Goal: Task Accomplishment & Management: Manage account settings

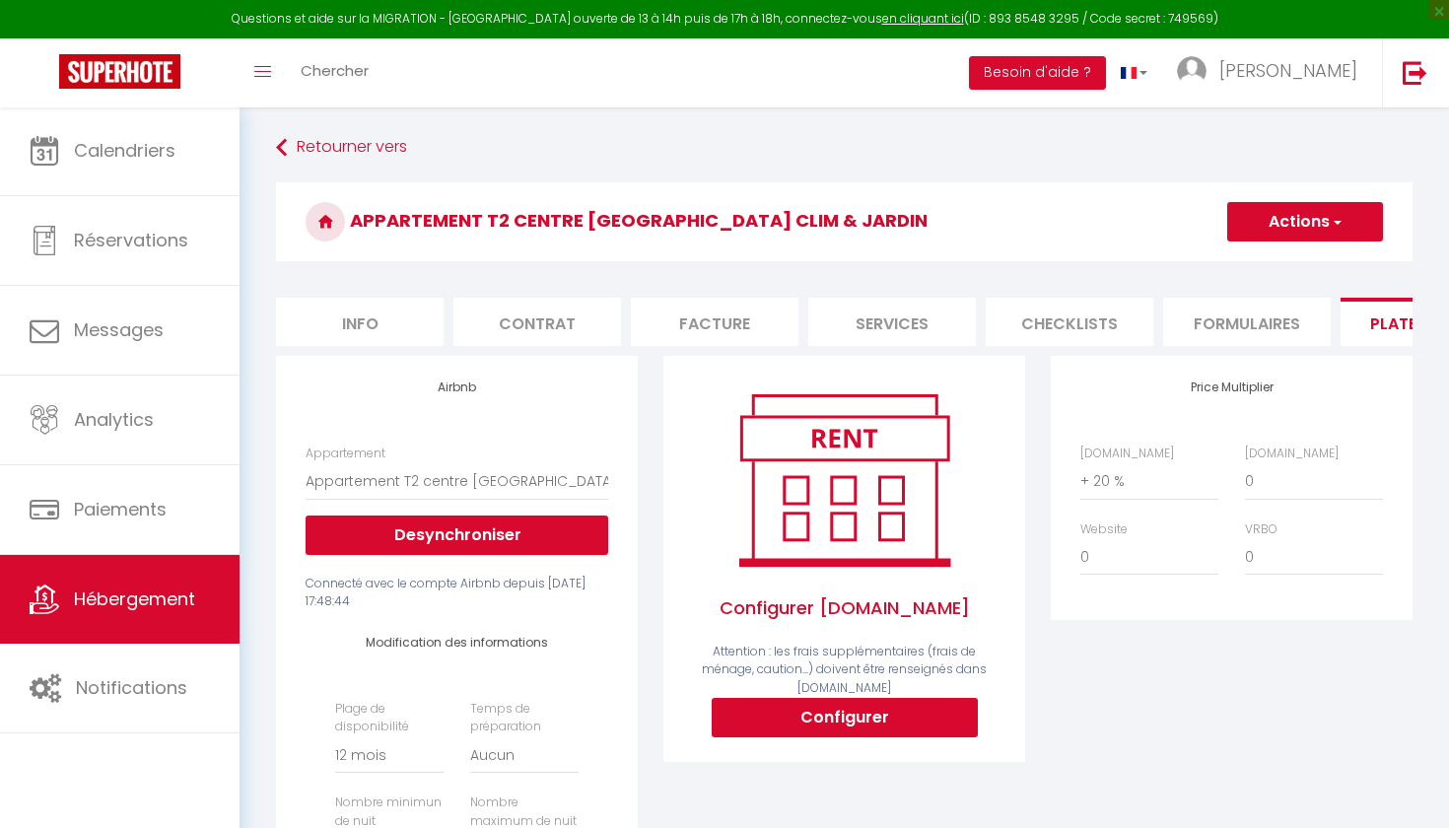
select select "6220-920841115984914860"
select select "365"
select select "EUR"
select select "0"
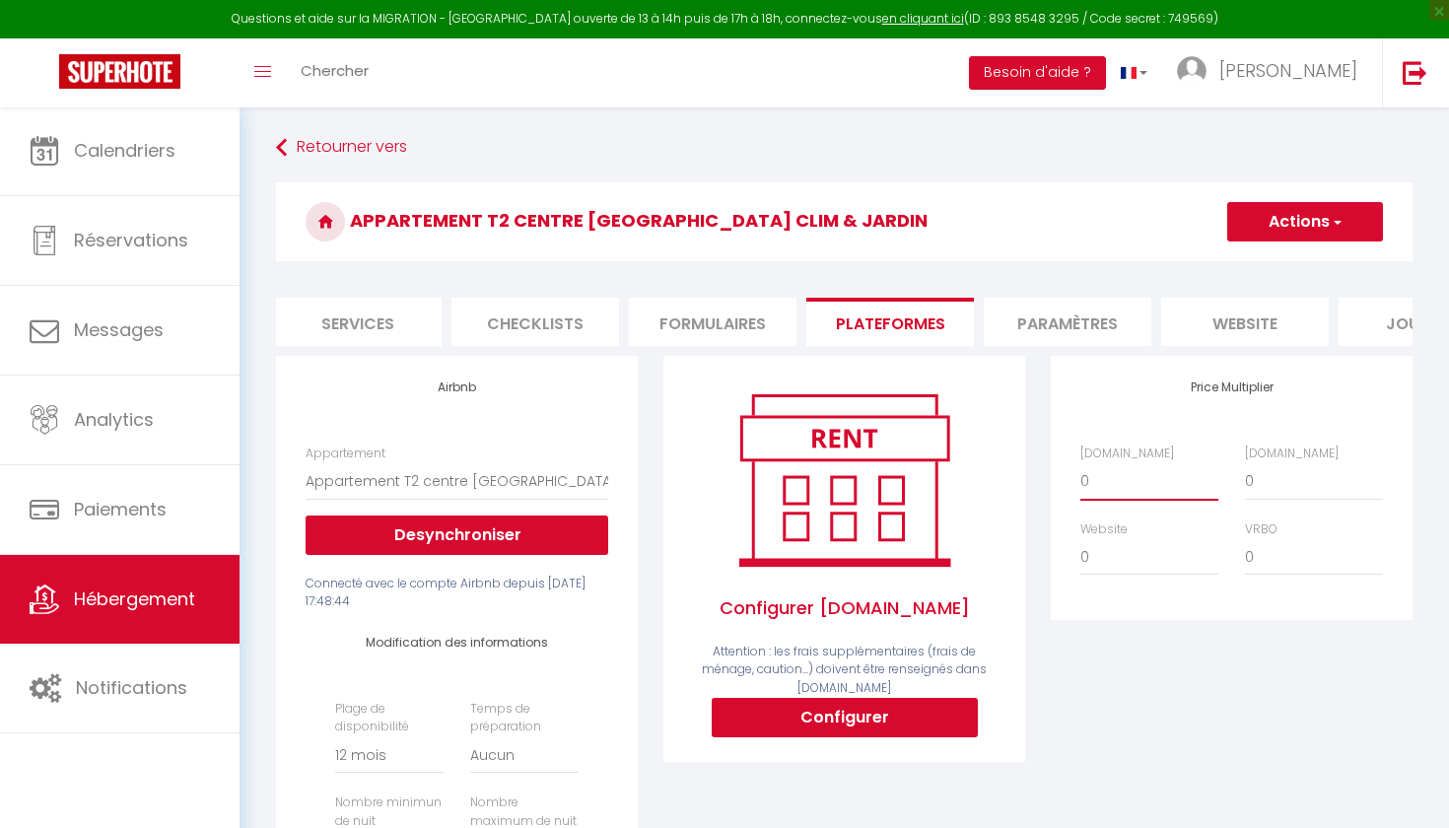
scroll to position [0, 0]
click at [1314, 228] on button "Actions" at bounding box center [1305, 221] width 156 height 39
click at [1268, 264] on link "Enregistrer" at bounding box center [1304, 265] width 156 height 26
click at [111, 606] on span "Hébergement" at bounding box center [134, 598] width 121 height 25
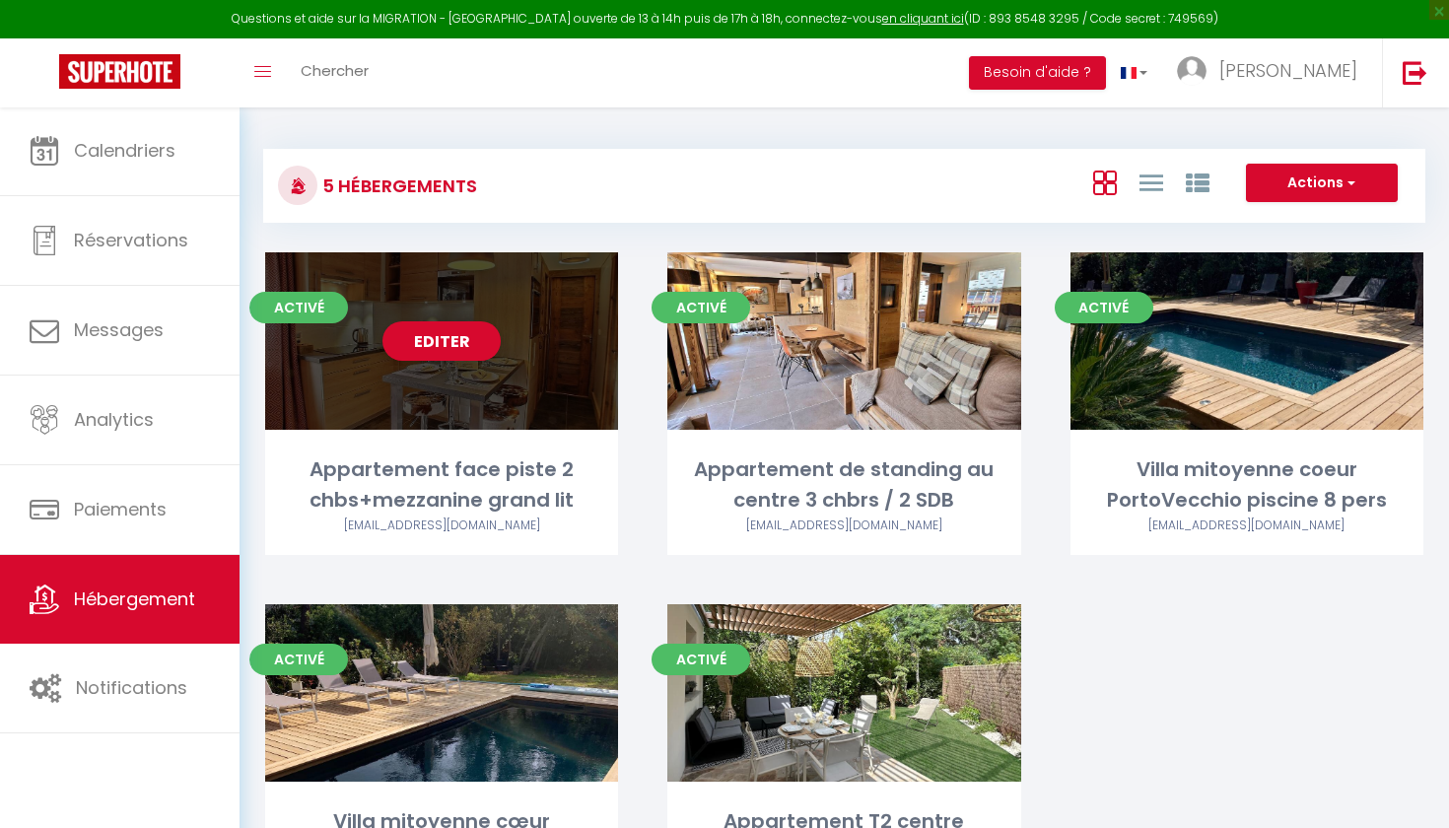
click at [526, 397] on div "Editer" at bounding box center [441, 340] width 353 height 177
select select "3"
select select "2"
select select "1"
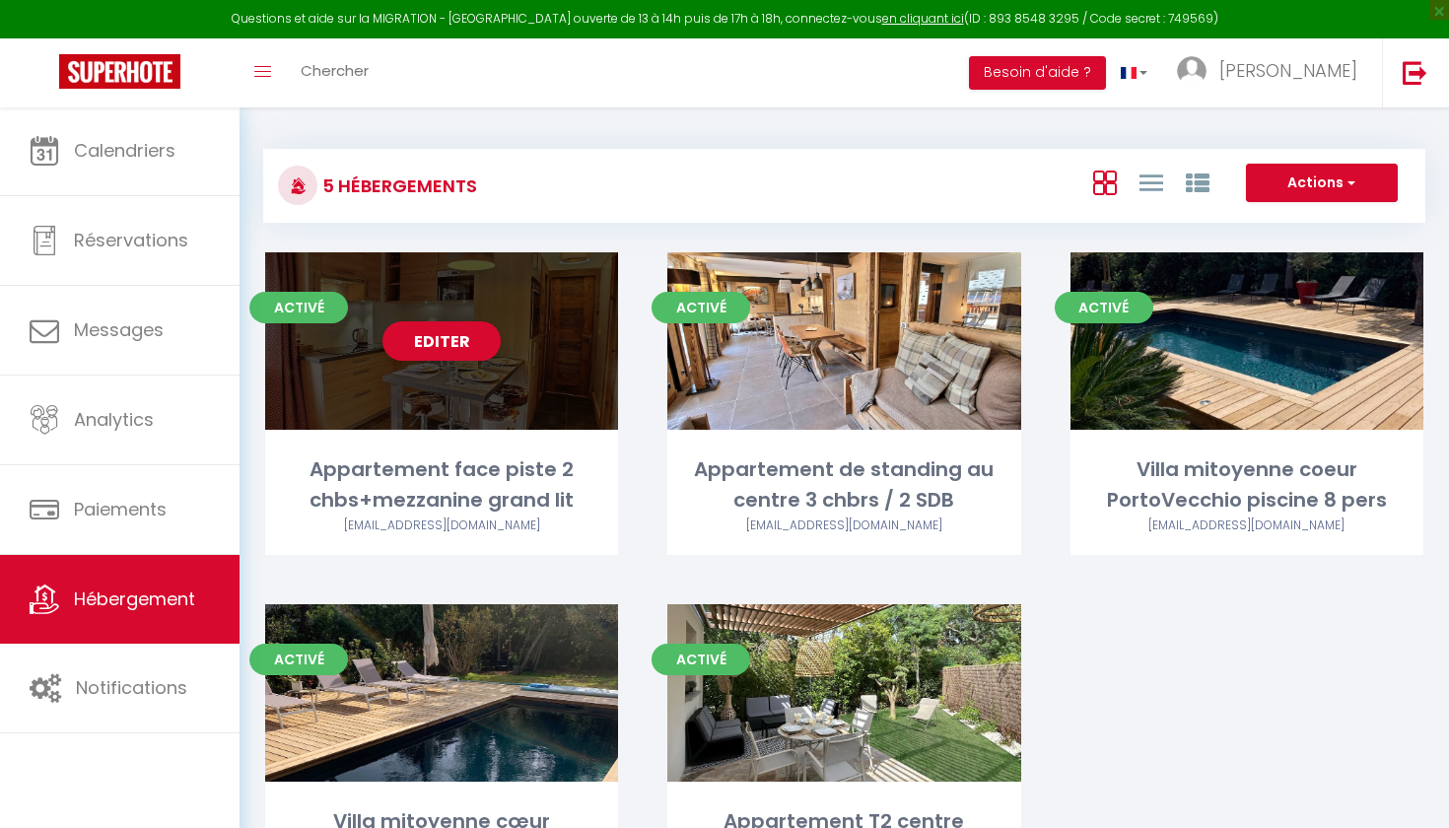
select select
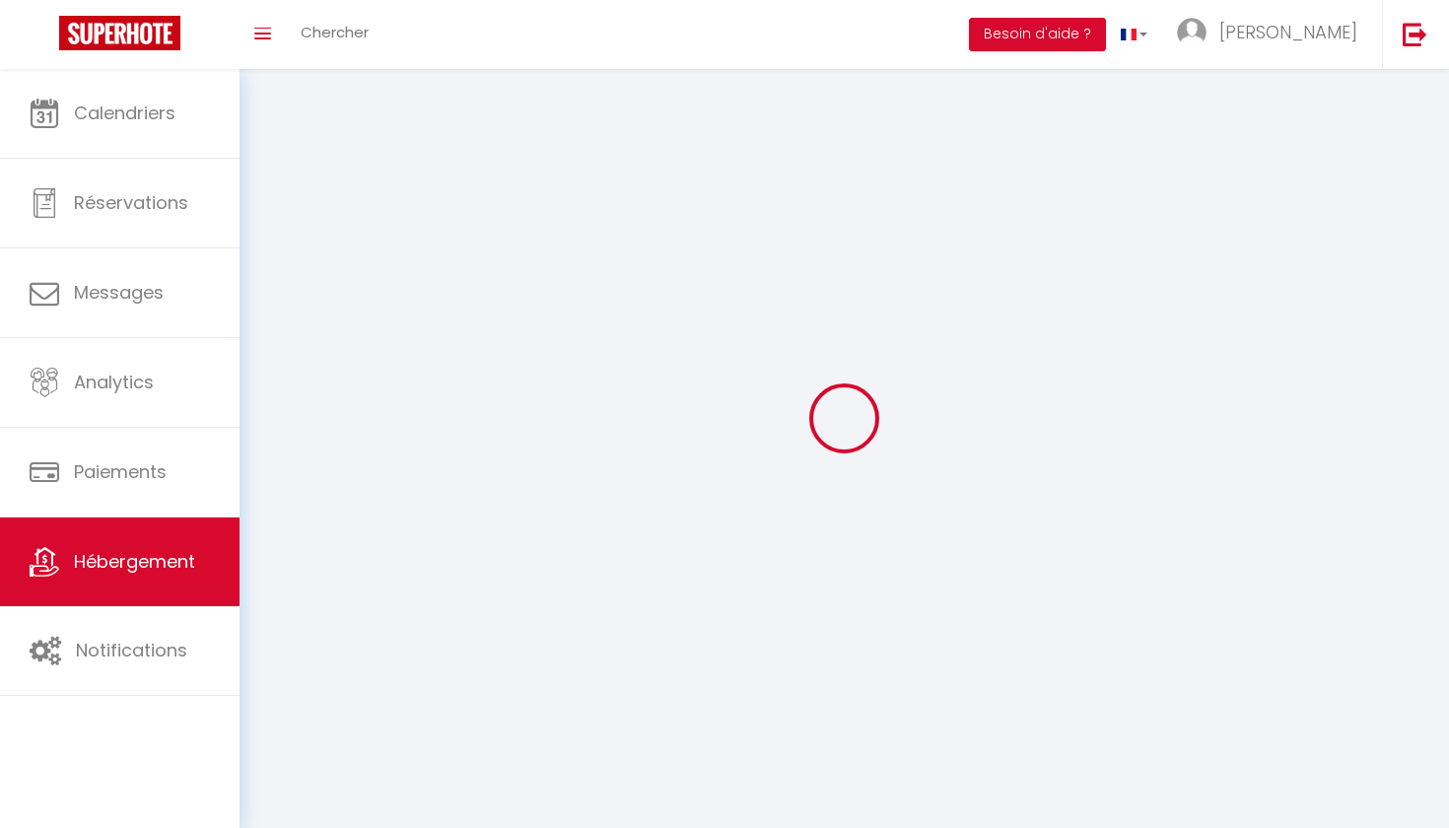
select select
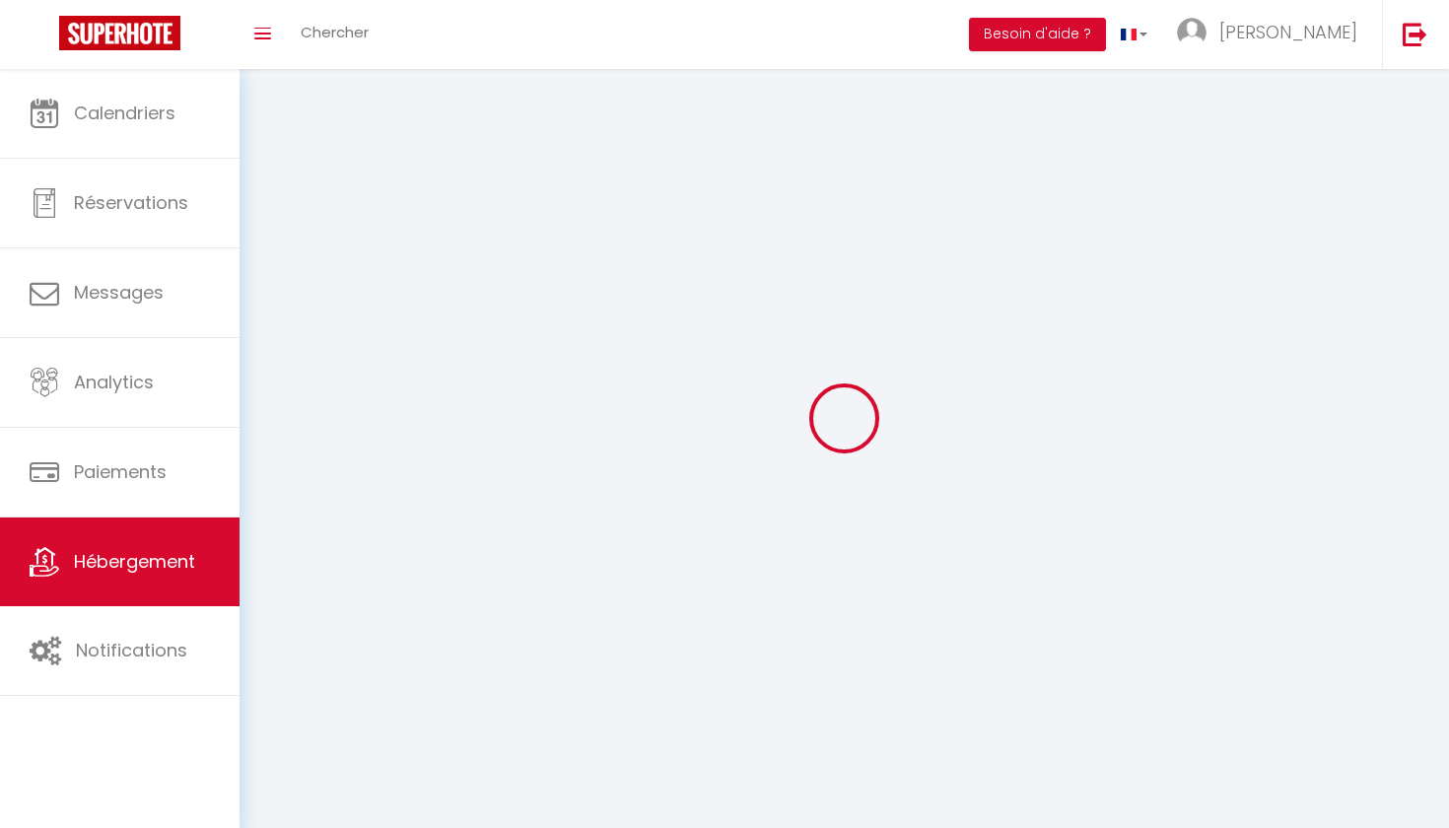
select select
checkbox input "false"
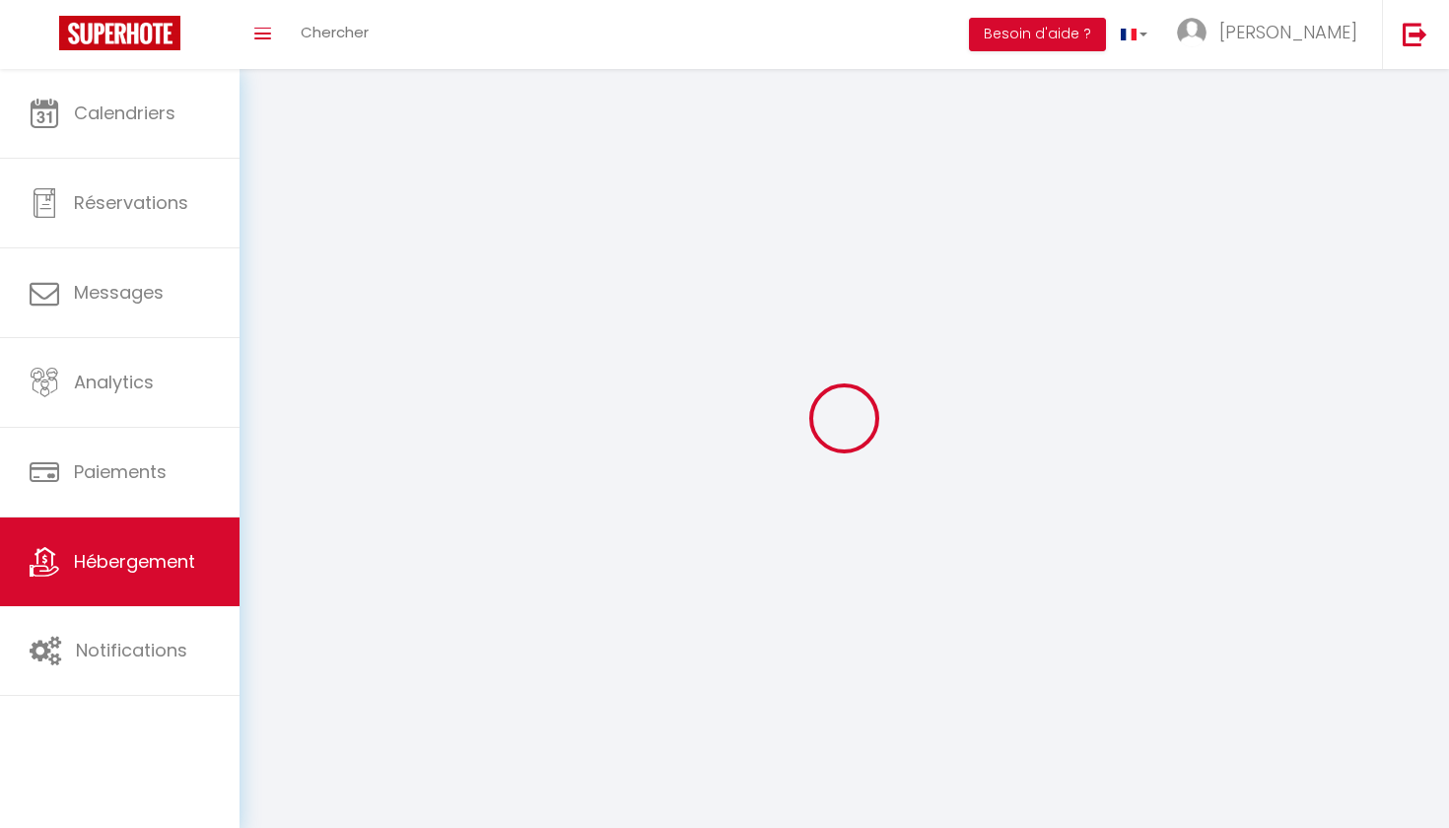
select select
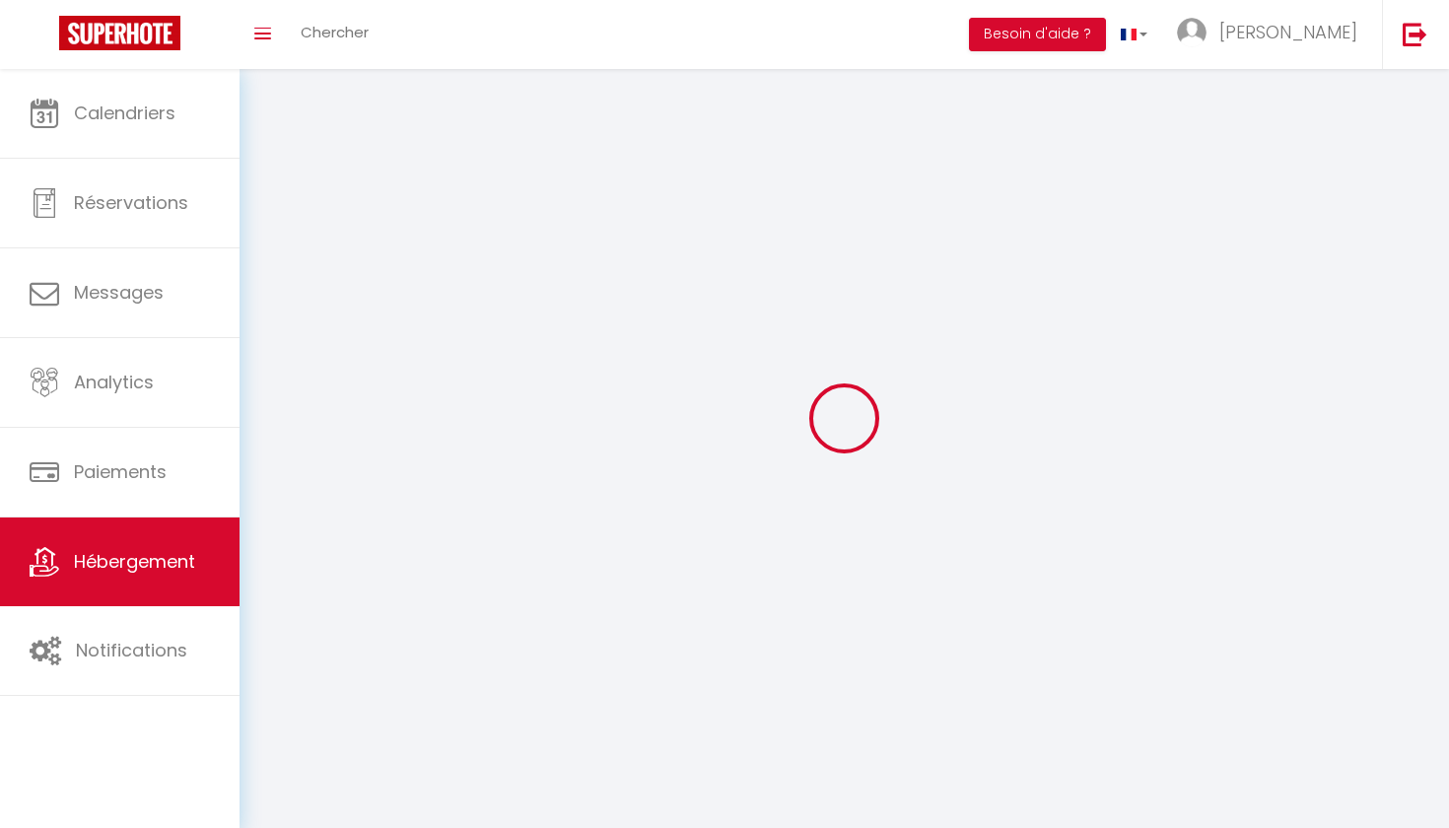
select select
checkbox input "false"
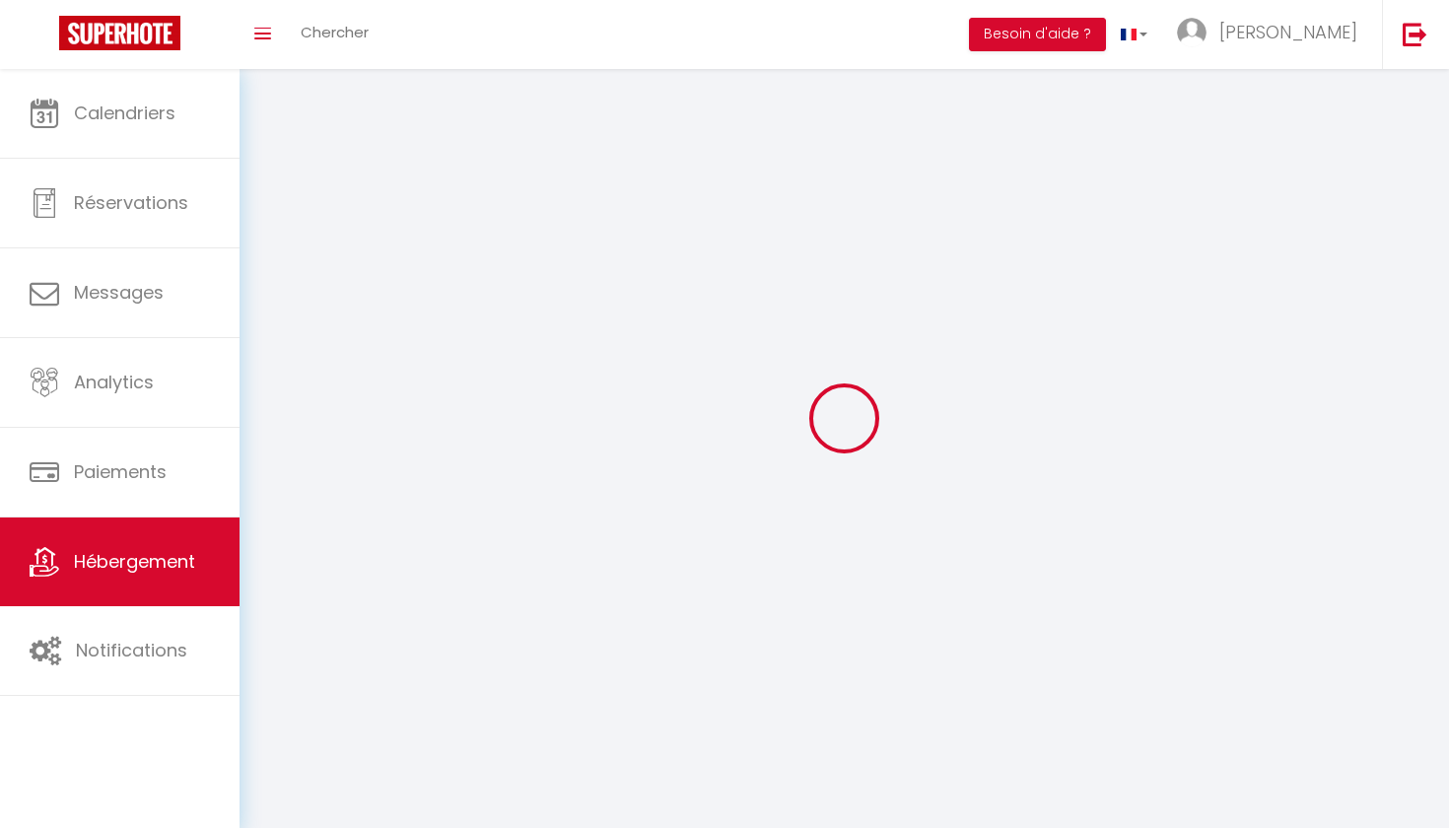
checkbox input "false"
select select
select select "28"
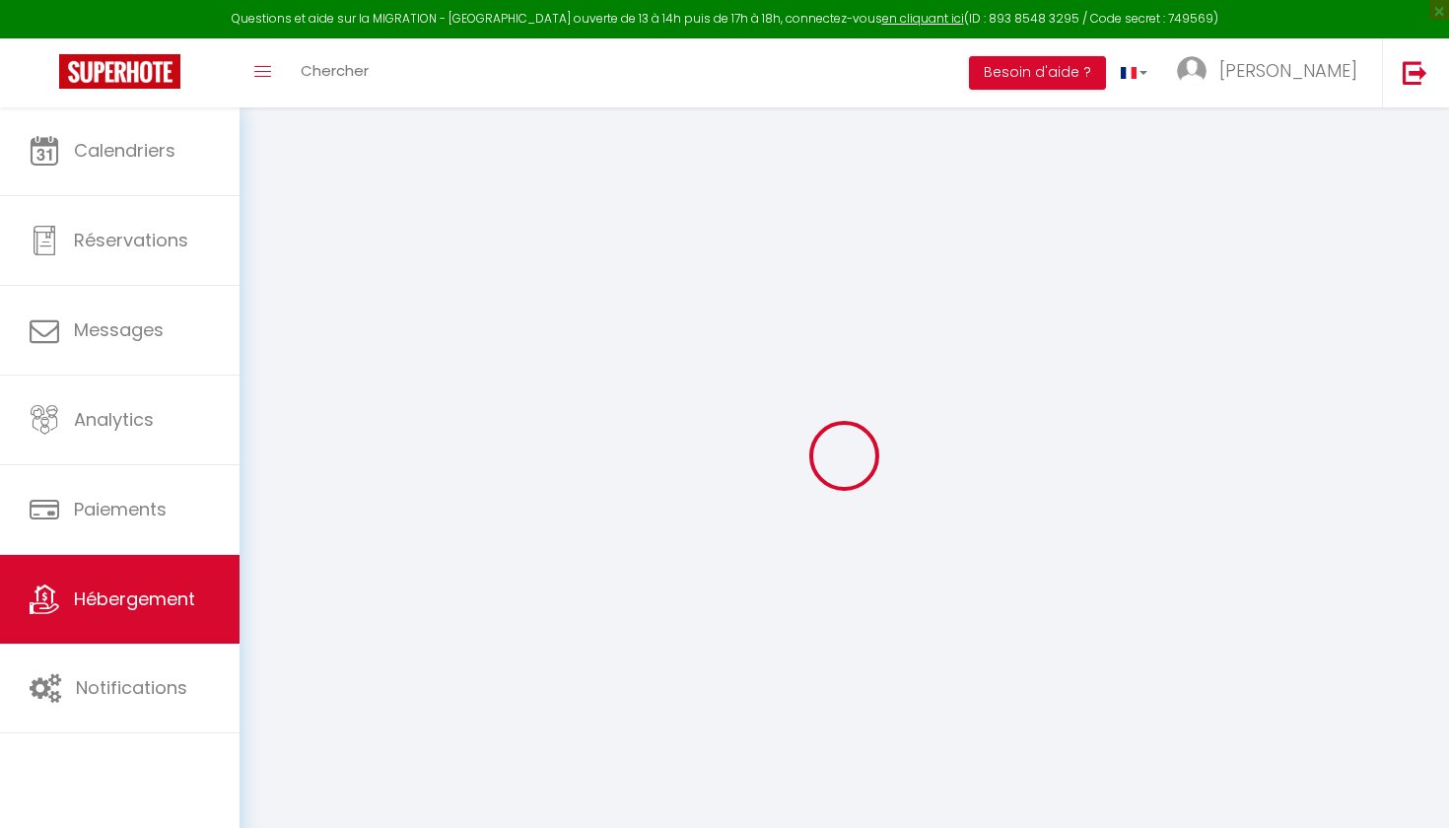
select select
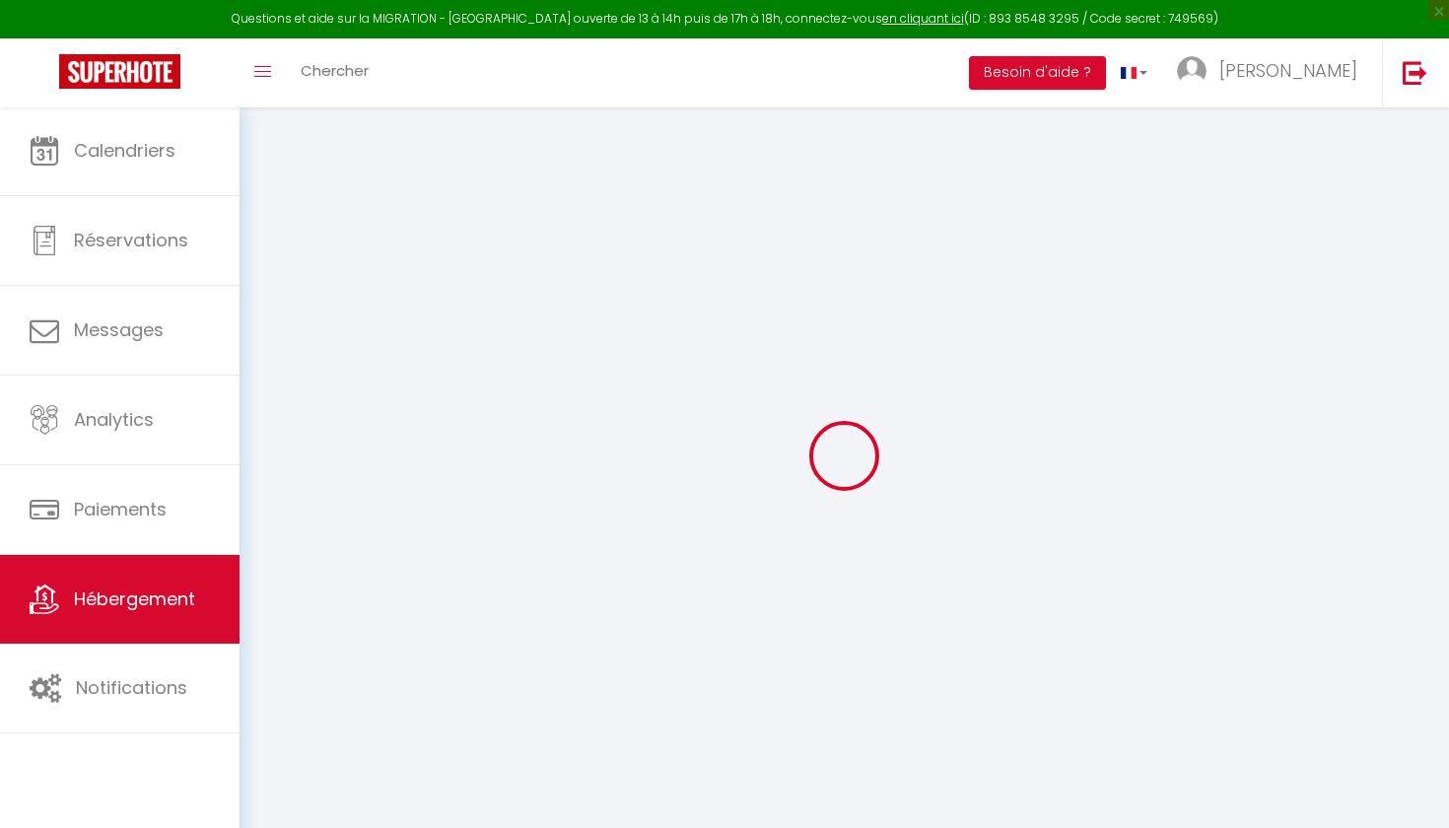
select select
checkbox input "false"
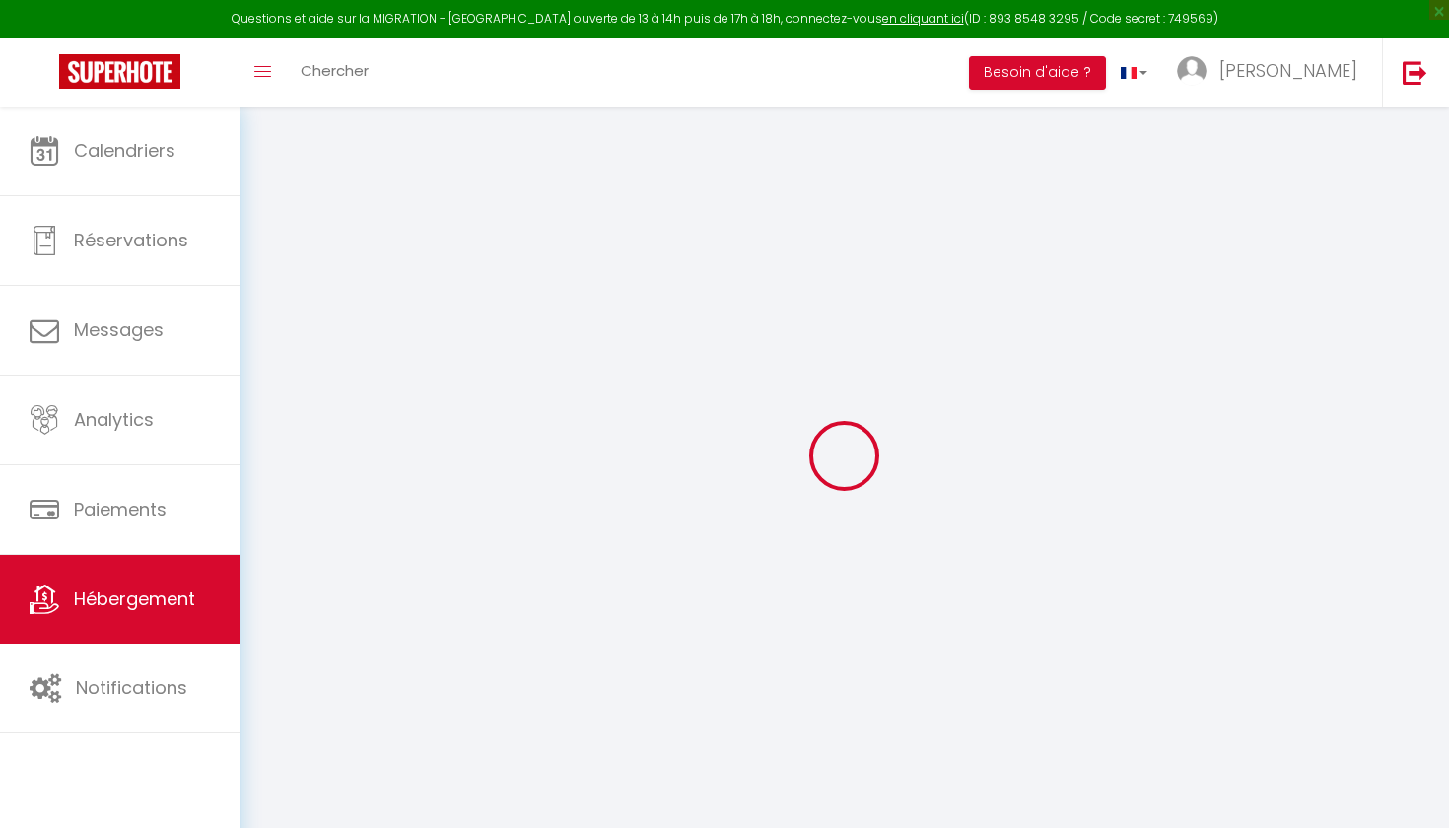
select select
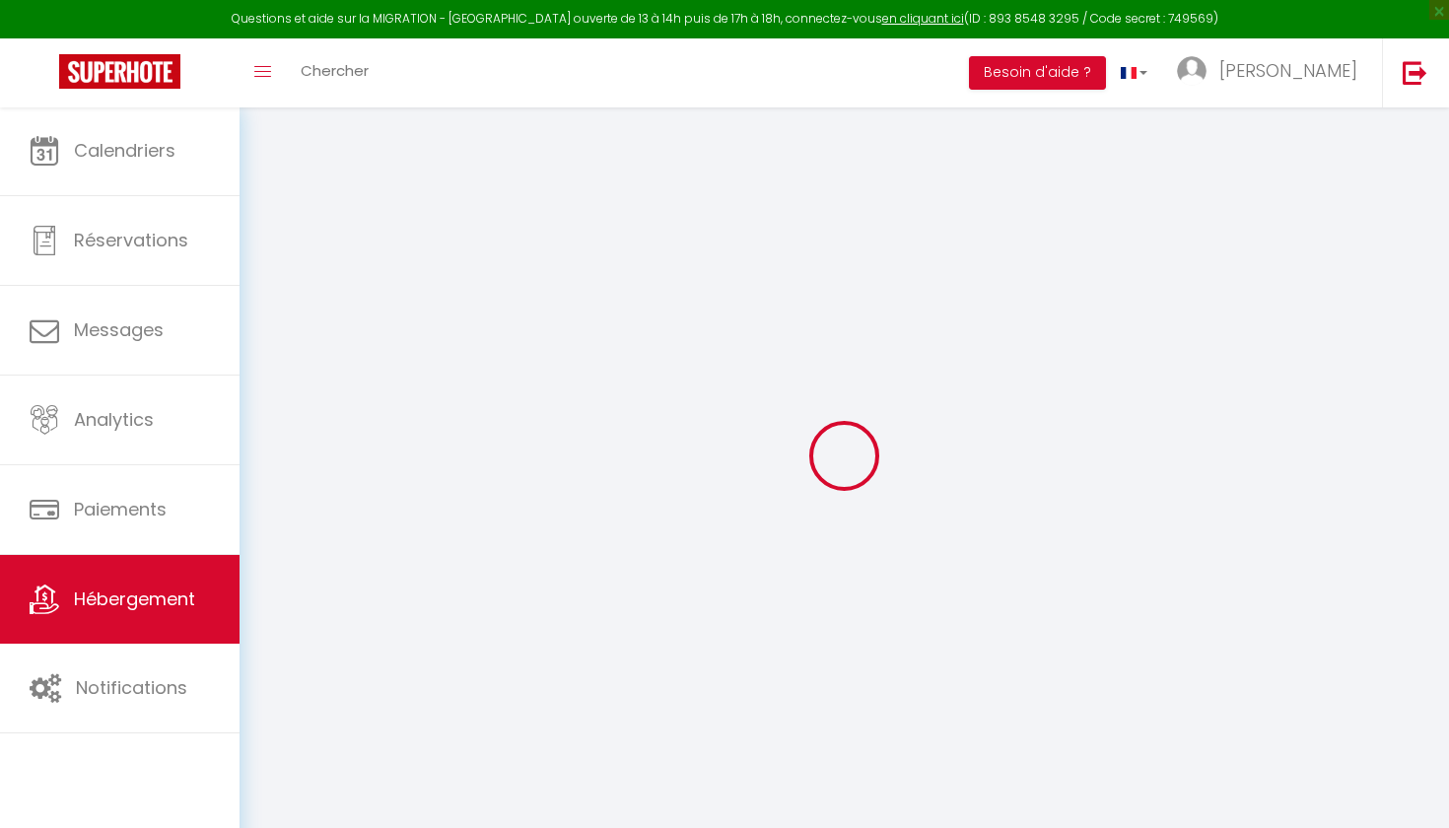
select select
checkbox input "false"
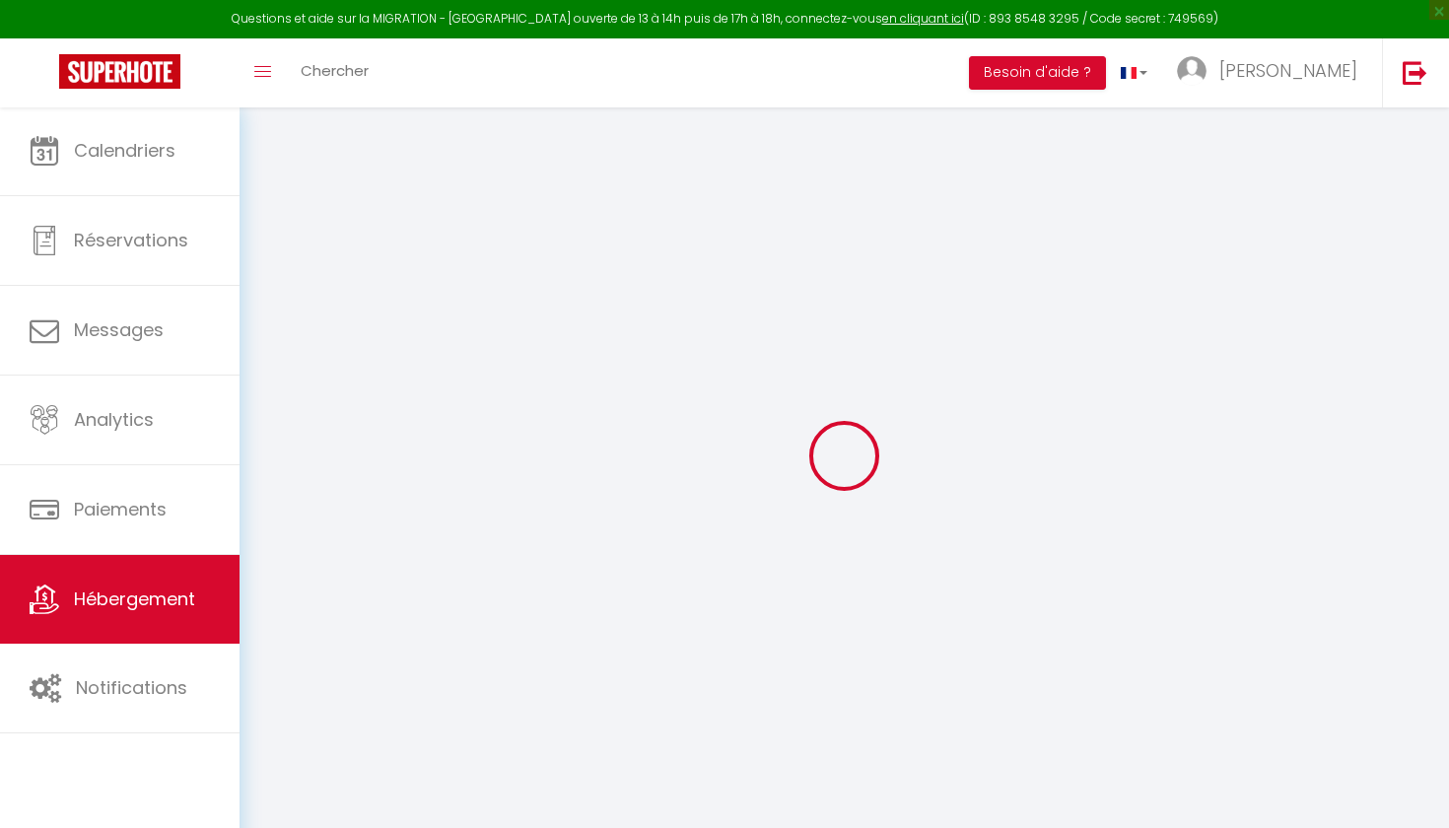
checkbox input "false"
select select
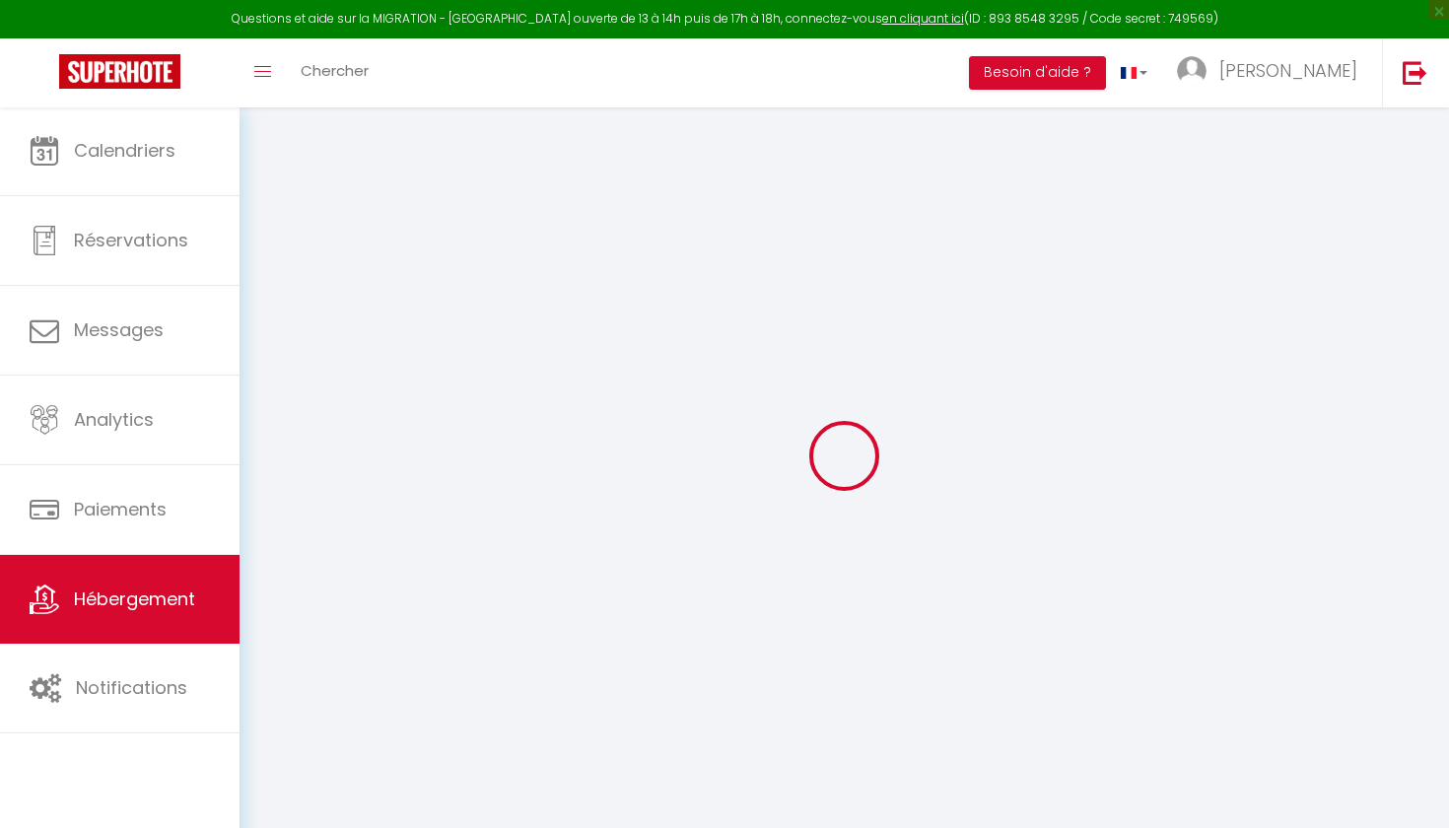
select select
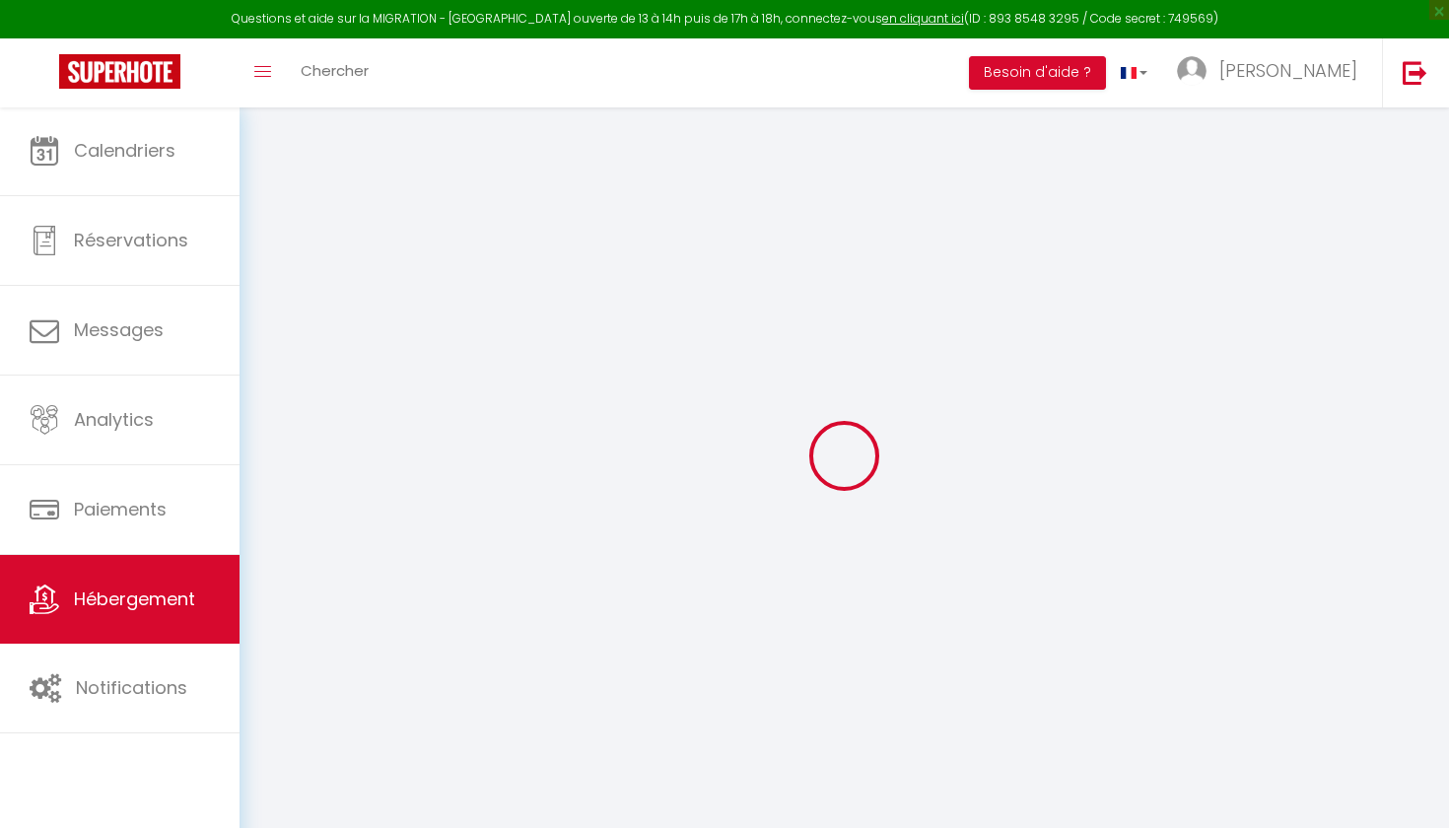
checkbox input "false"
select select
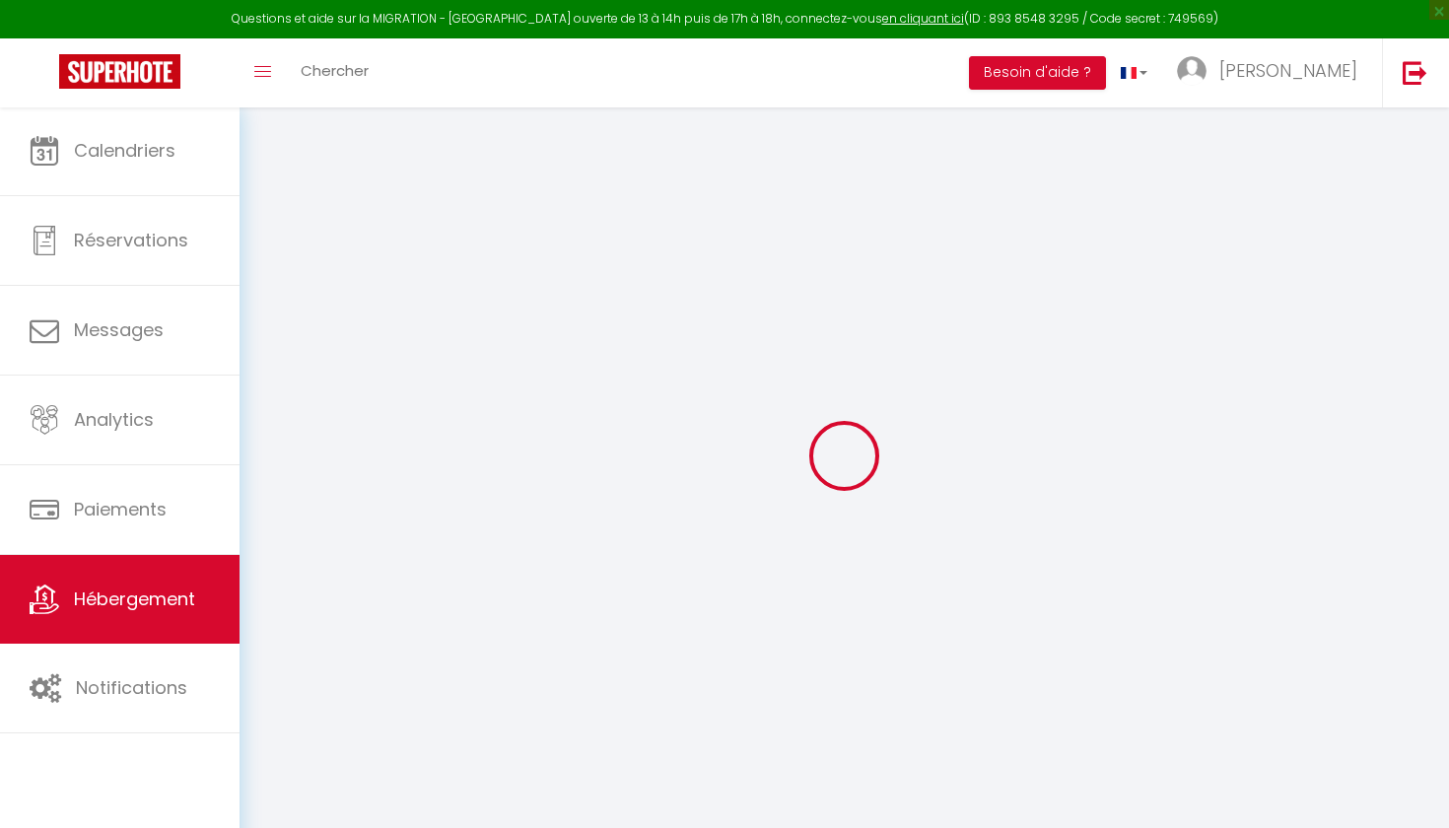
select select
type input "Appartement face piste 2 chbs+mezzanine grand lit"
type input "[PERSON_NAME]"
select select "6"
select select "3"
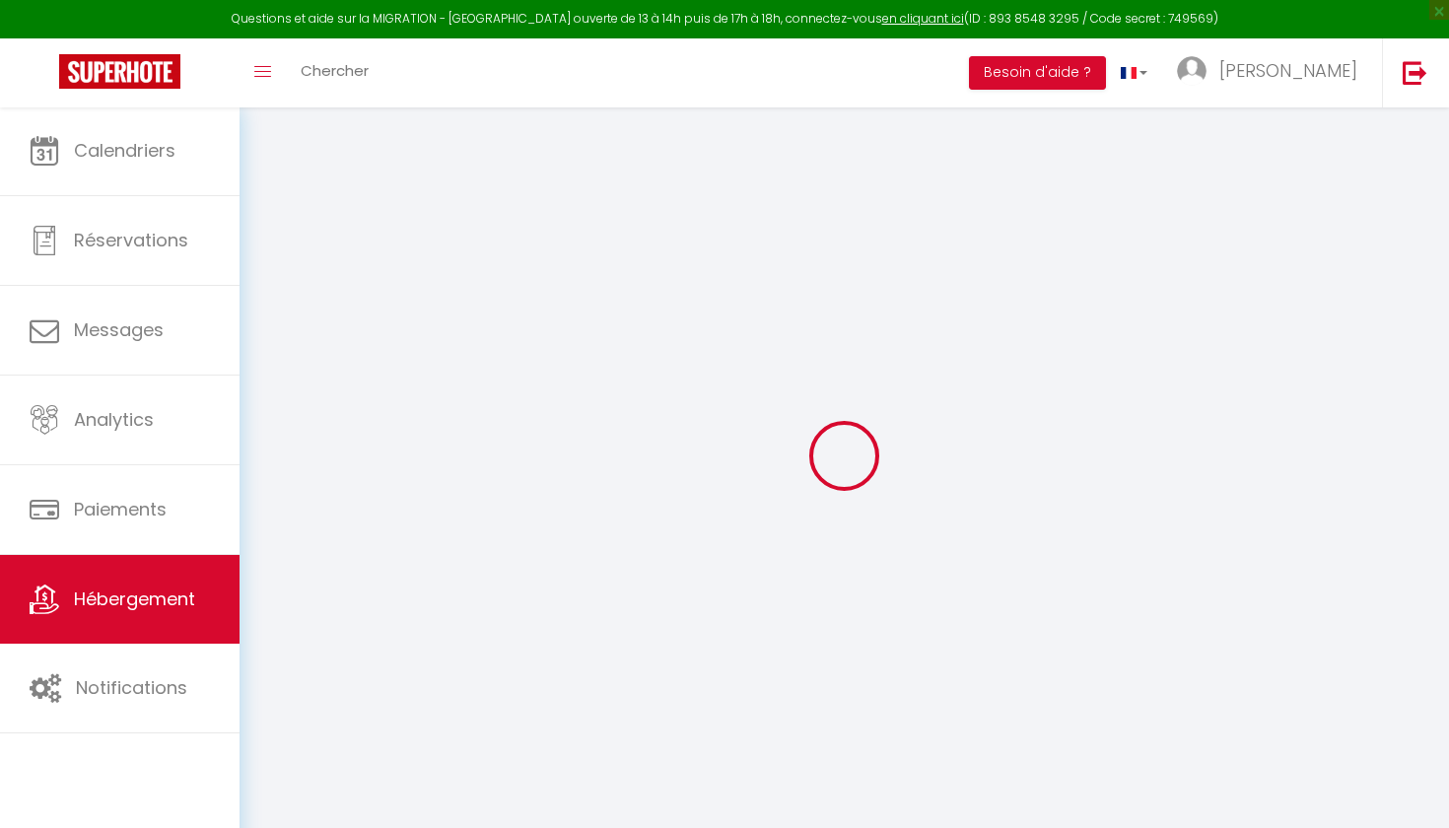
type input "129"
type input "150"
select select
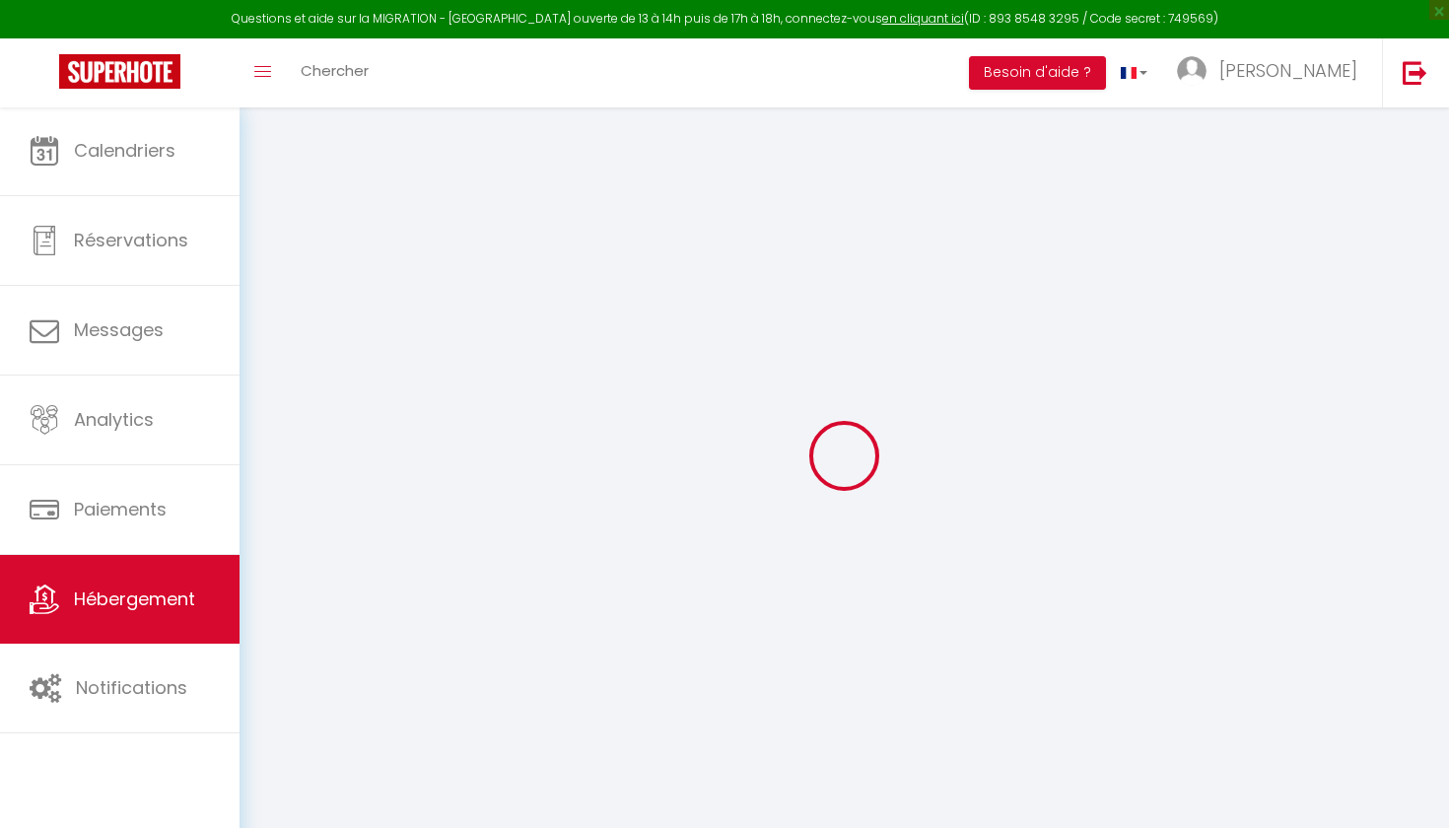
select select
type input "[STREET_ADDRESS]"
type input "74300"
type input "Arâches-la-Frasse"
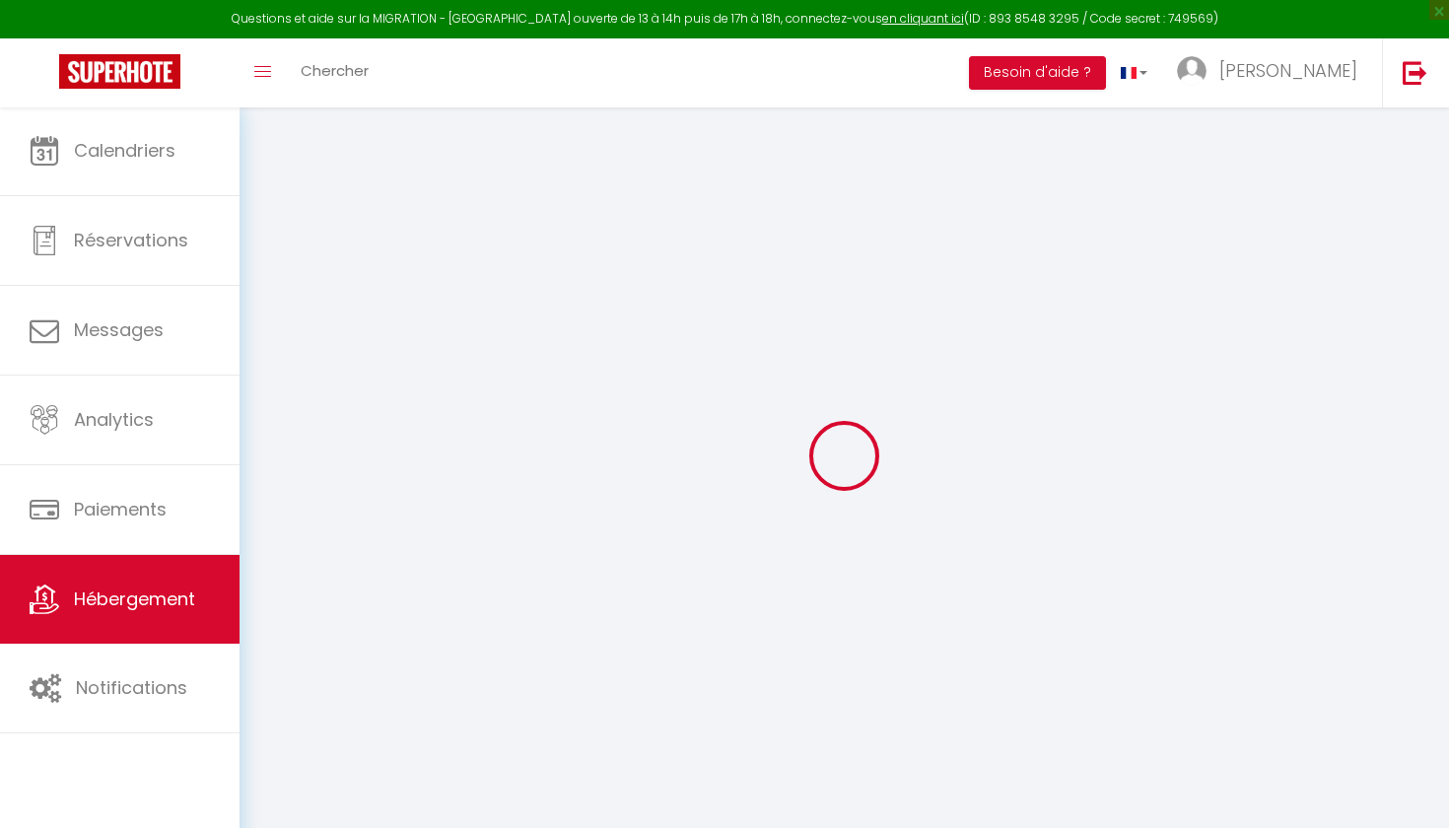
type input "[EMAIL_ADDRESS][DOMAIN_NAME]"
select select
checkbox input "false"
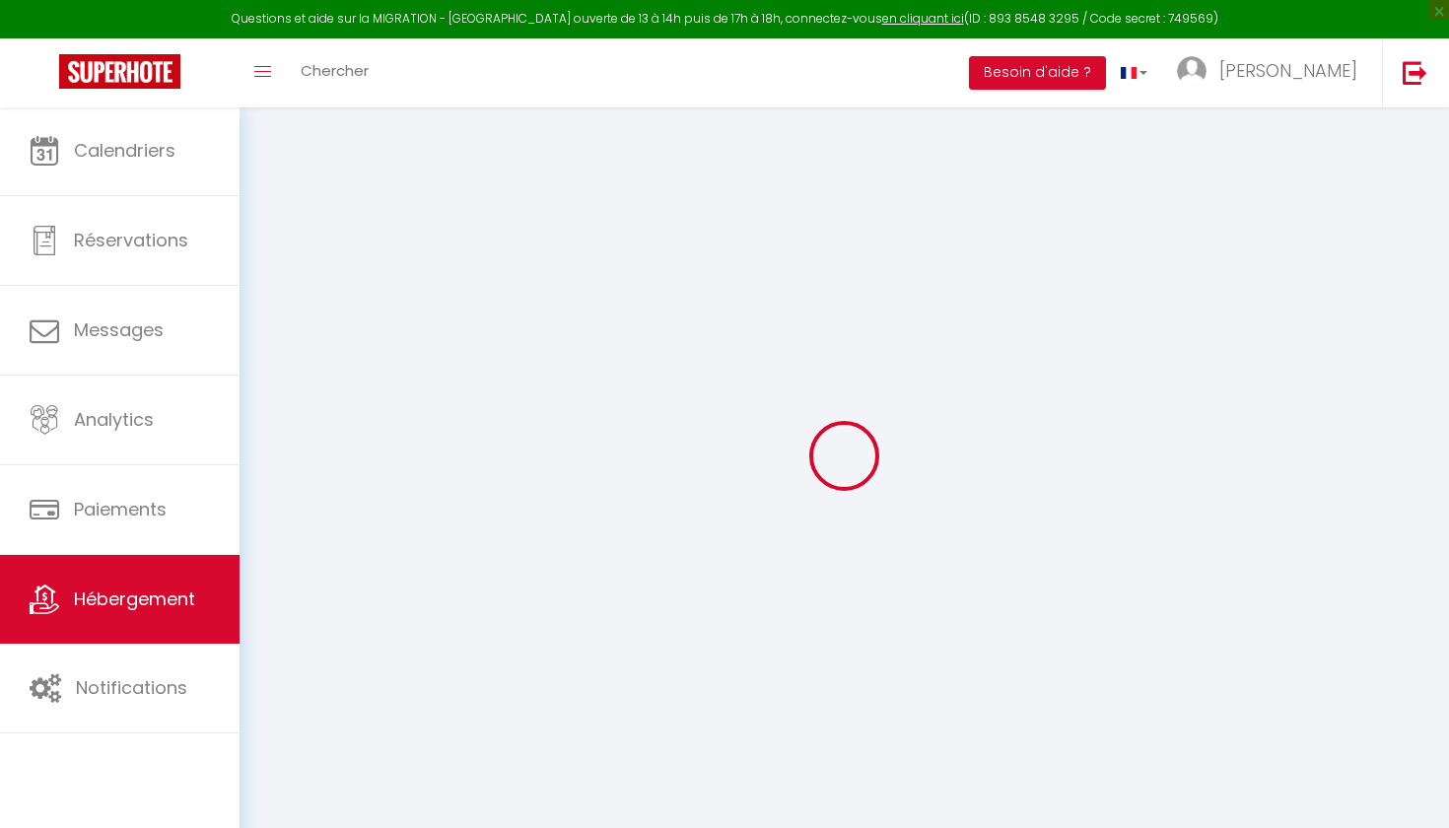
checkbox input "false"
select select
type input "0"
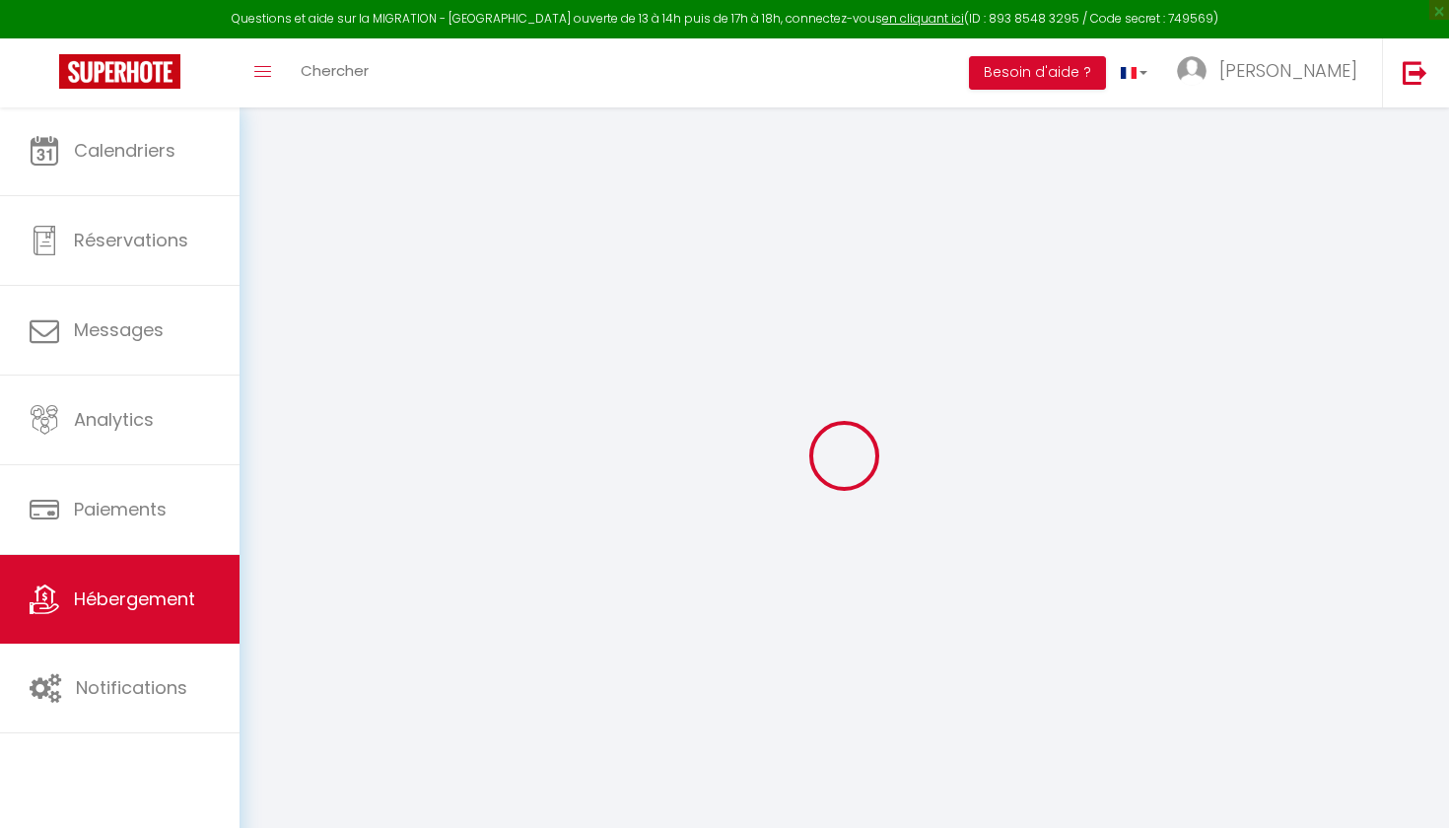
type input "0"
select select "+ 20 %"
select select
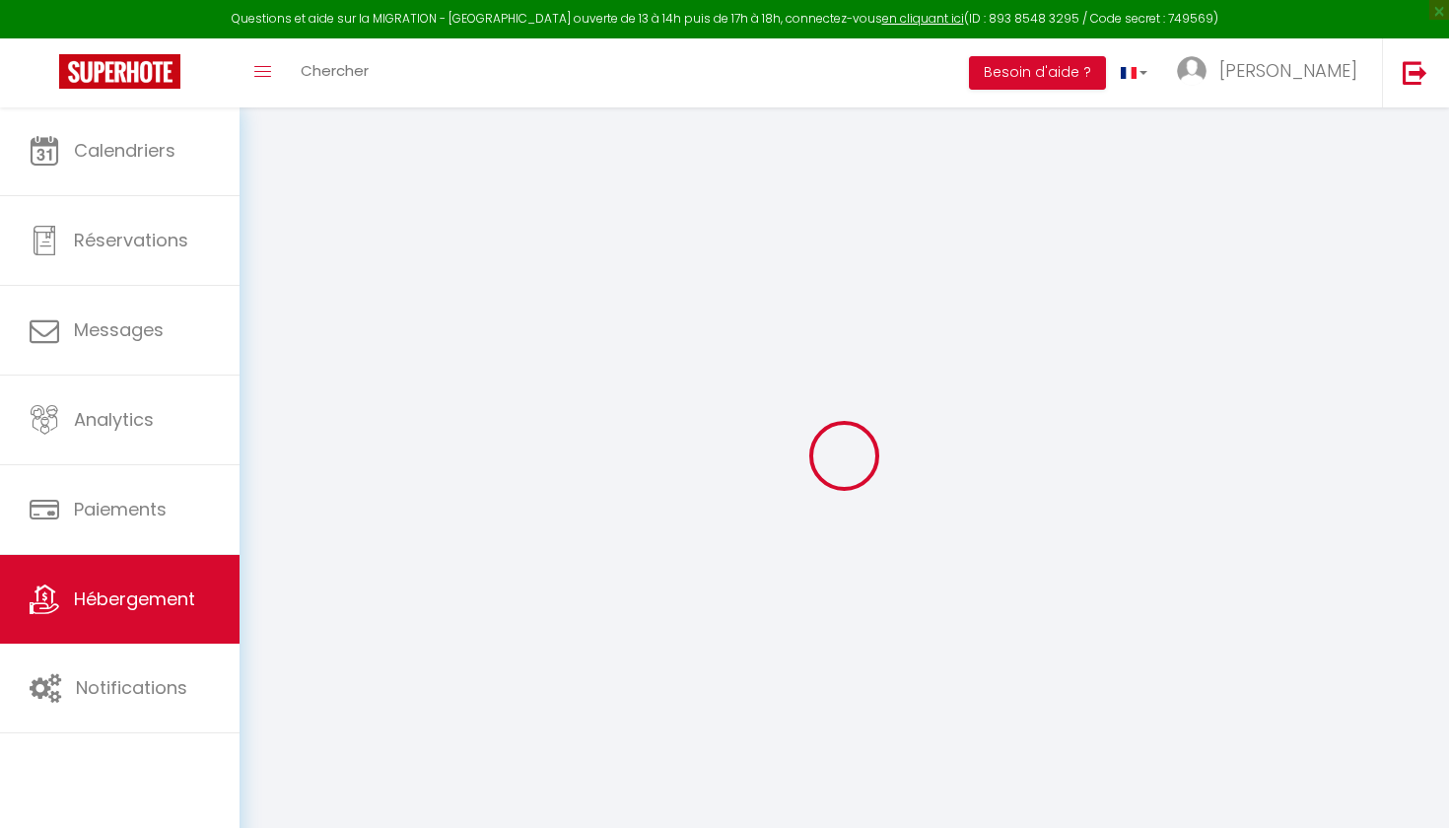
checkbox input "false"
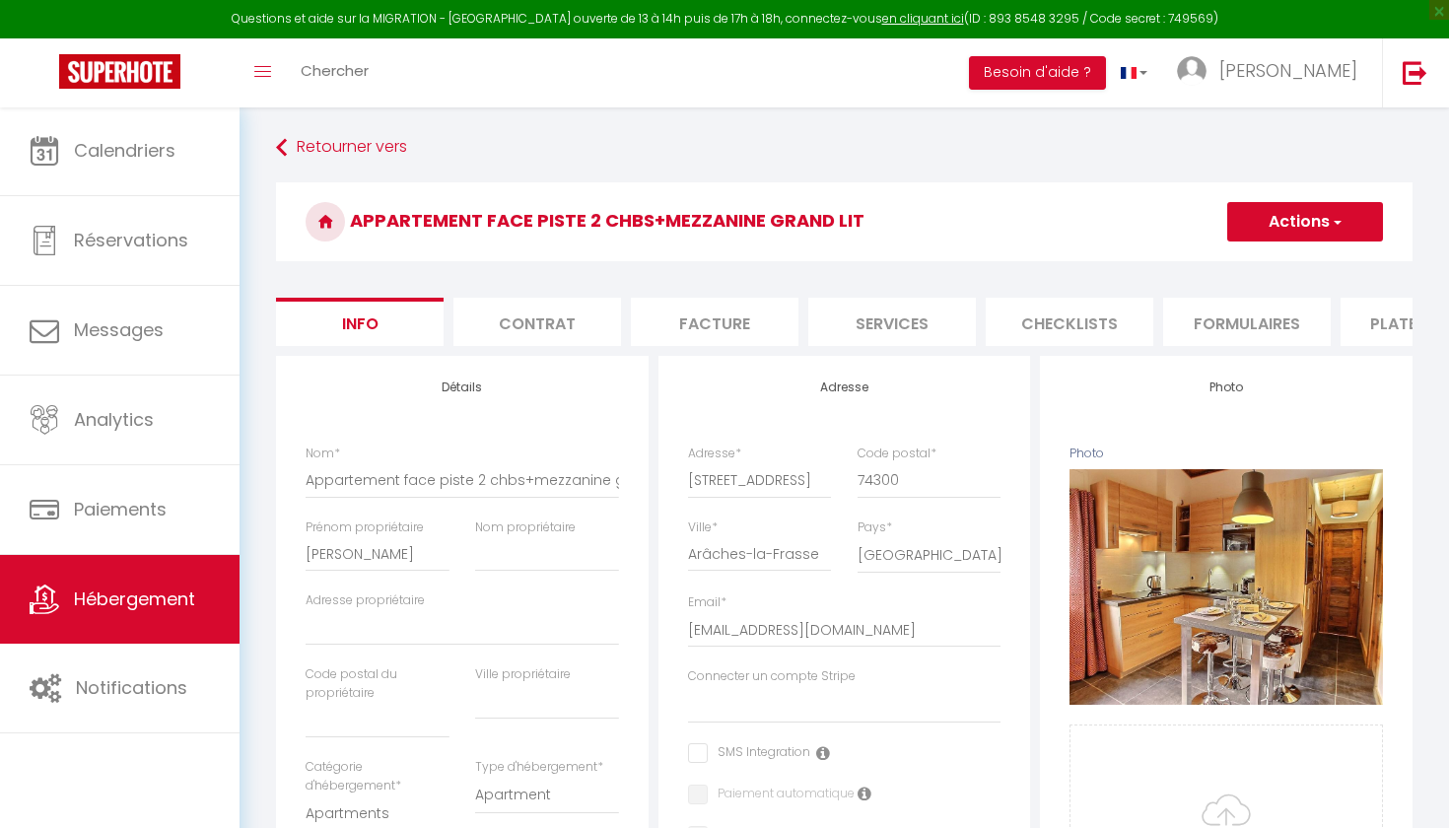
select select
checkbox input "false"
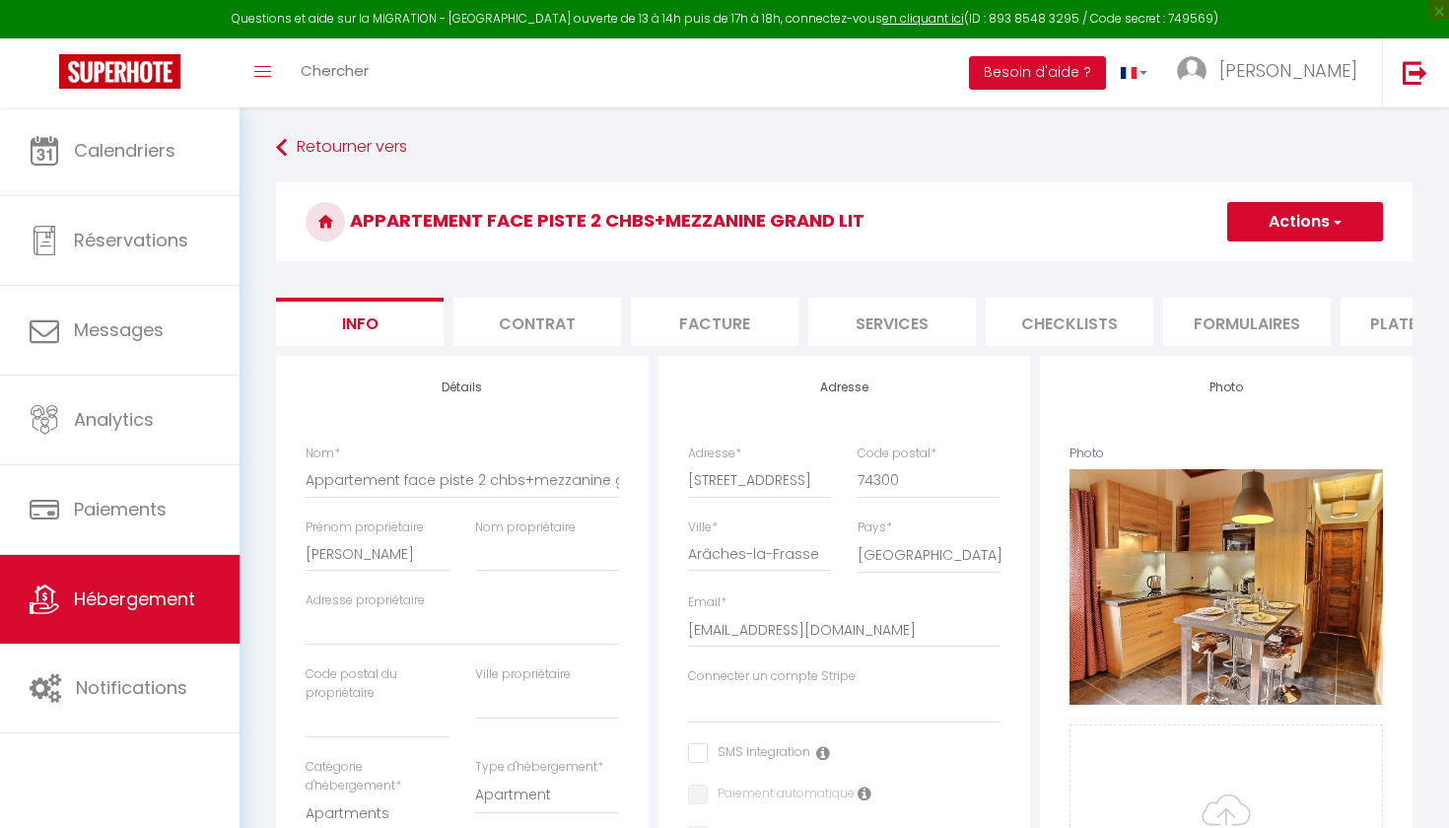
checkbox input "false"
select select "6220-9152983"
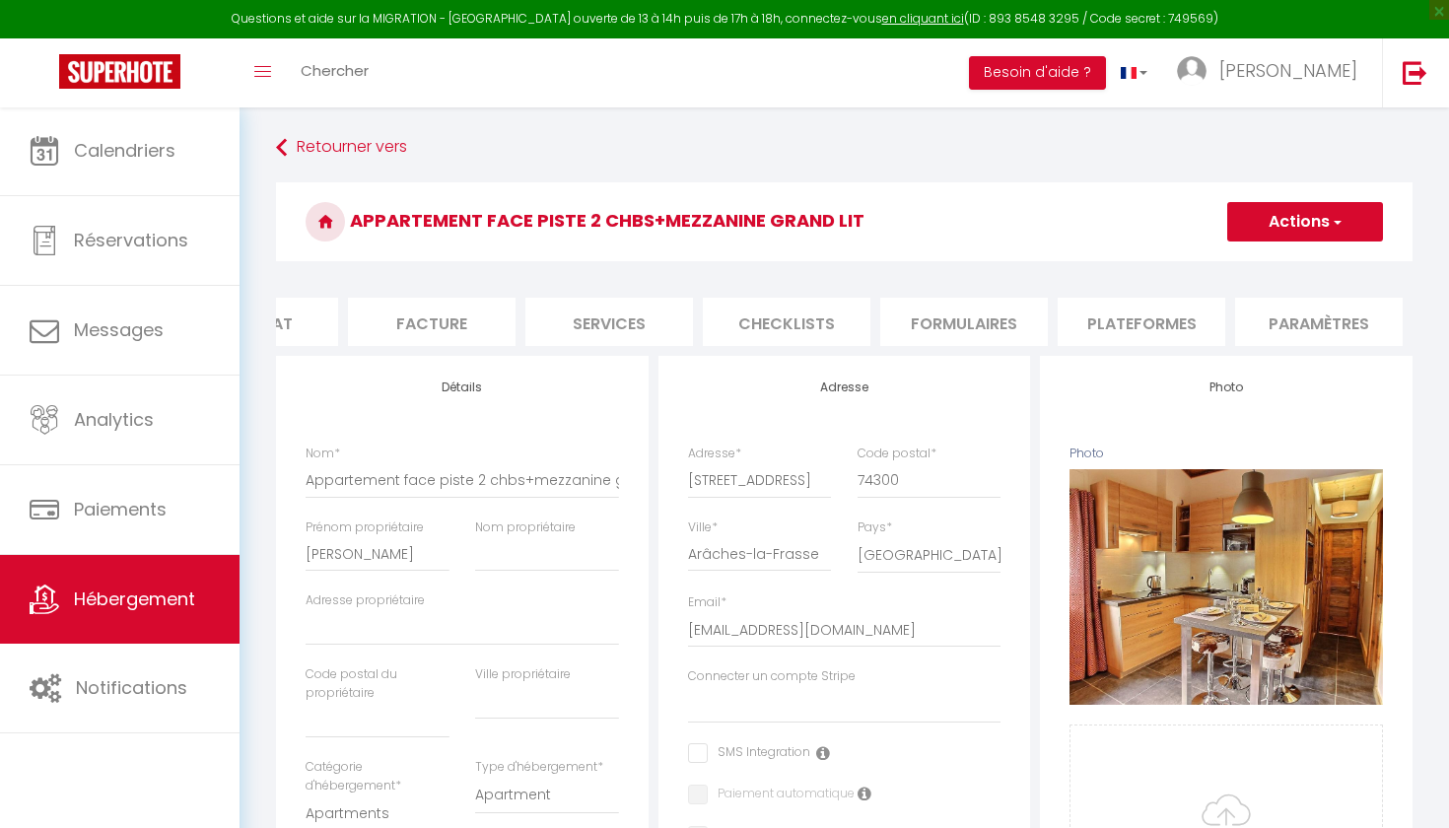
scroll to position [0, 282]
click at [1110, 312] on li "Plateformes" at bounding box center [1143, 322] width 168 height 48
select select "-1"
select select
select select "EUR"
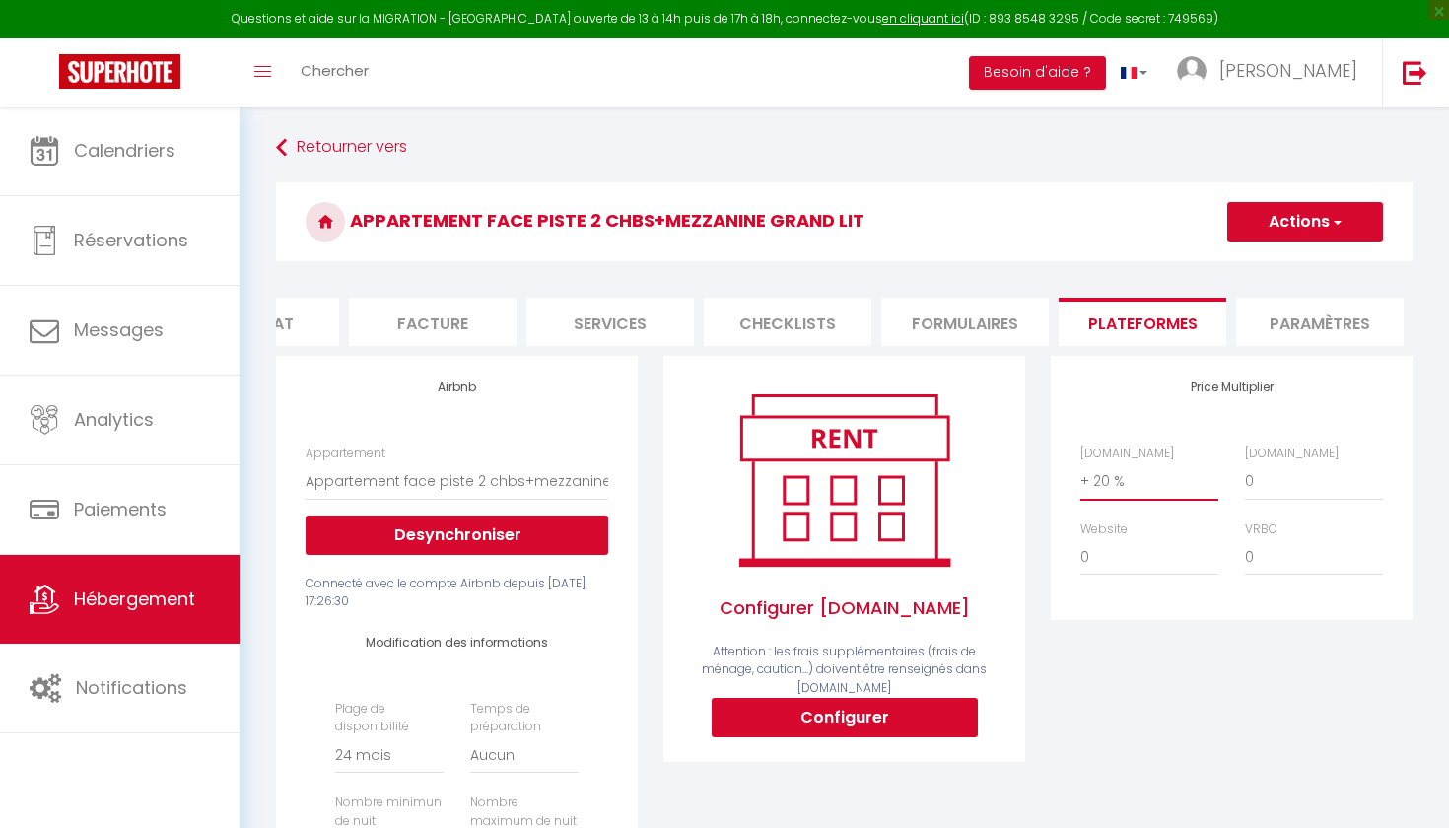
select select "0"
click at [1292, 216] on button "Actions" at bounding box center [1305, 221] width 156 height 39
click at [1279, 264] on link "Enregistrer" at bounding box center [1304, 265] width 156 height 26
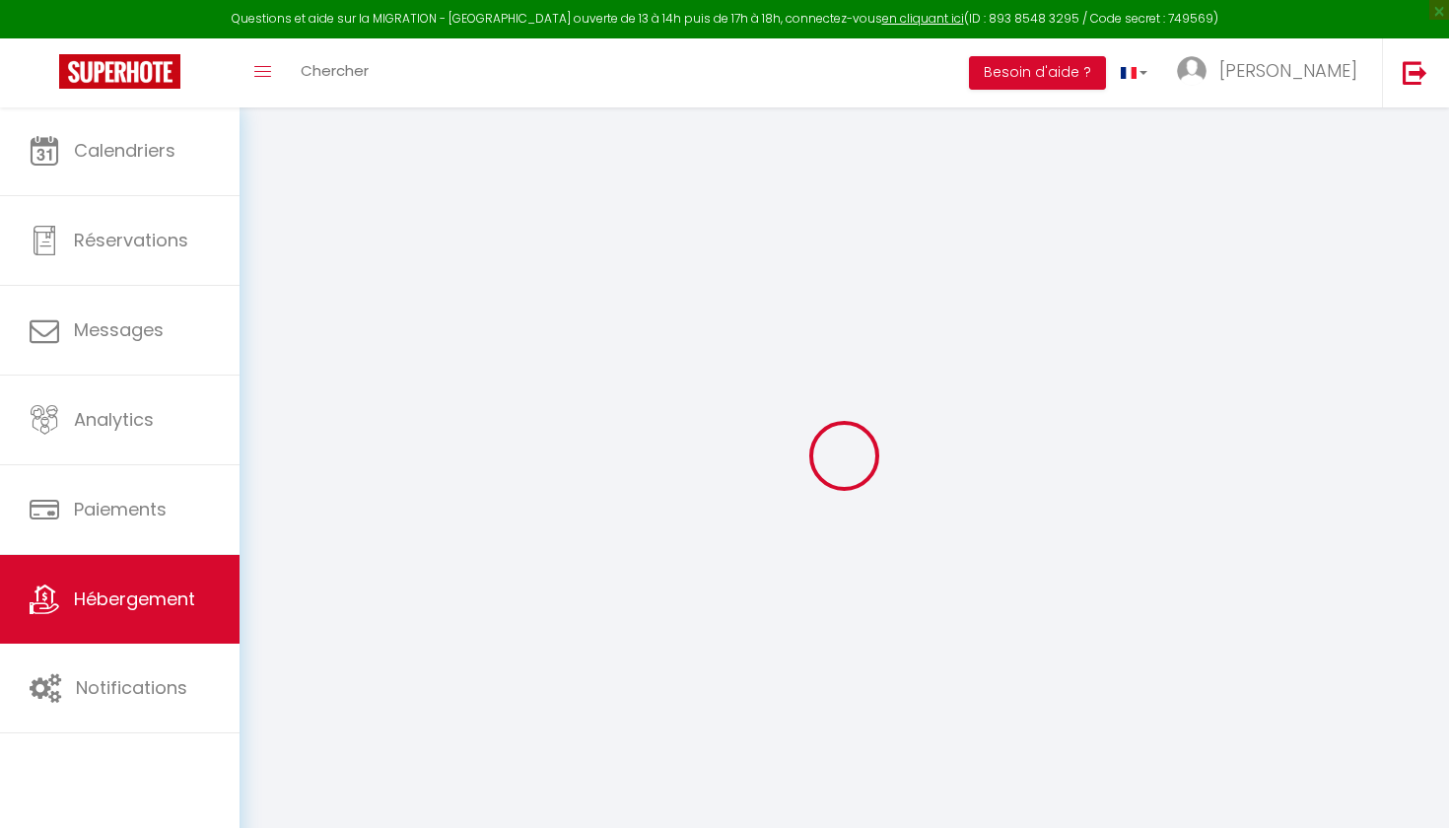
select select
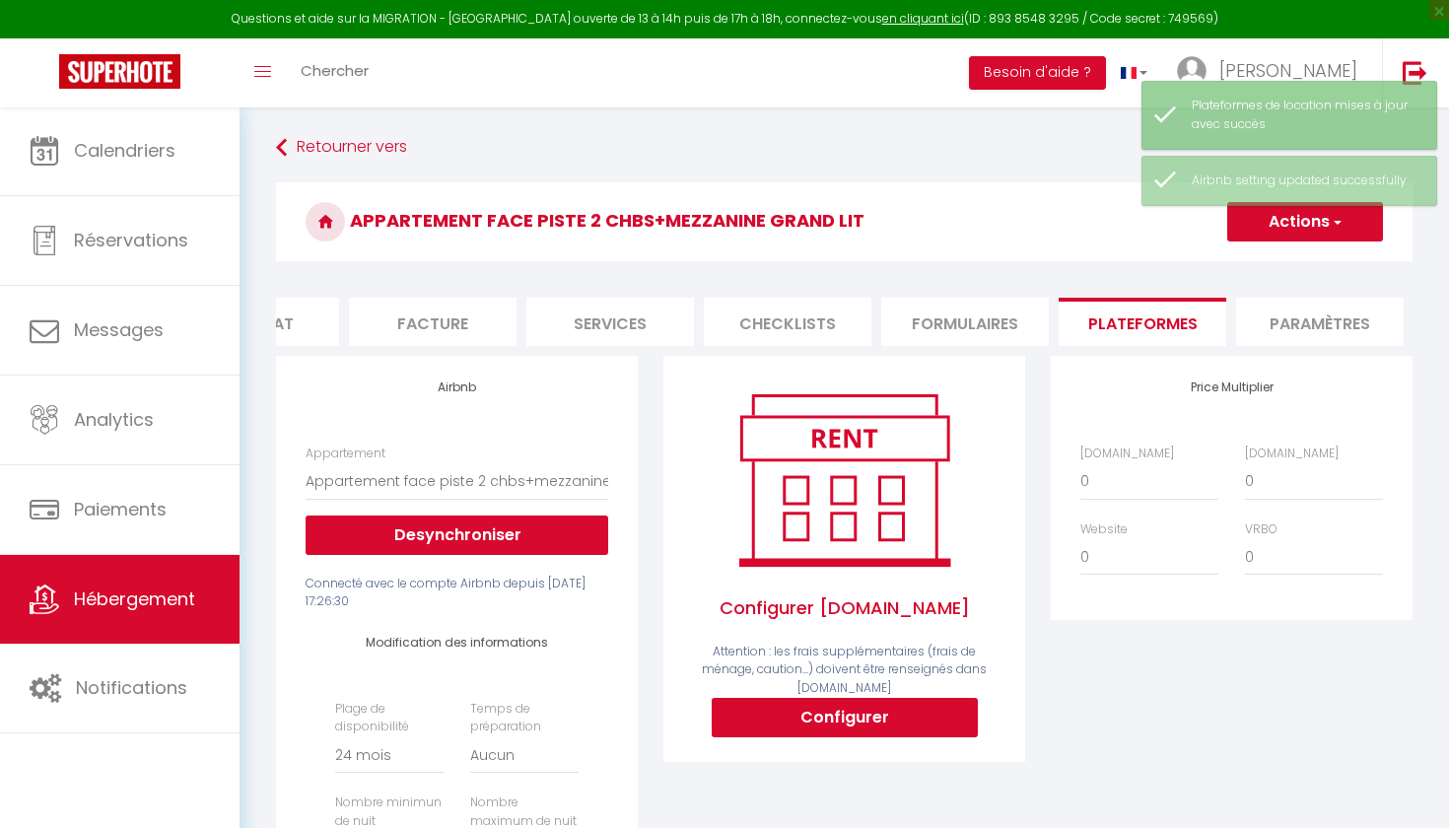
click at [139, 597] on span "Hébergement" at bounding box center [134, 598] width 121 height 25
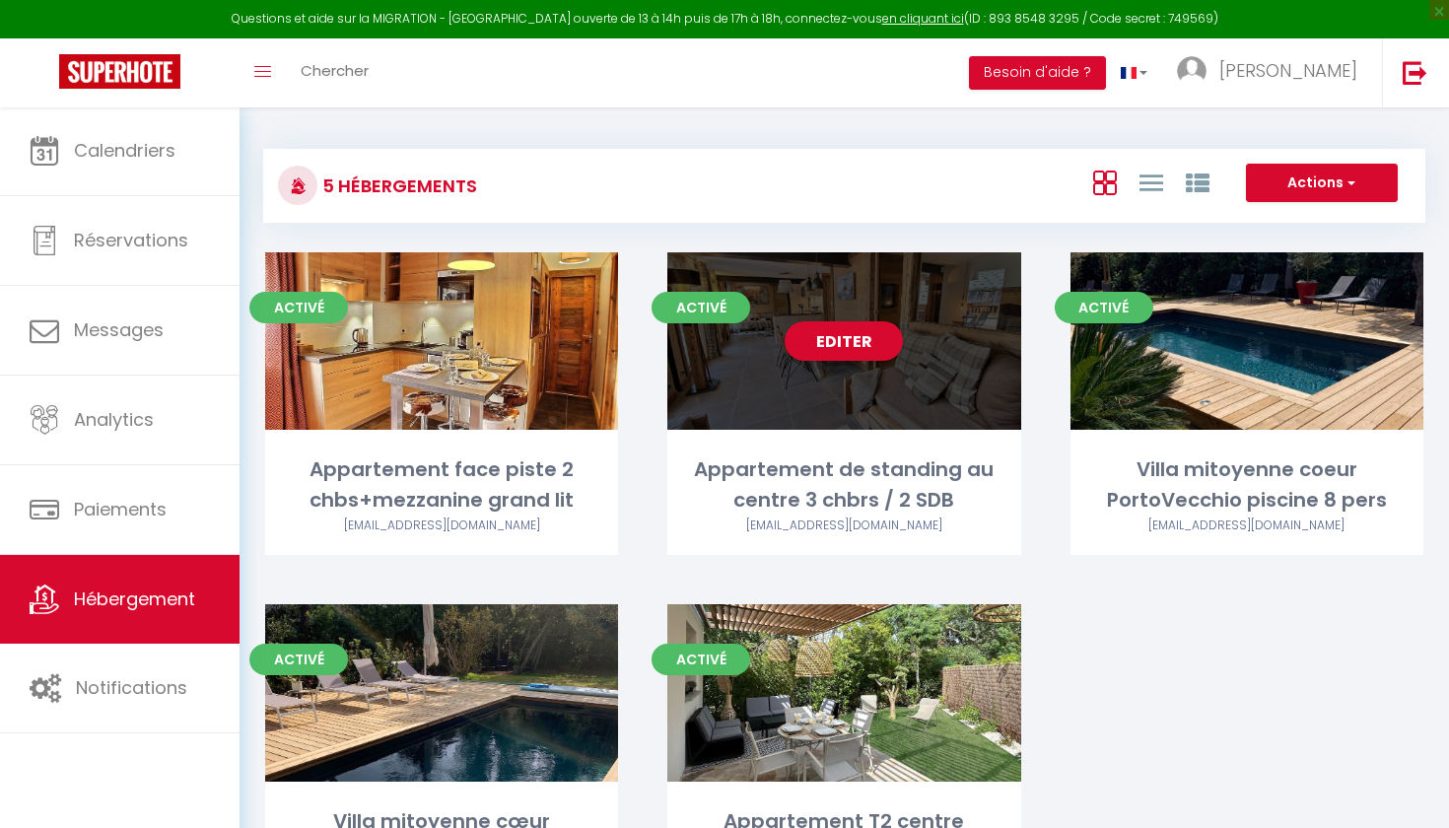
click at [938, 362] on div "Editer" at bounding box center [843, 340] width 353 height 177
select select "3"
select select "2"
select select "1"
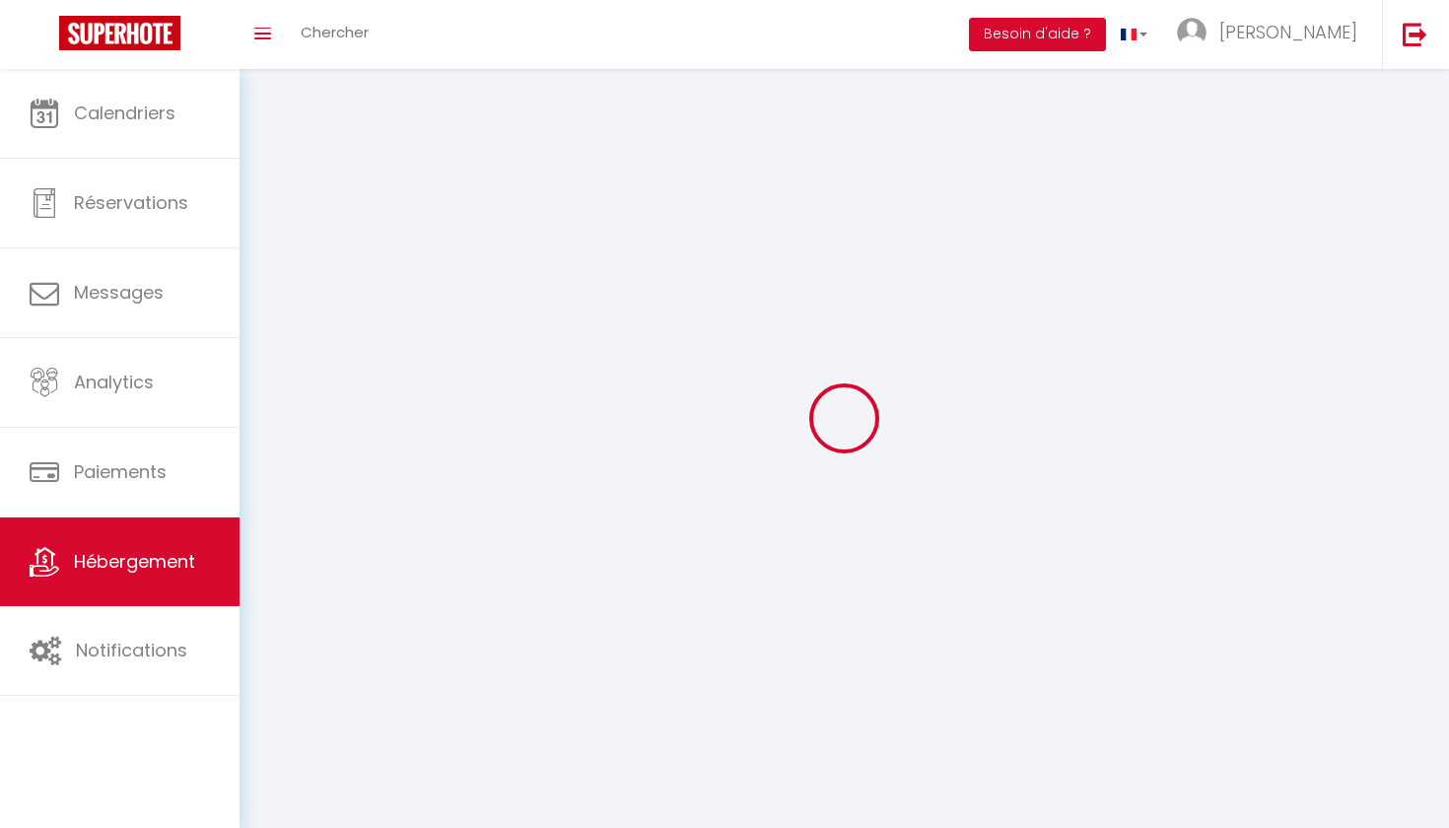
select select
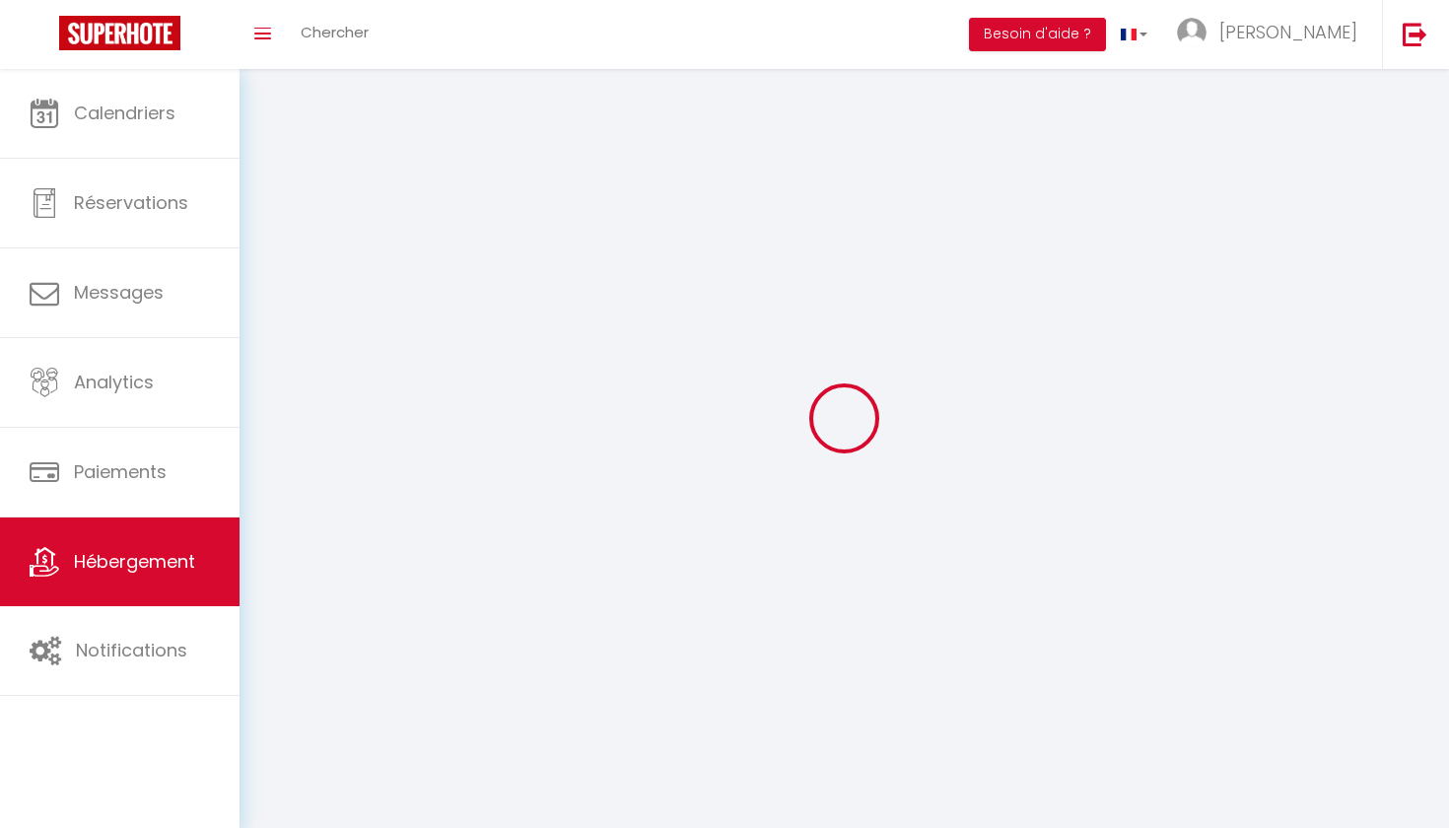
select select
checkbox input "false"
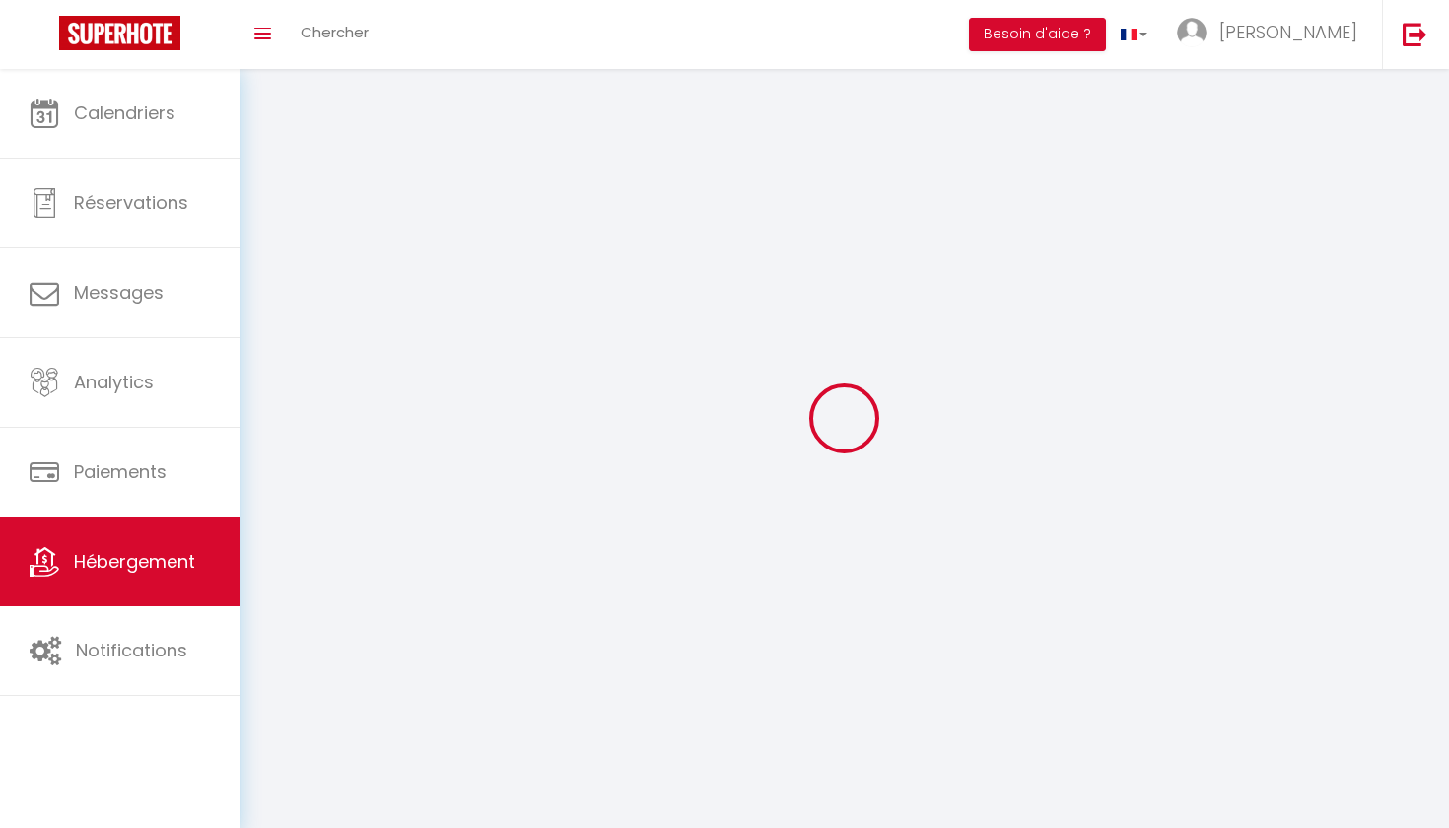
select select
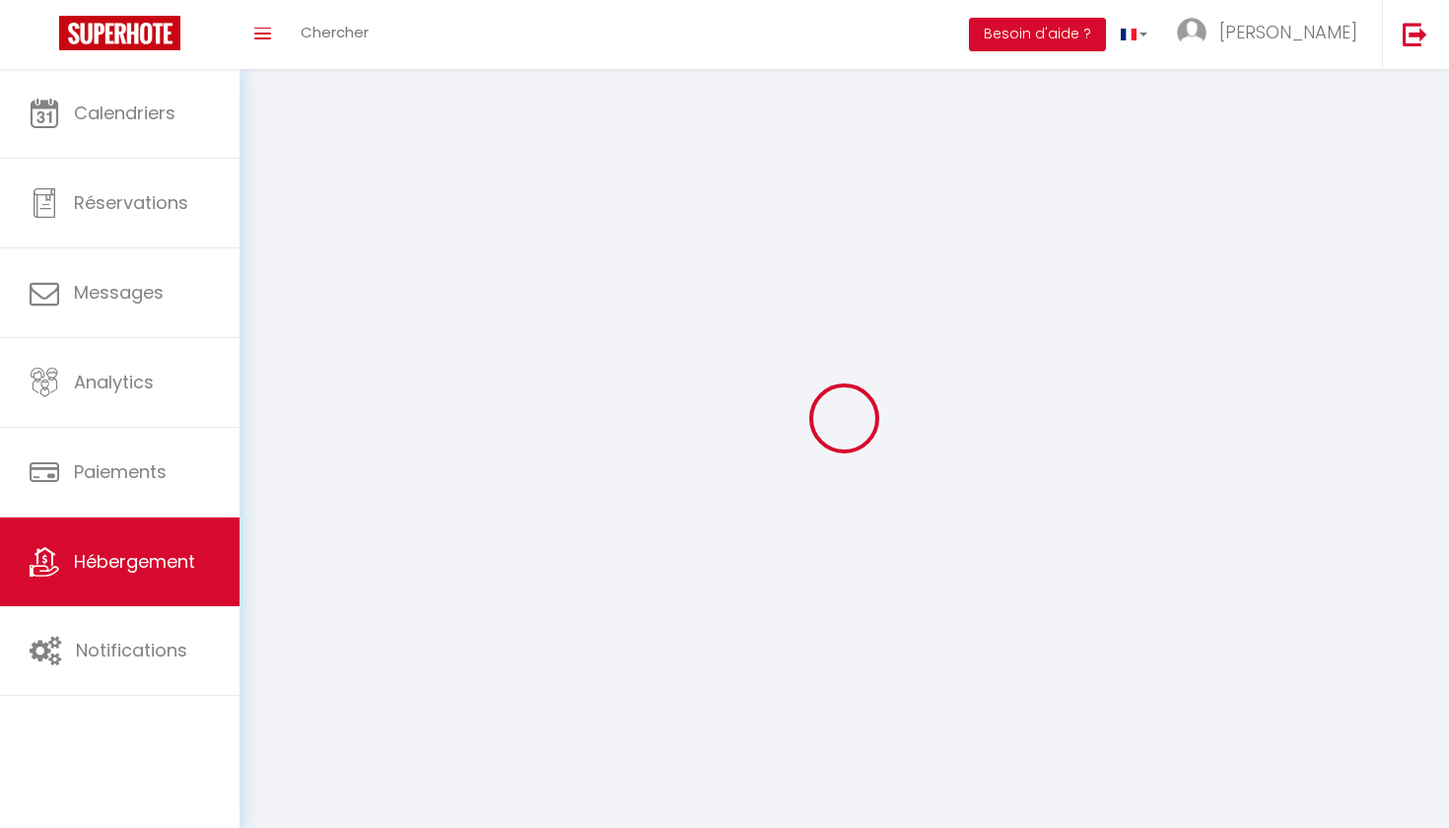
select select
checkbox input "false"
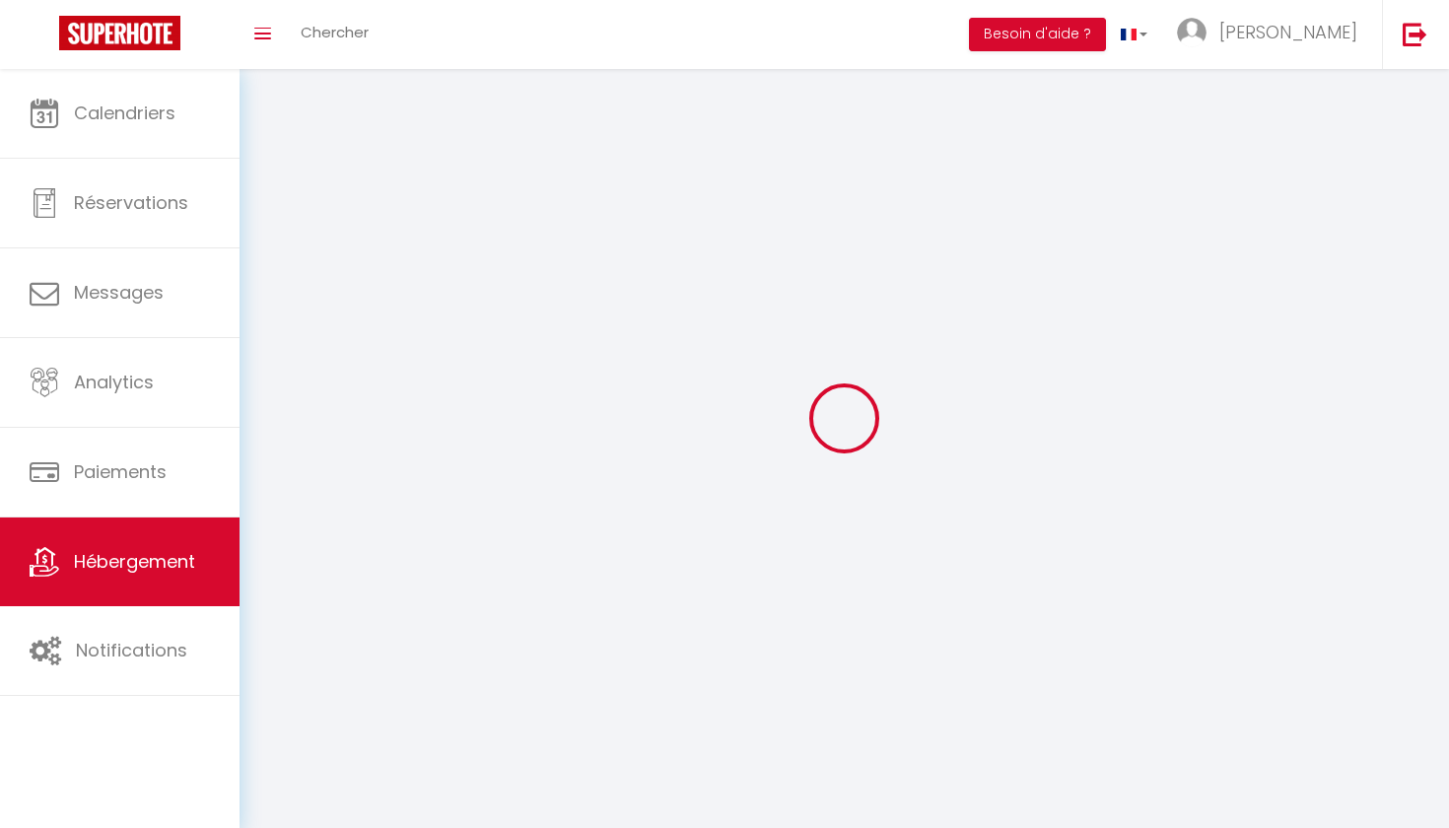
checkbox input "false"
select select
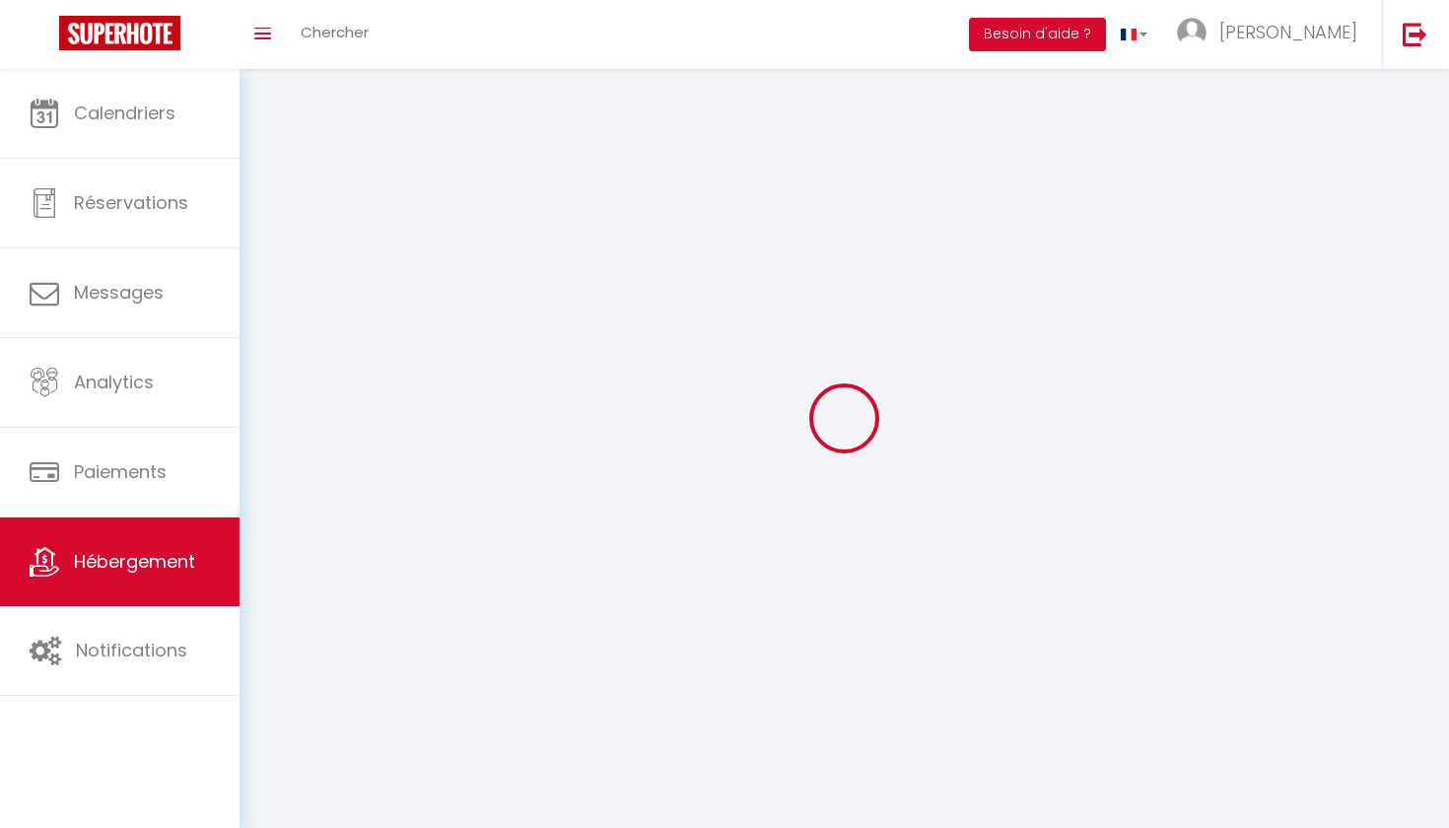
select select
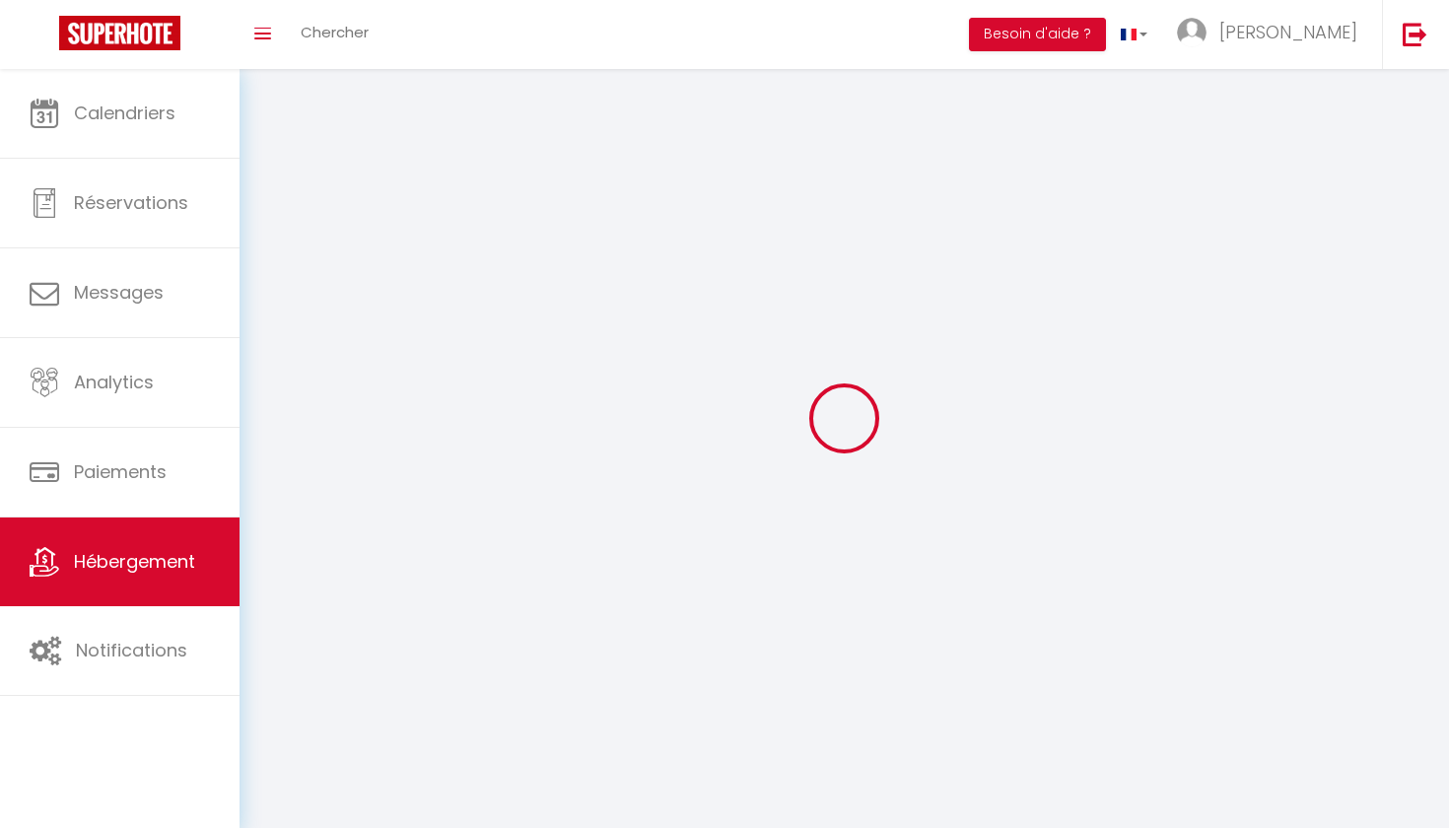
checkbox input "false"
select select
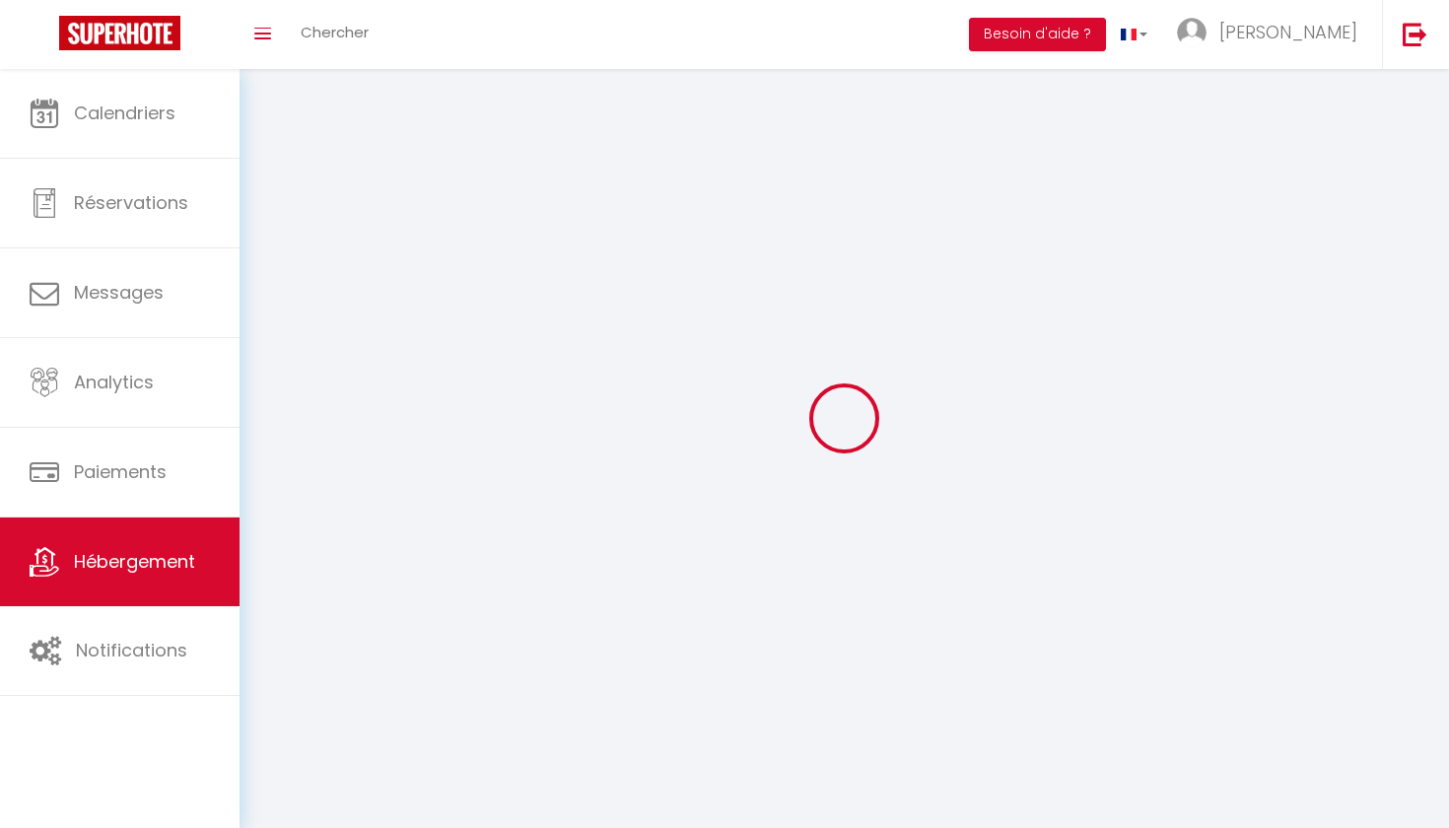
select select
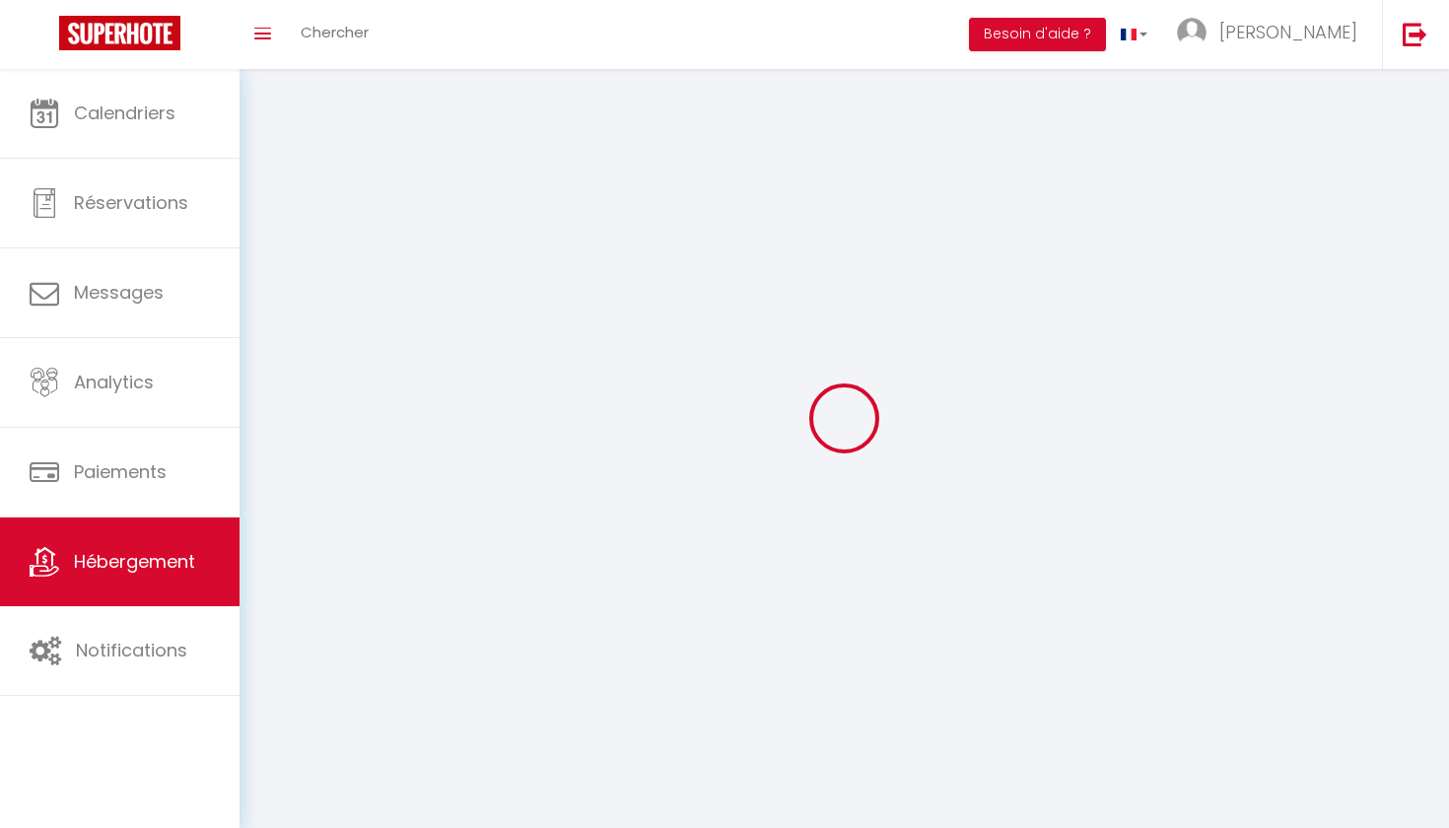
select select
checkbox input "false"
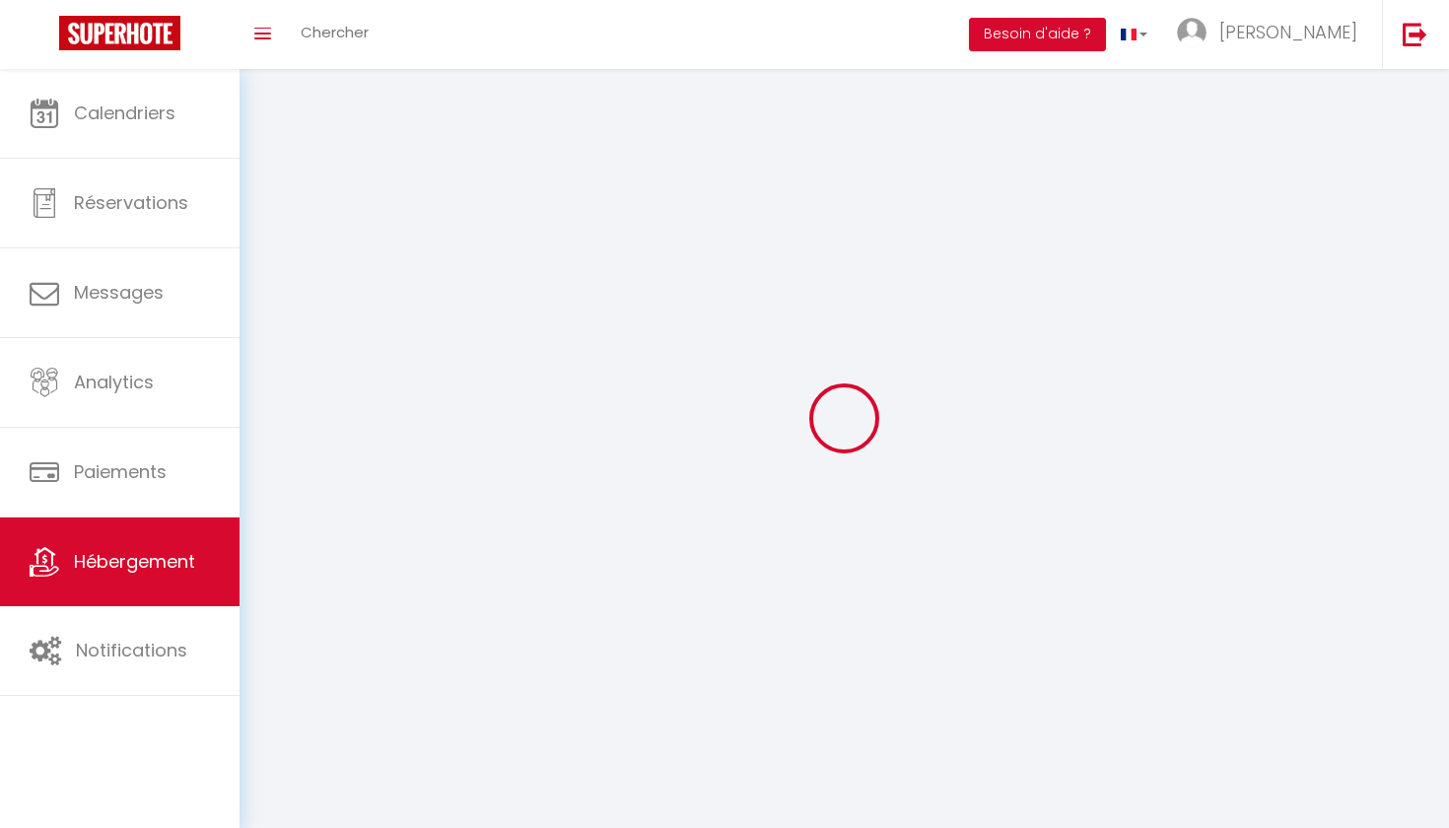
select select
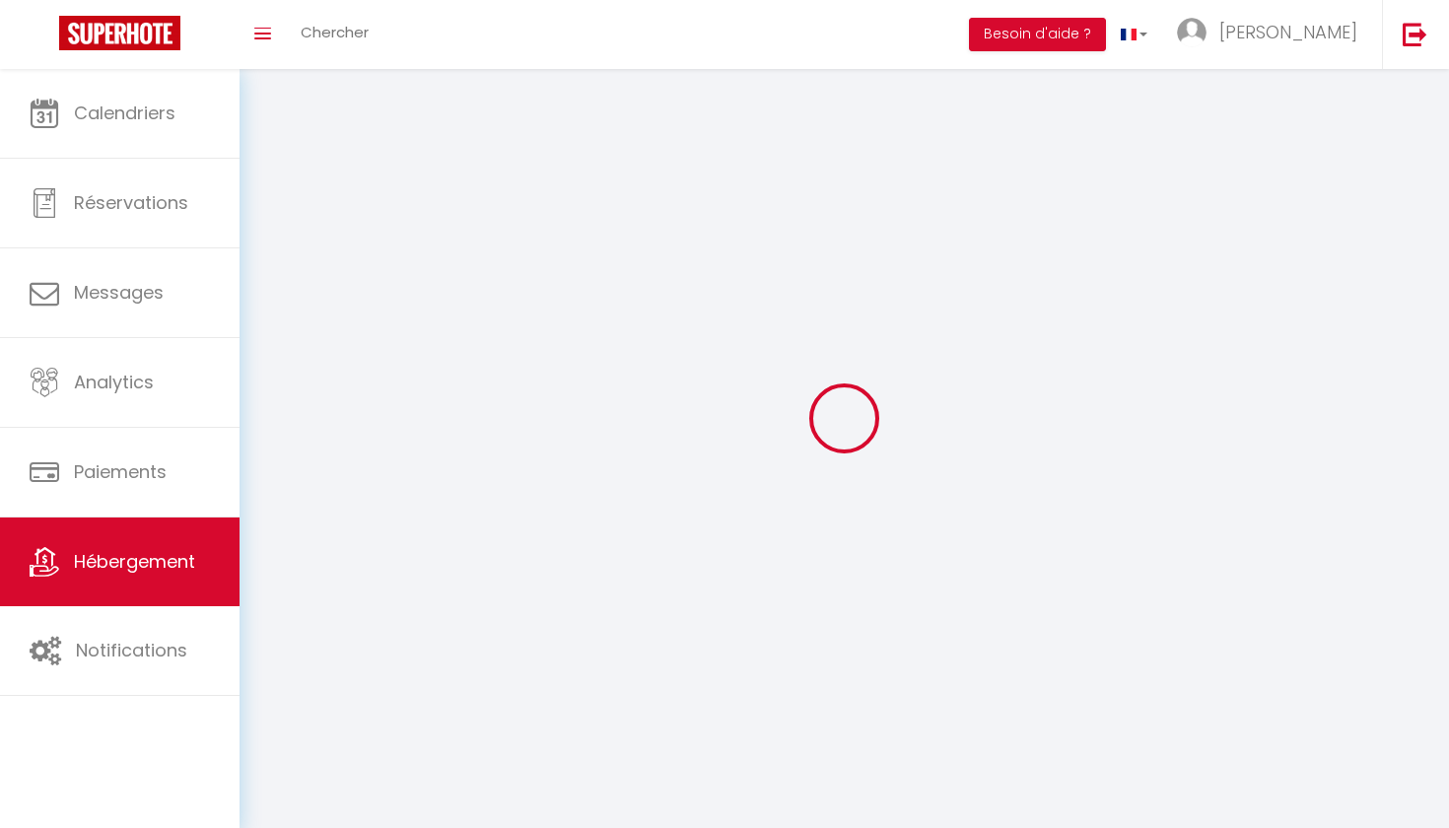
select select
checkbox input "false"
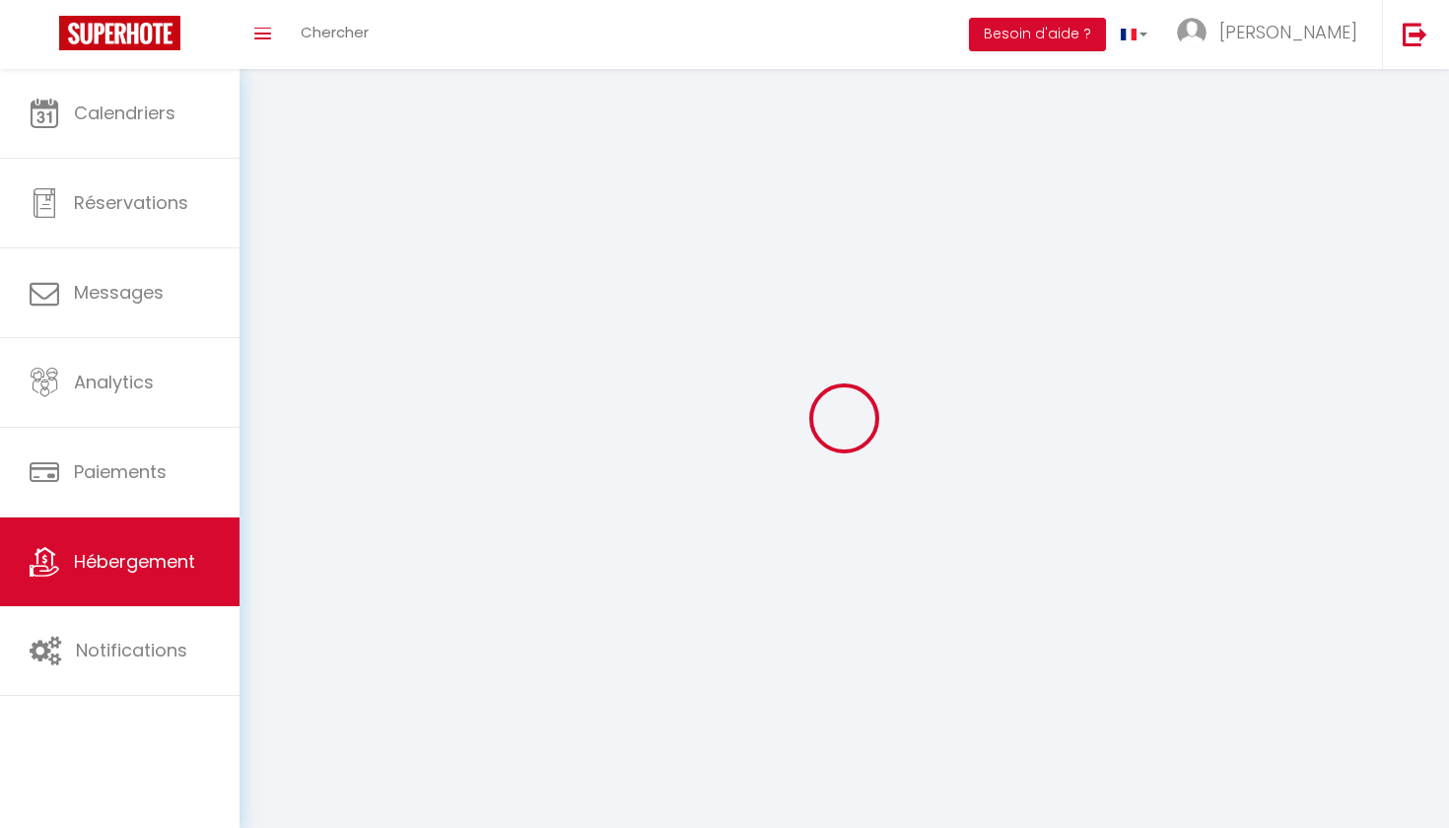
checkbox input "false"
select select
select select "1"
select select
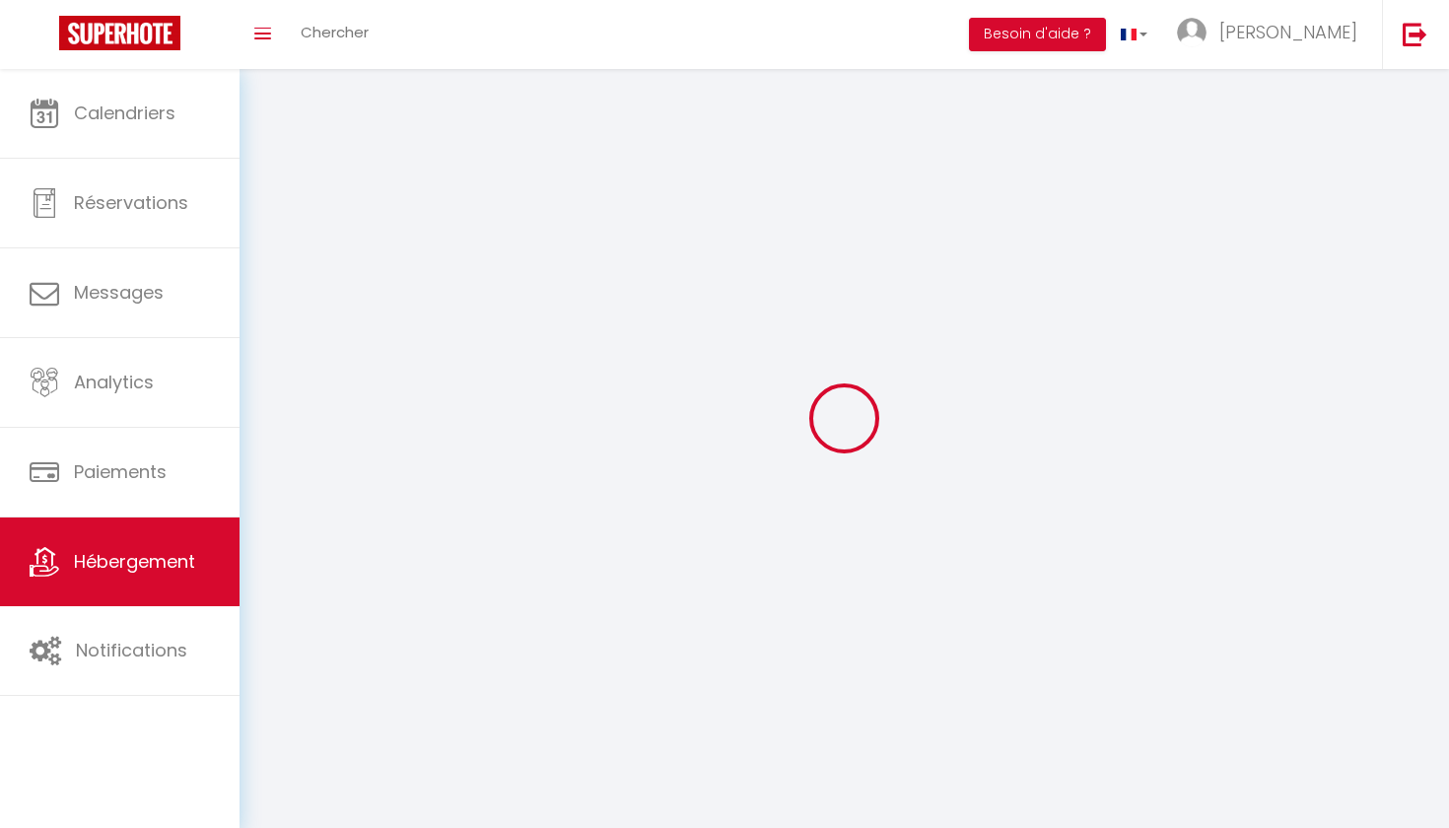
select select "28"
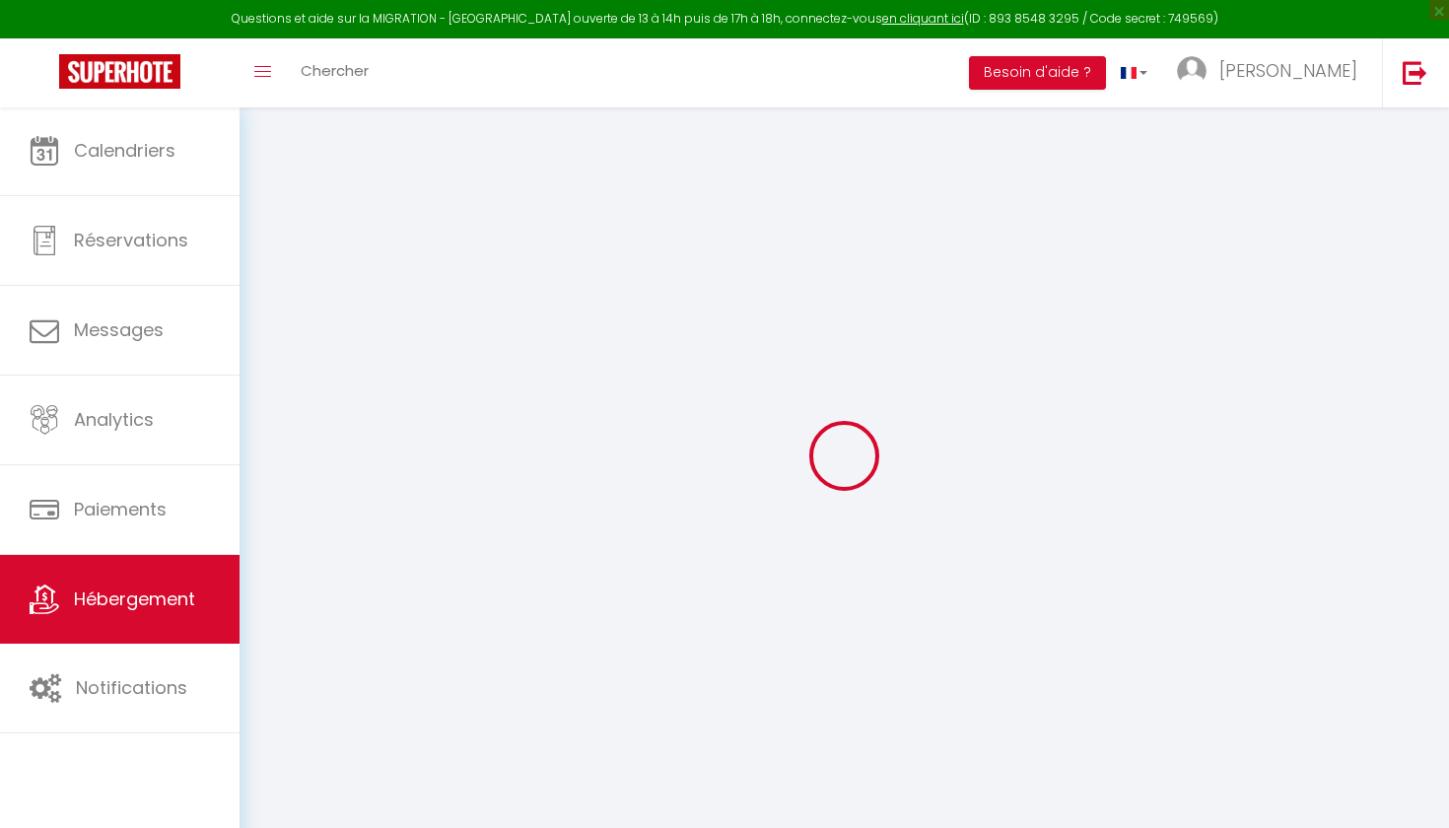
select select
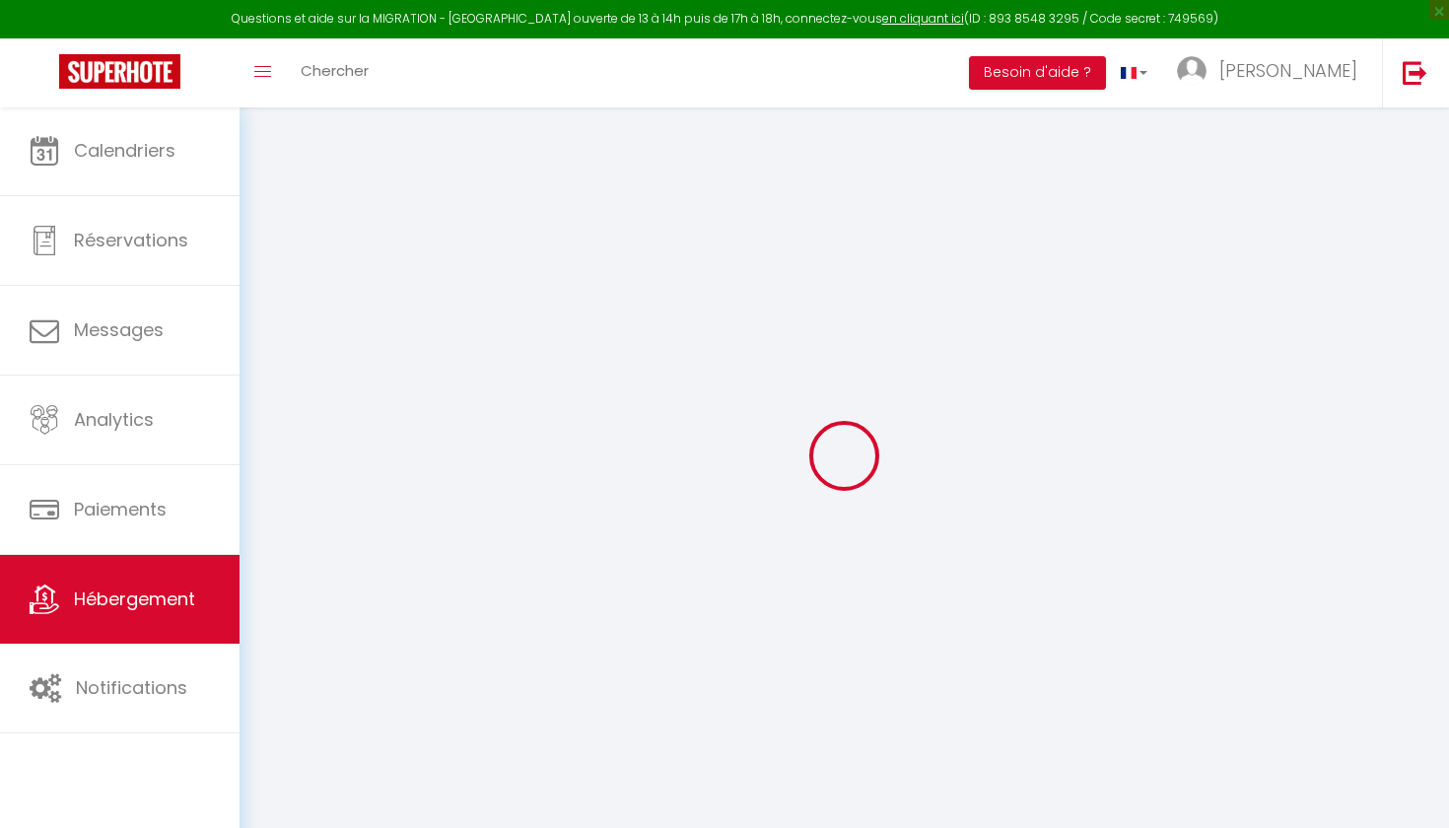
select select
checkbox input "false"
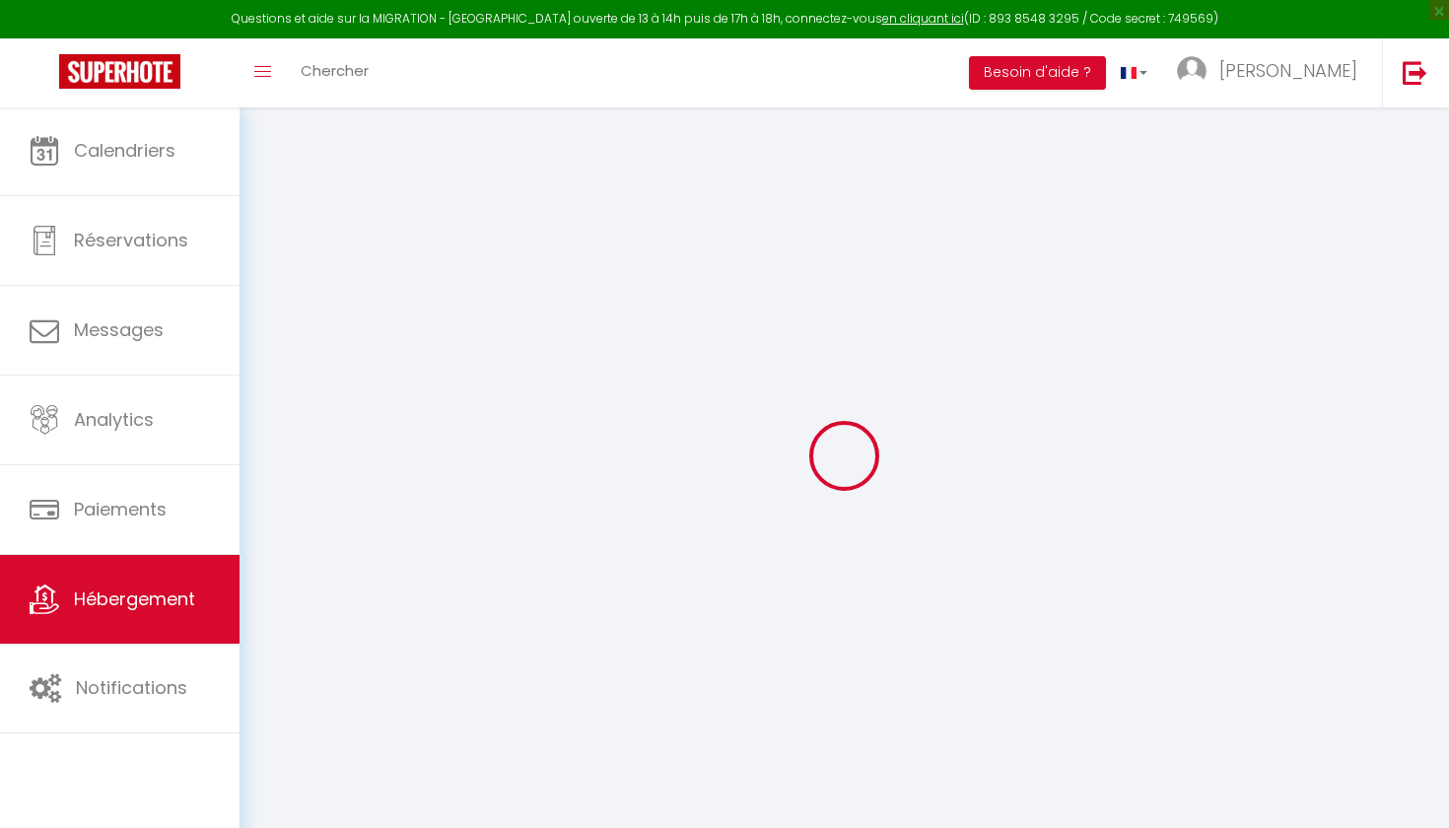
select select
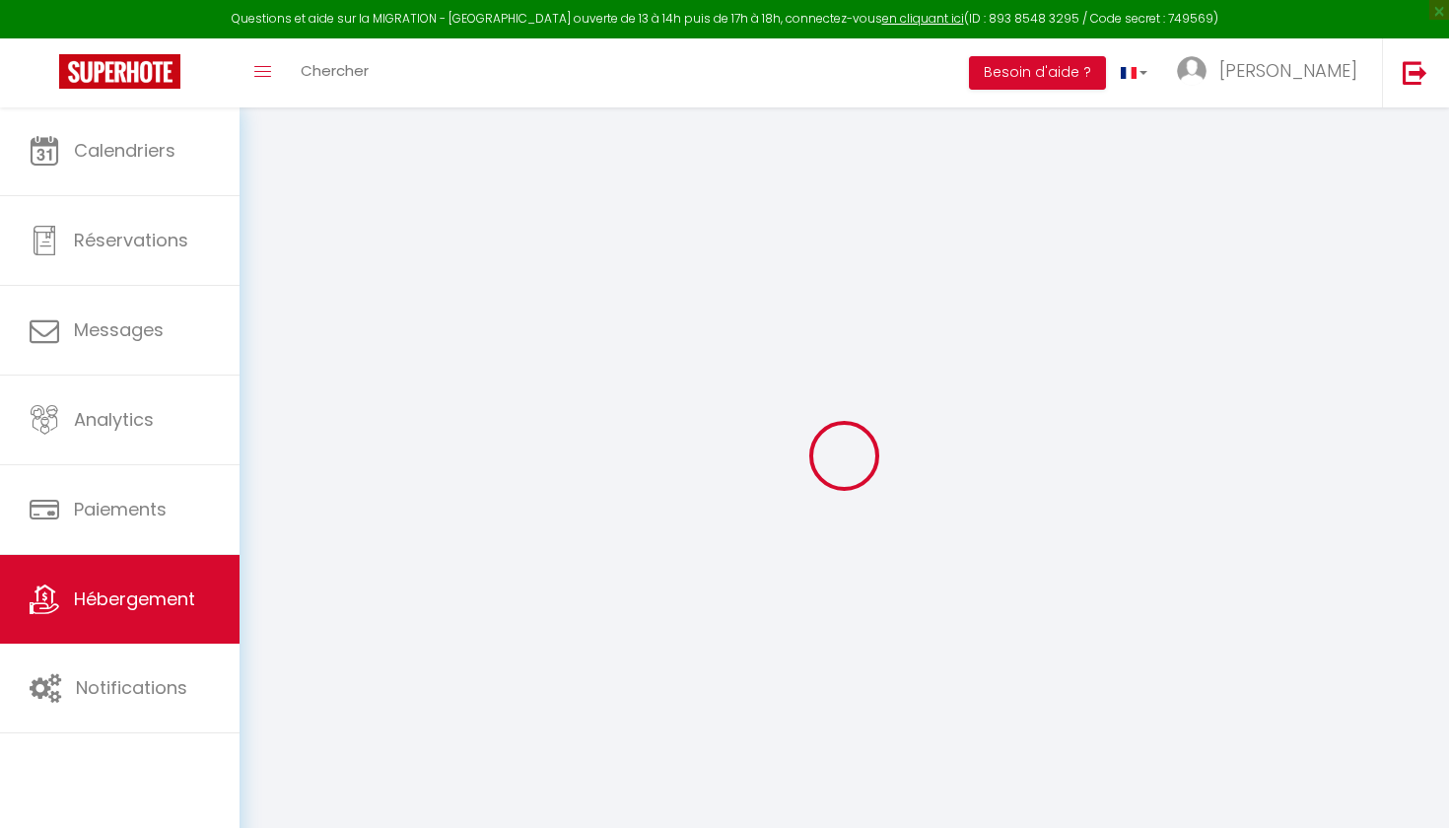
select select
checkbox input "false"
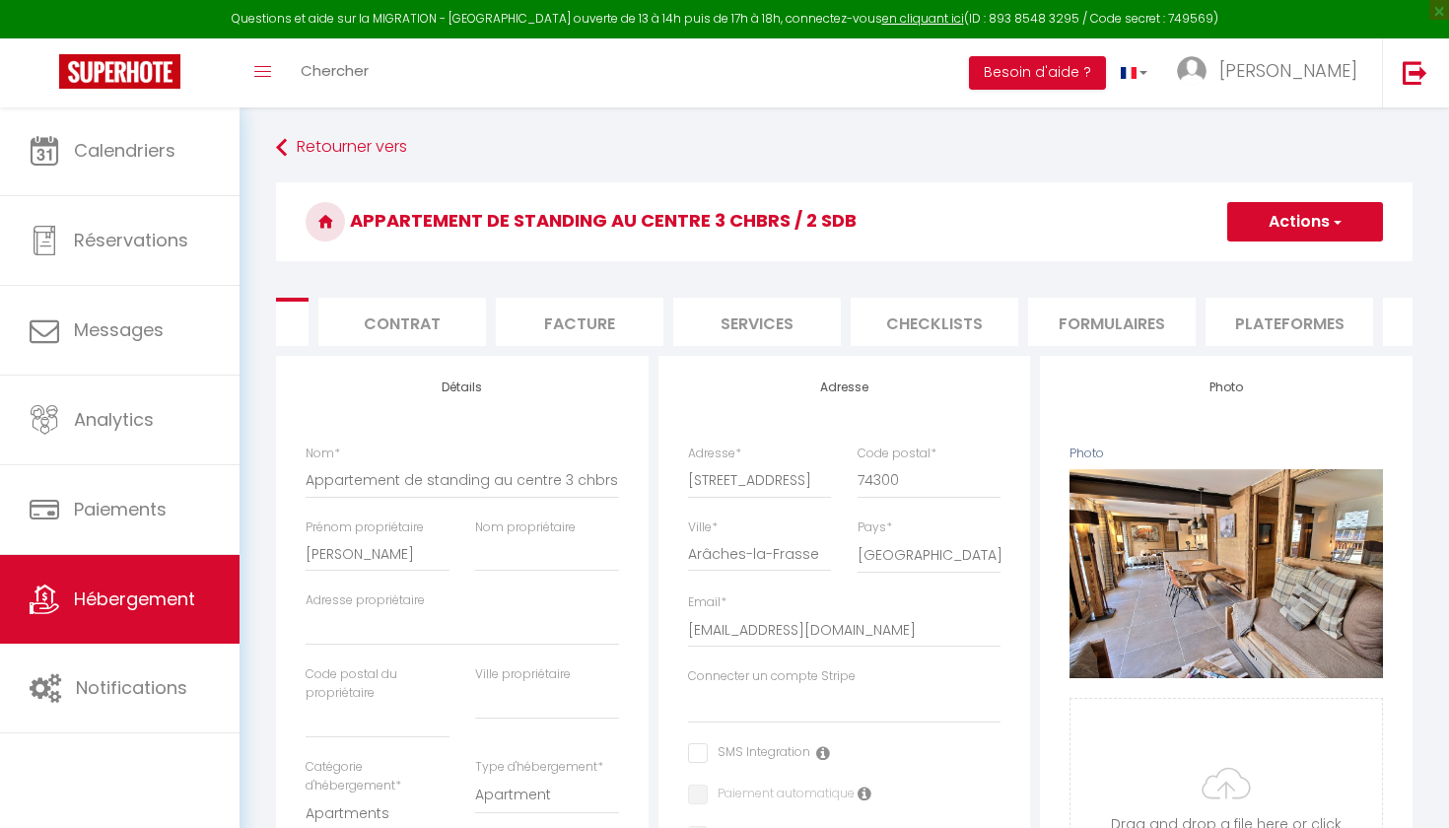
scroll to position [0, 139]
click at [1251, 315] on li "Plateformes" at bounding box center [1285, 322] width 168 height 48
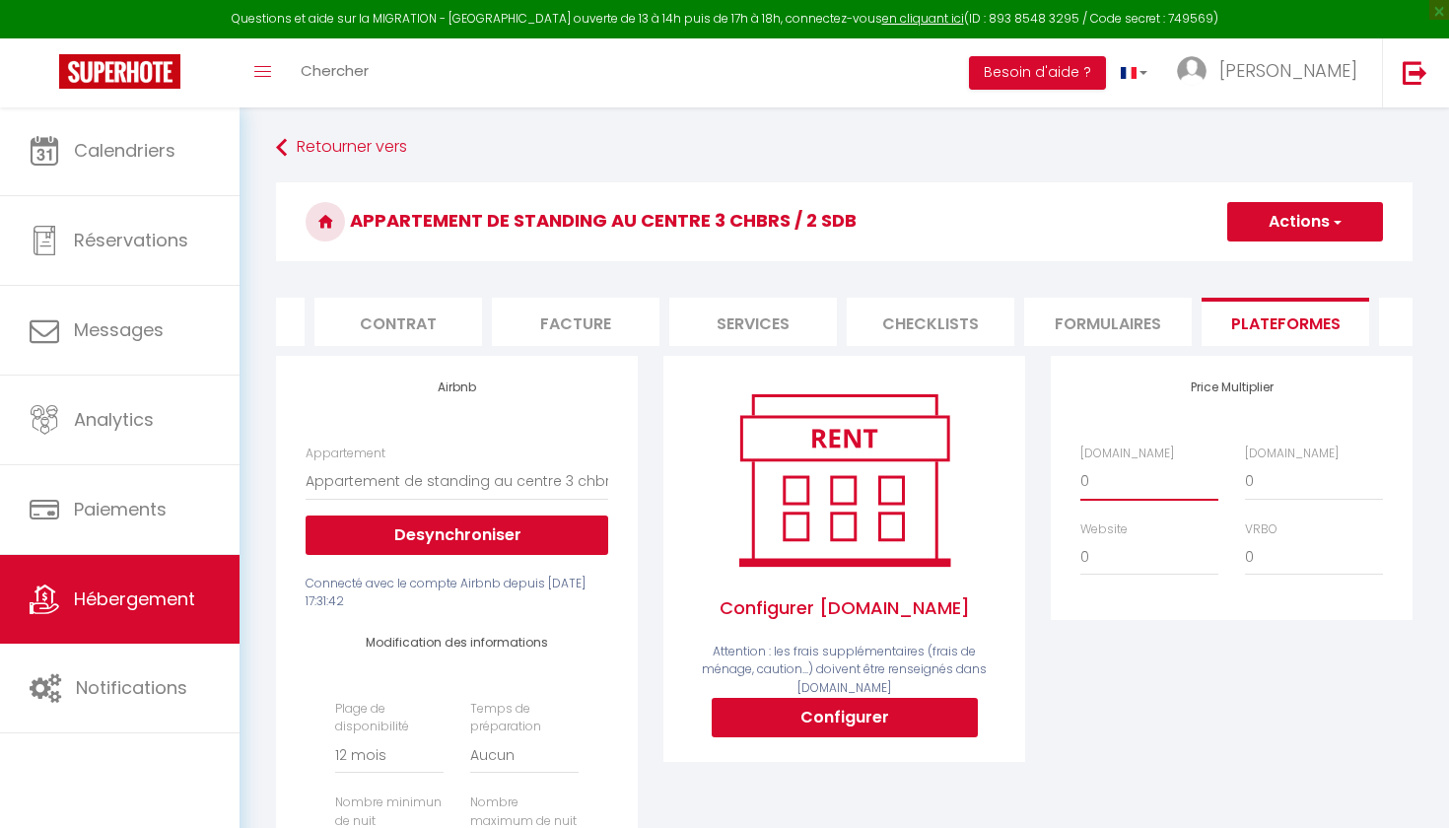
click at [1274, 233] on button "Actions" at bounding box center [1305, 221] width 156 height 39
click at [1268, 272] on link "Enregistrer" at bounding box center [1304, 265] width 156 height 26
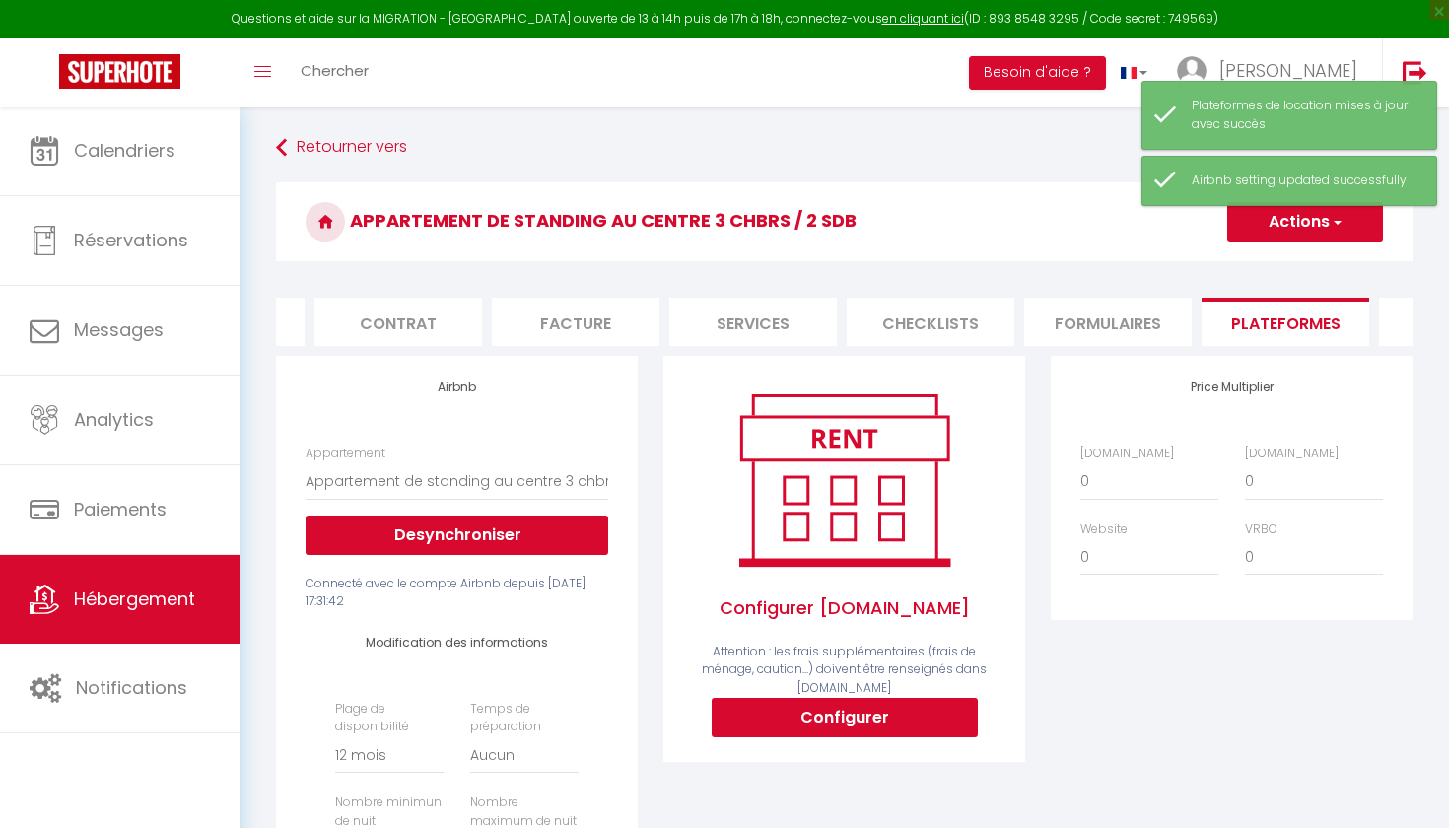
click at [74, 599] on span "Hébergement" at bounding box center [134, 598] width 121 height 25
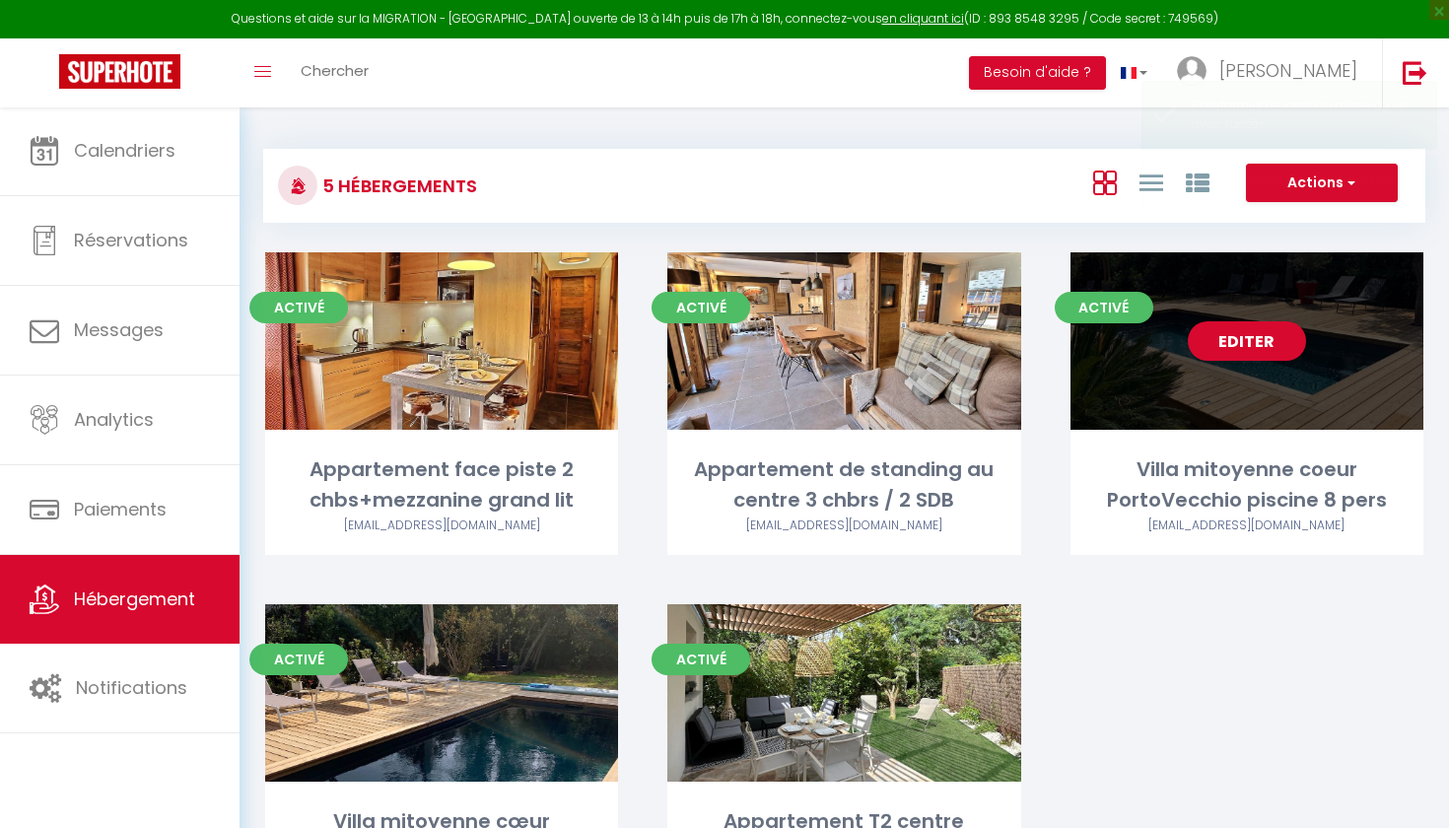
click at [1255, 364] on div "Editer" at bounding box center [1246, 340] width 353 height 177
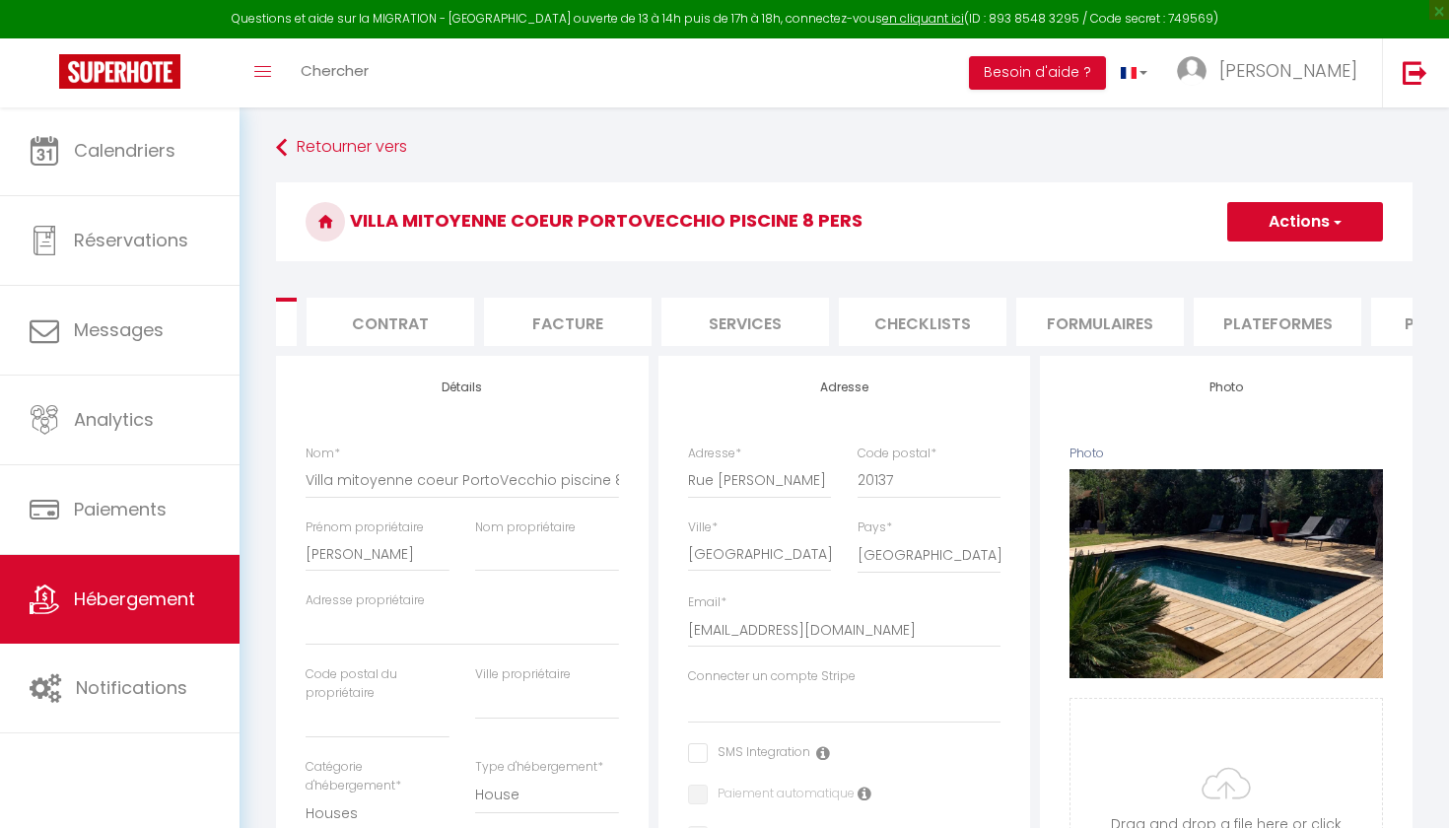
scroll to position [0, 180]
click at [1259, 330] on li "Plateformes" at bounding box center [1244, 322] width 168 height 48
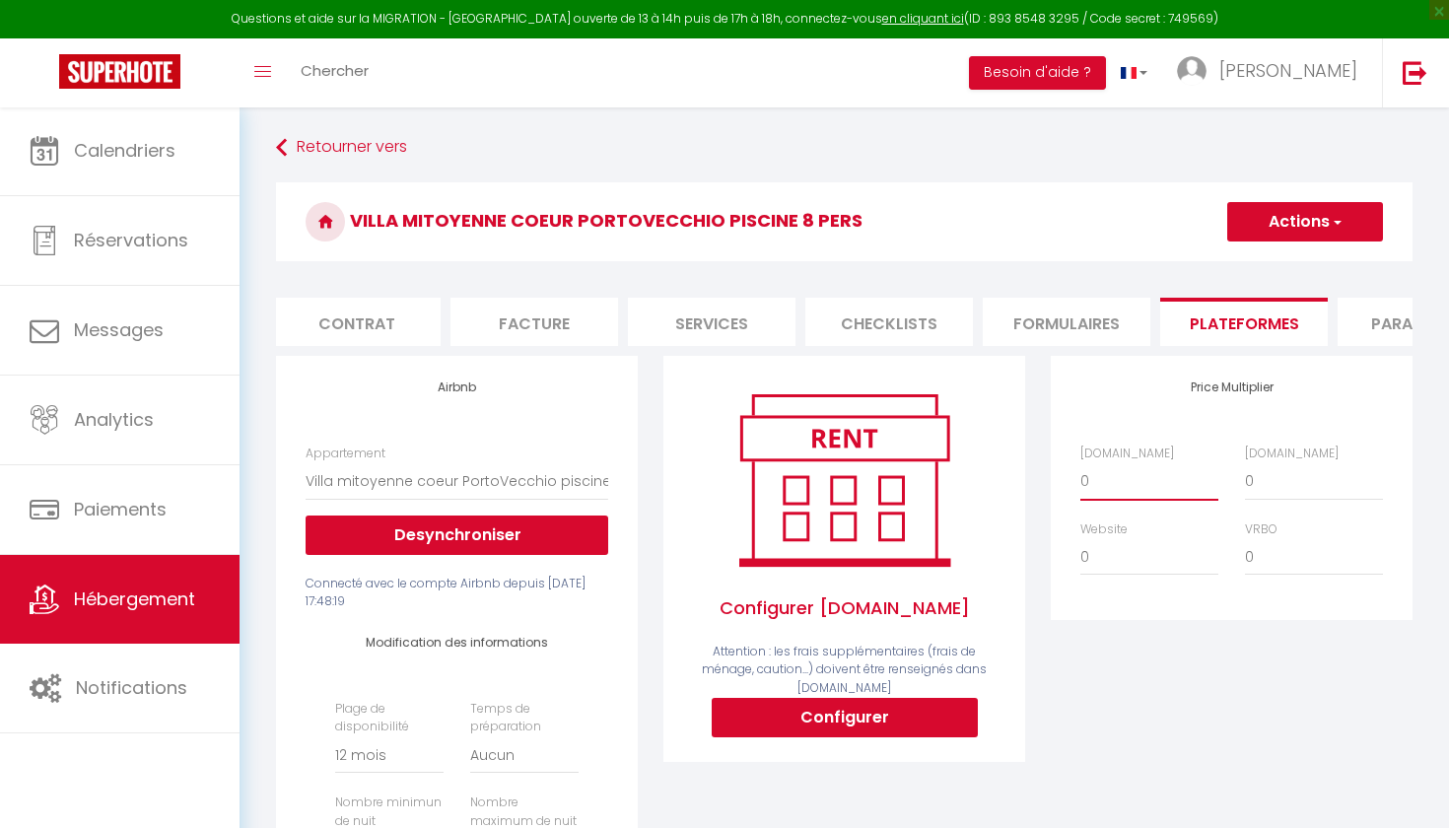
click at [1286, 231] on button "Actions" at bounding box center [1305, 221] width 156 height 39
click at [1280, 267] on link "Enregistrer" at bounding box center [1304, 265] width 156 height 26
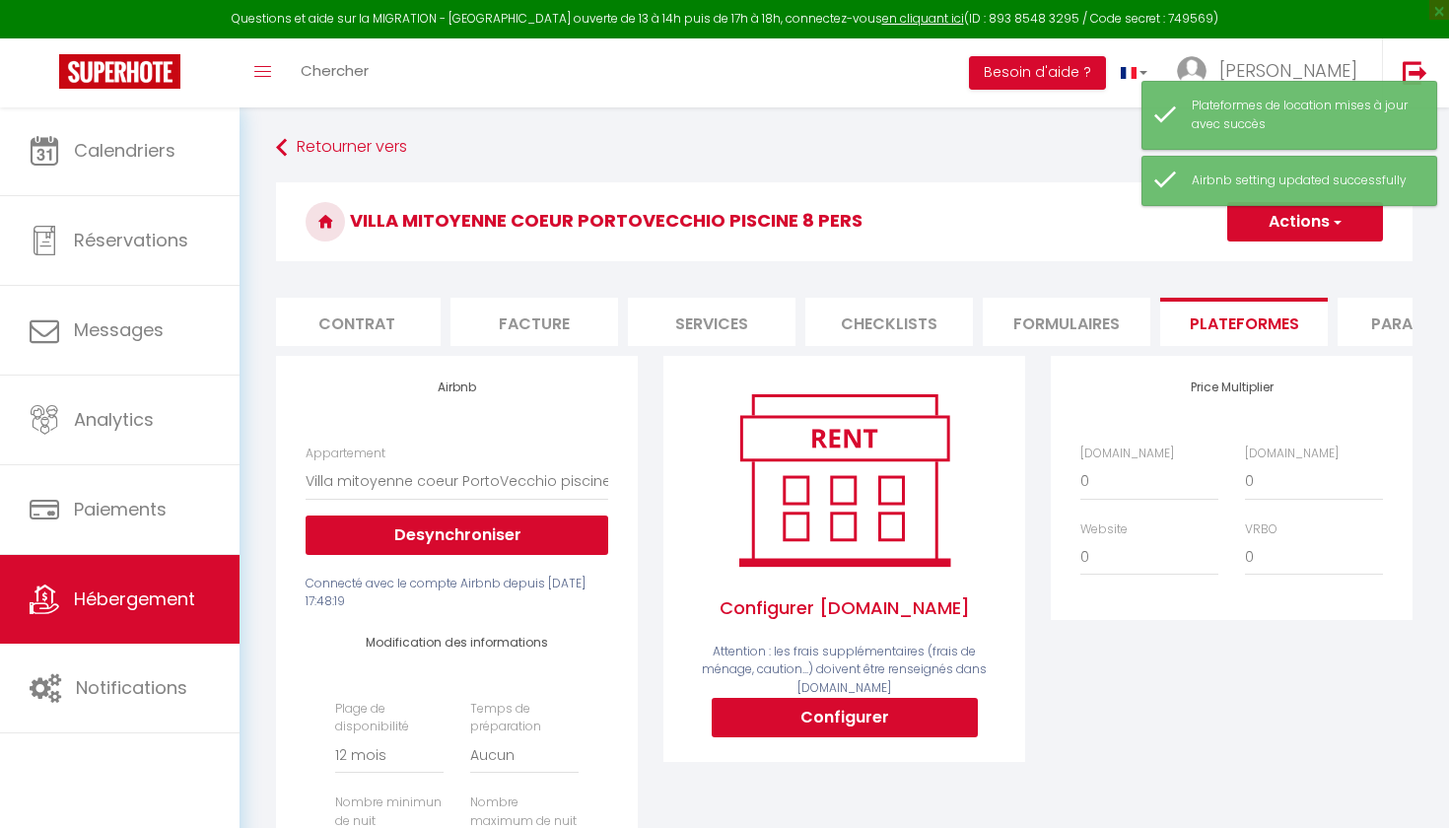
click at [122, 603] on span "Hébergement" at bounding box center [134, 598] width 121 height 25
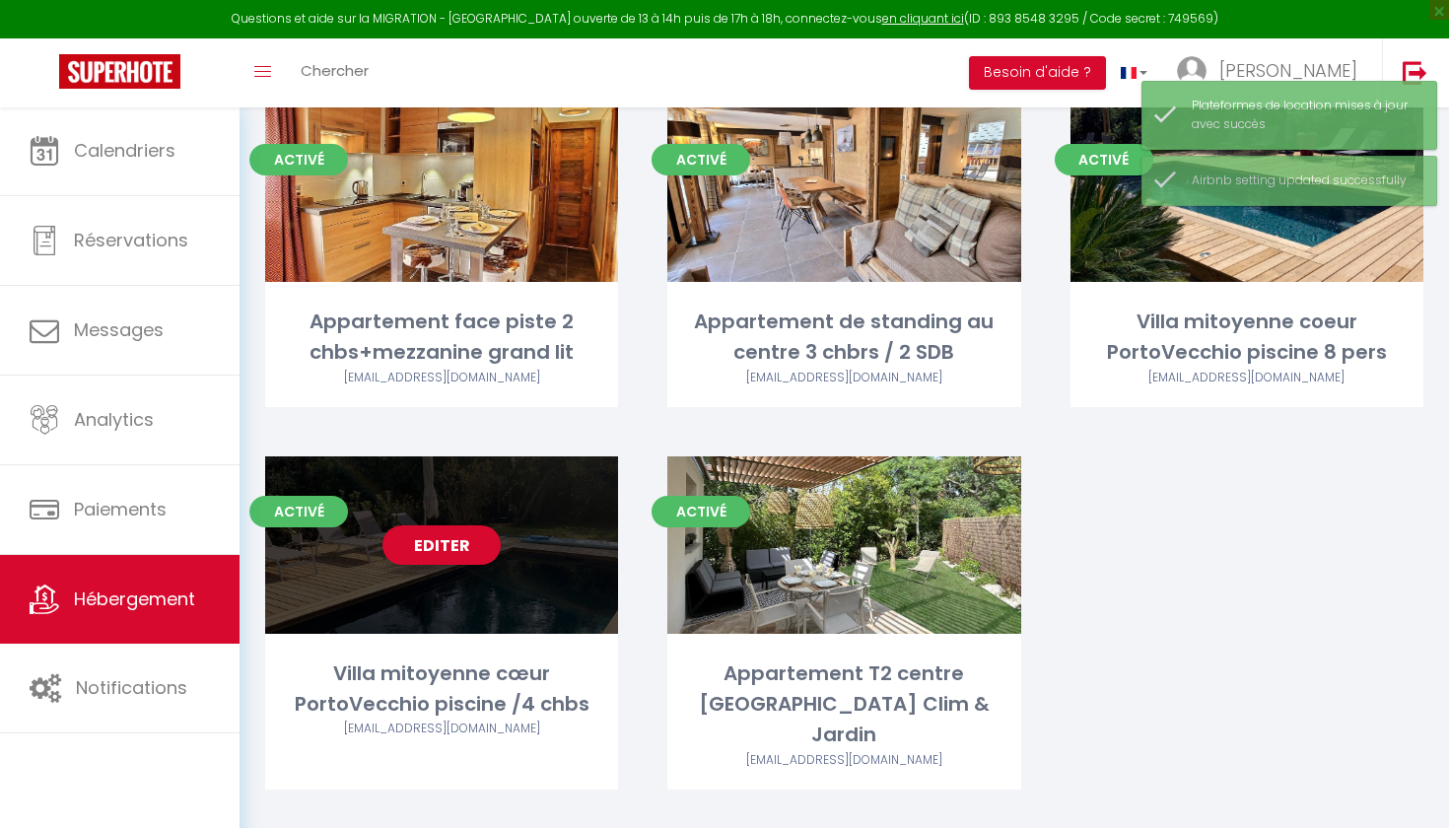
scroll to position [147, 0]
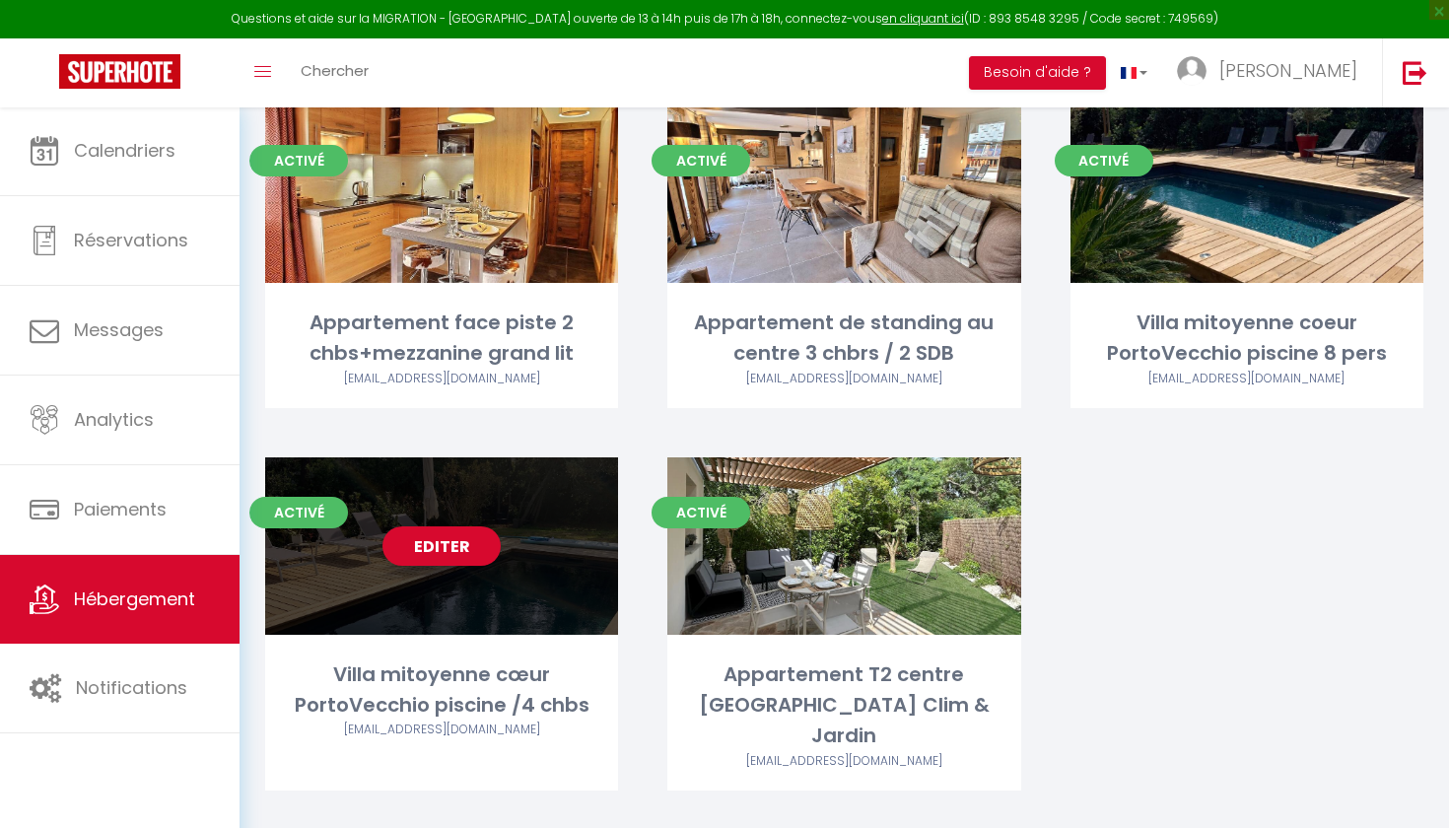
click at [575, 571] on div "Editer" at bounding box center [441, 545] width 353 height 177
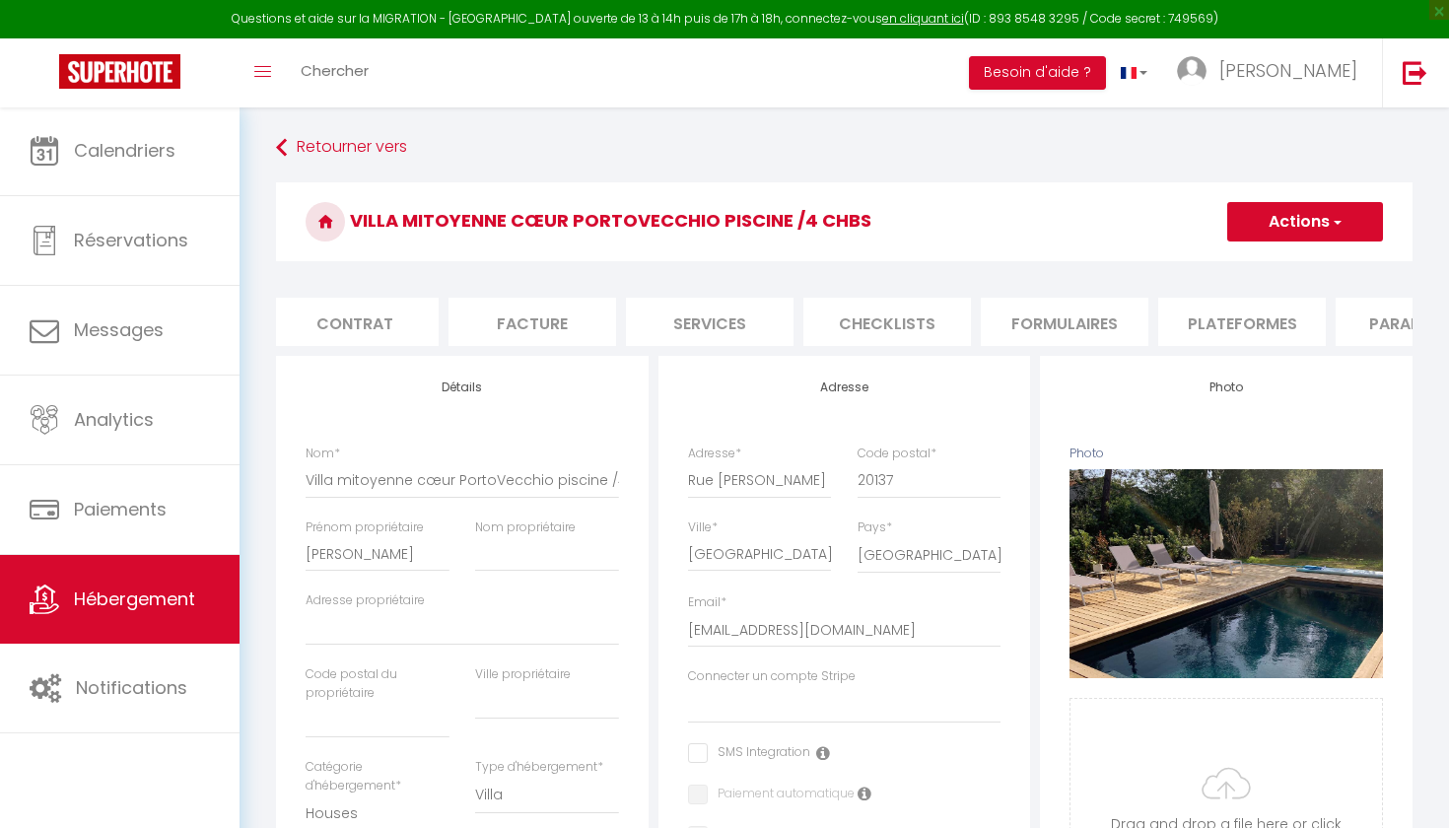
scroll to position [0, 183]
click at [1235, 325] on li "Plateformes" at bounding box center [1241, 322] width 168 height 48
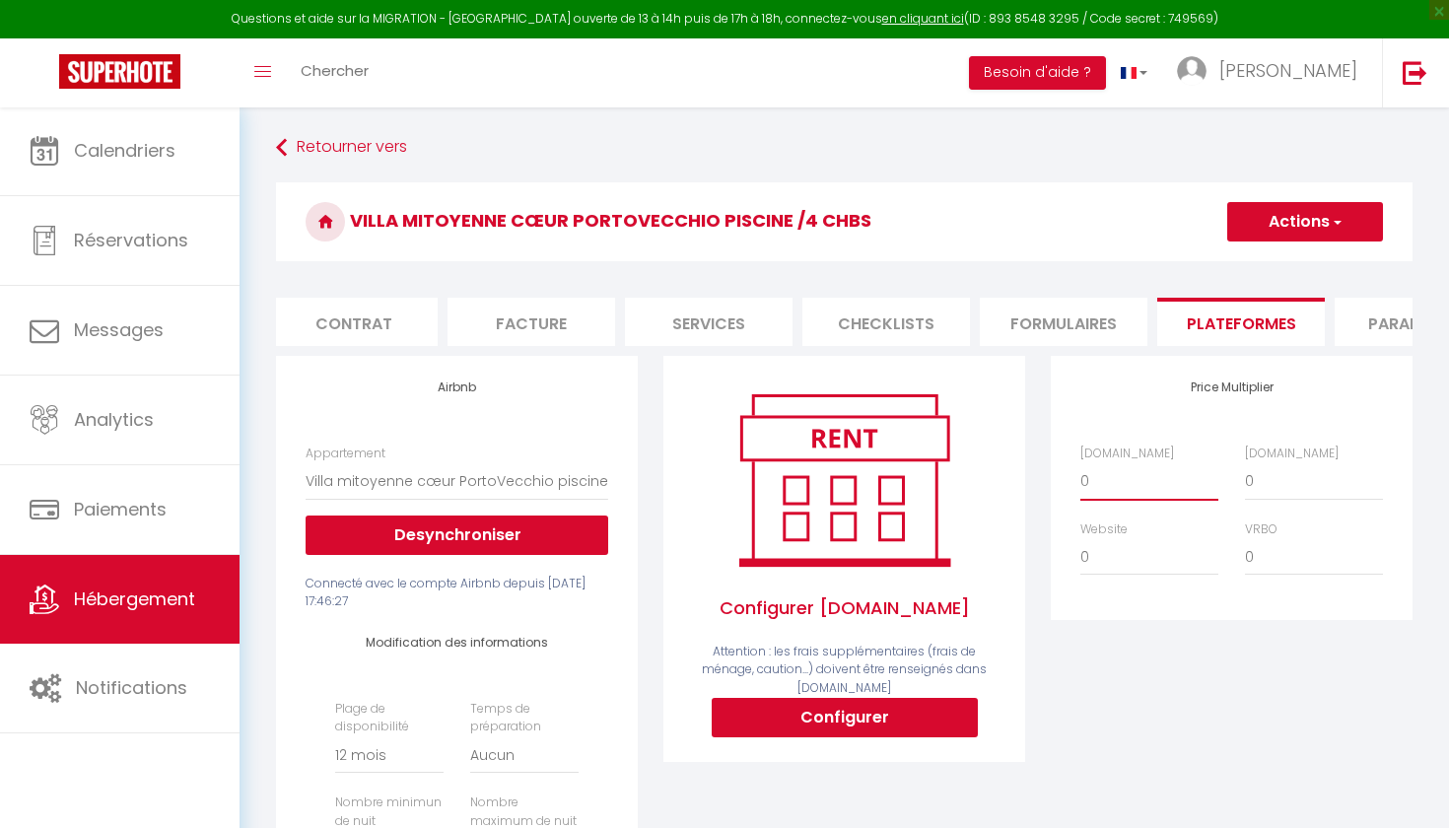
click at [1268, 215] on button "Actions" at bounding box center [1305, 221] width 156 height 39
click at [1267, 261] on link "Enregistrer" at bounding box center [1304, 265] width 156 height 26
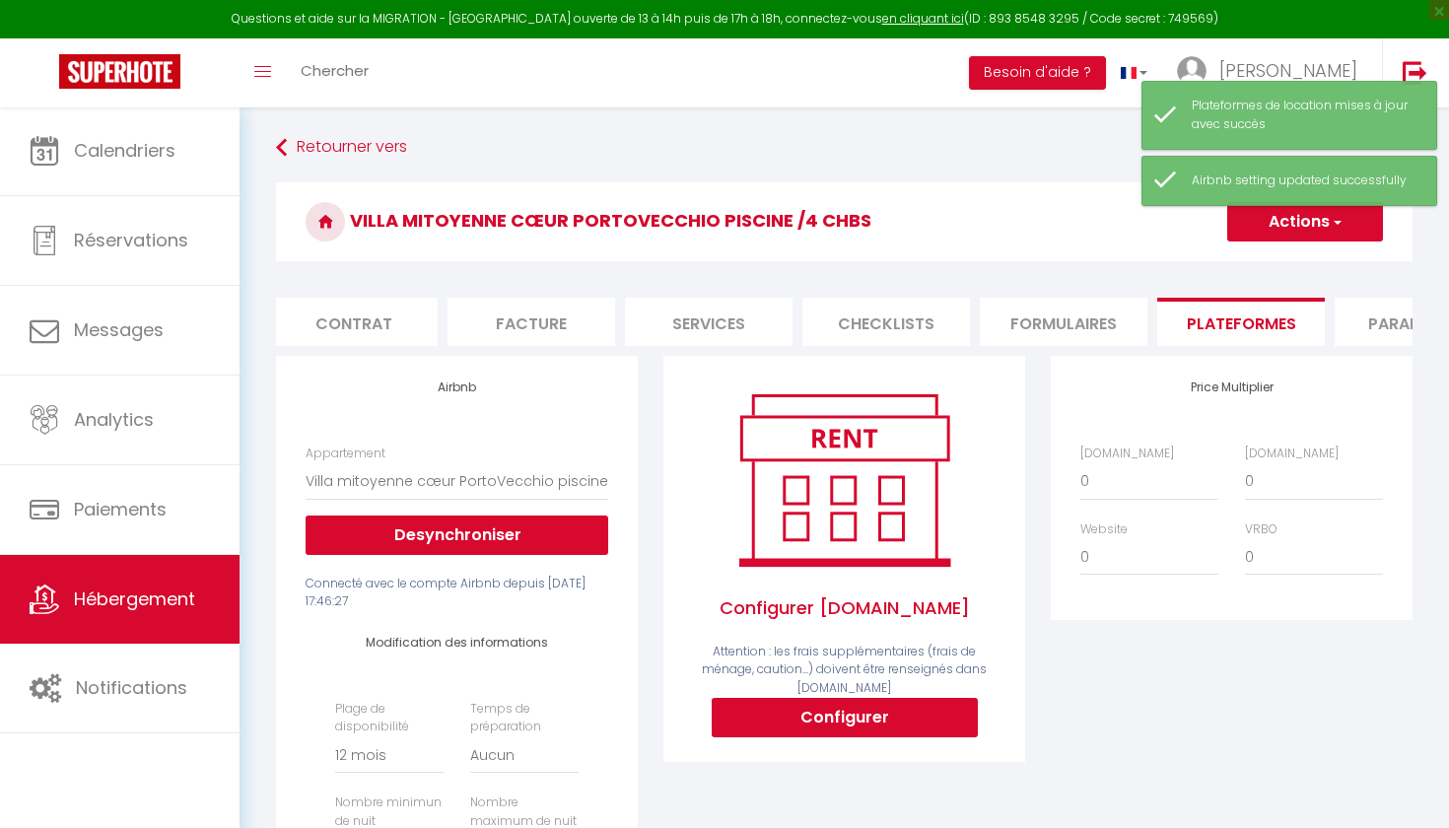
click at [86, 597] on span "Hébergement" at bounding box center [134, 598] width 121 height 25
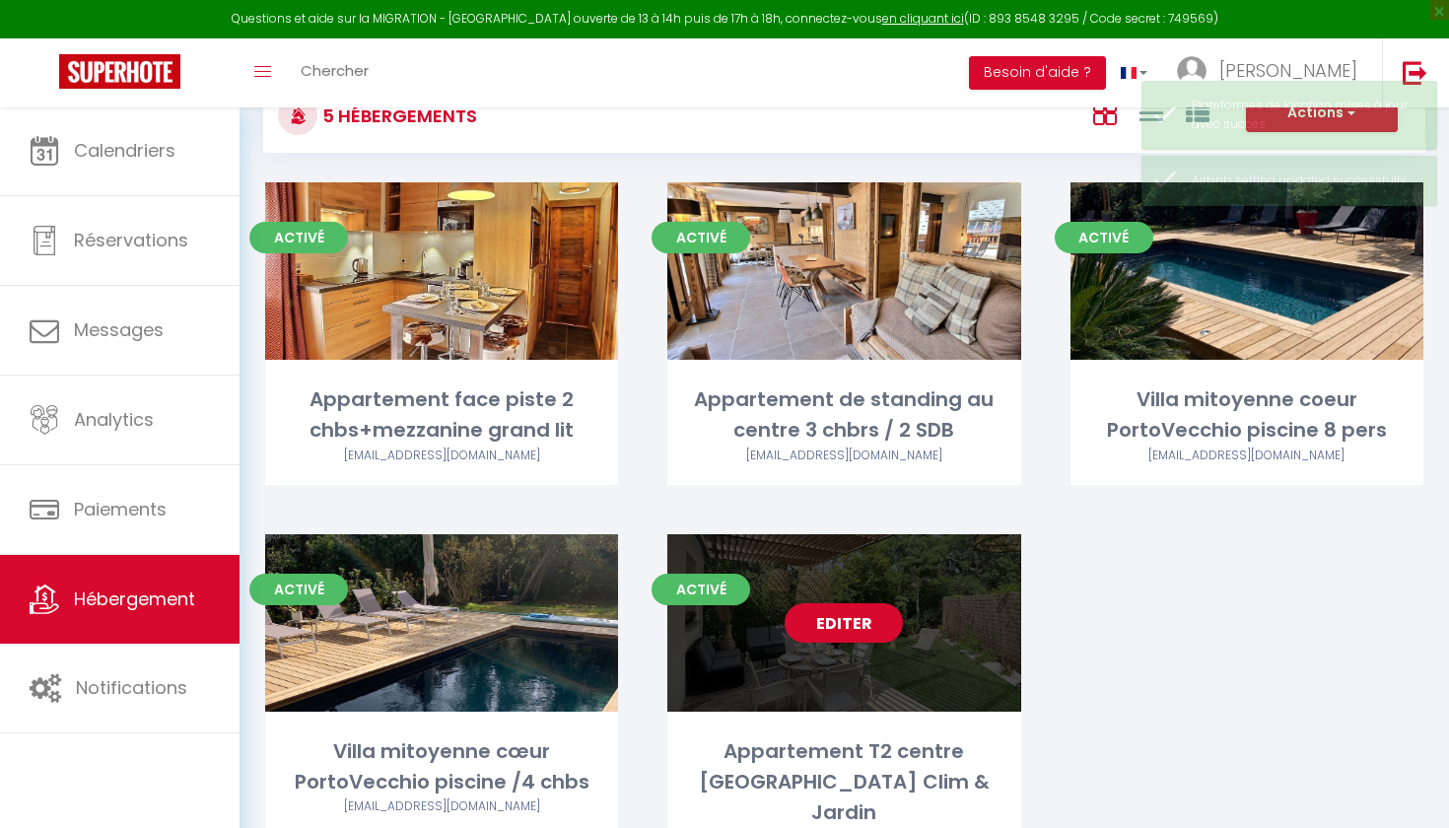
scroll to position [90, 0]
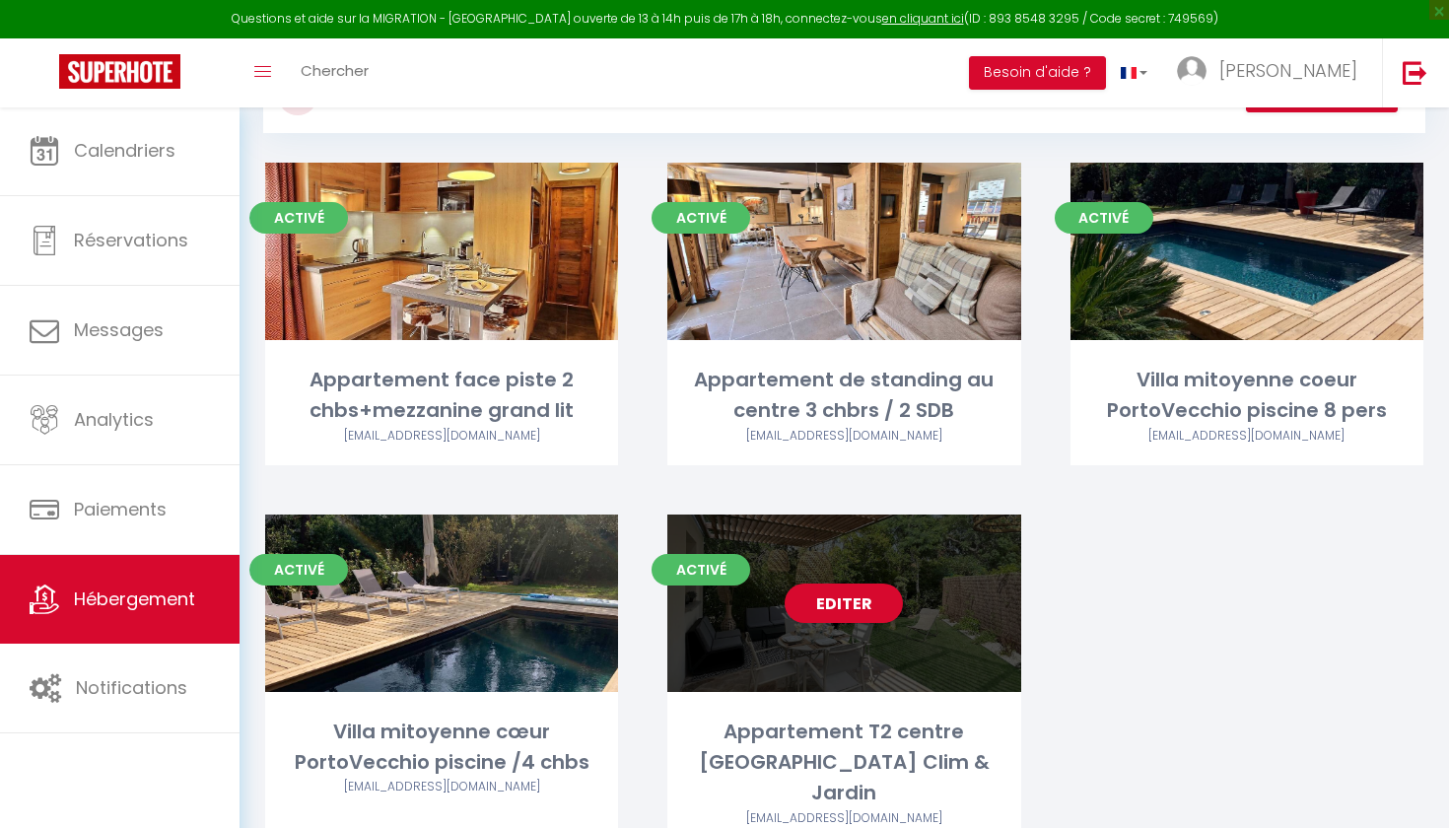
click at [967, 617] on div "Editer" at bounding box center [843, 602] width 353 height 177
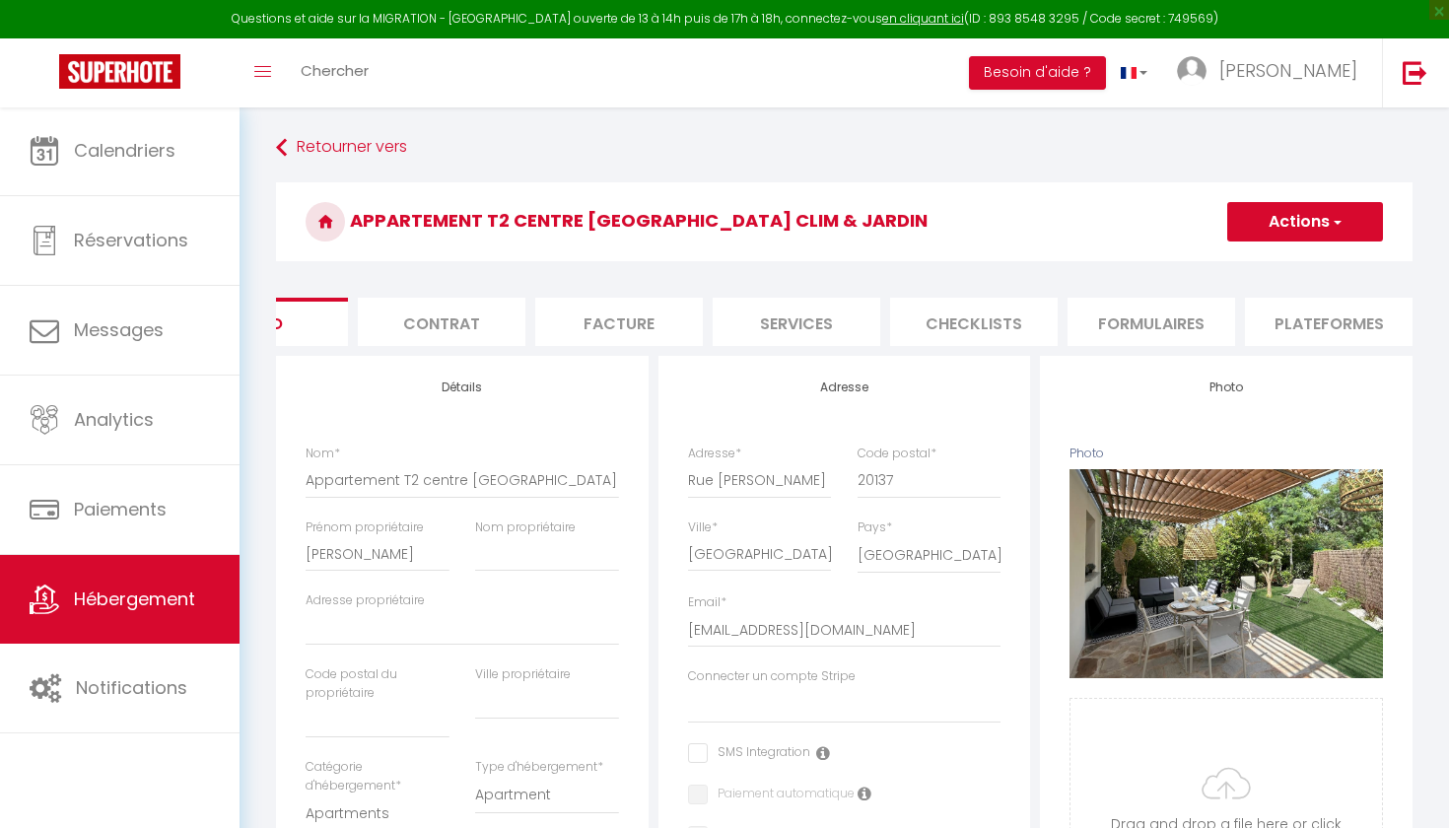
scroll to position [0, 93]
click at [1258, 322] on li "Plateformes" at bounding box center [1332, 322] width 168 height 48
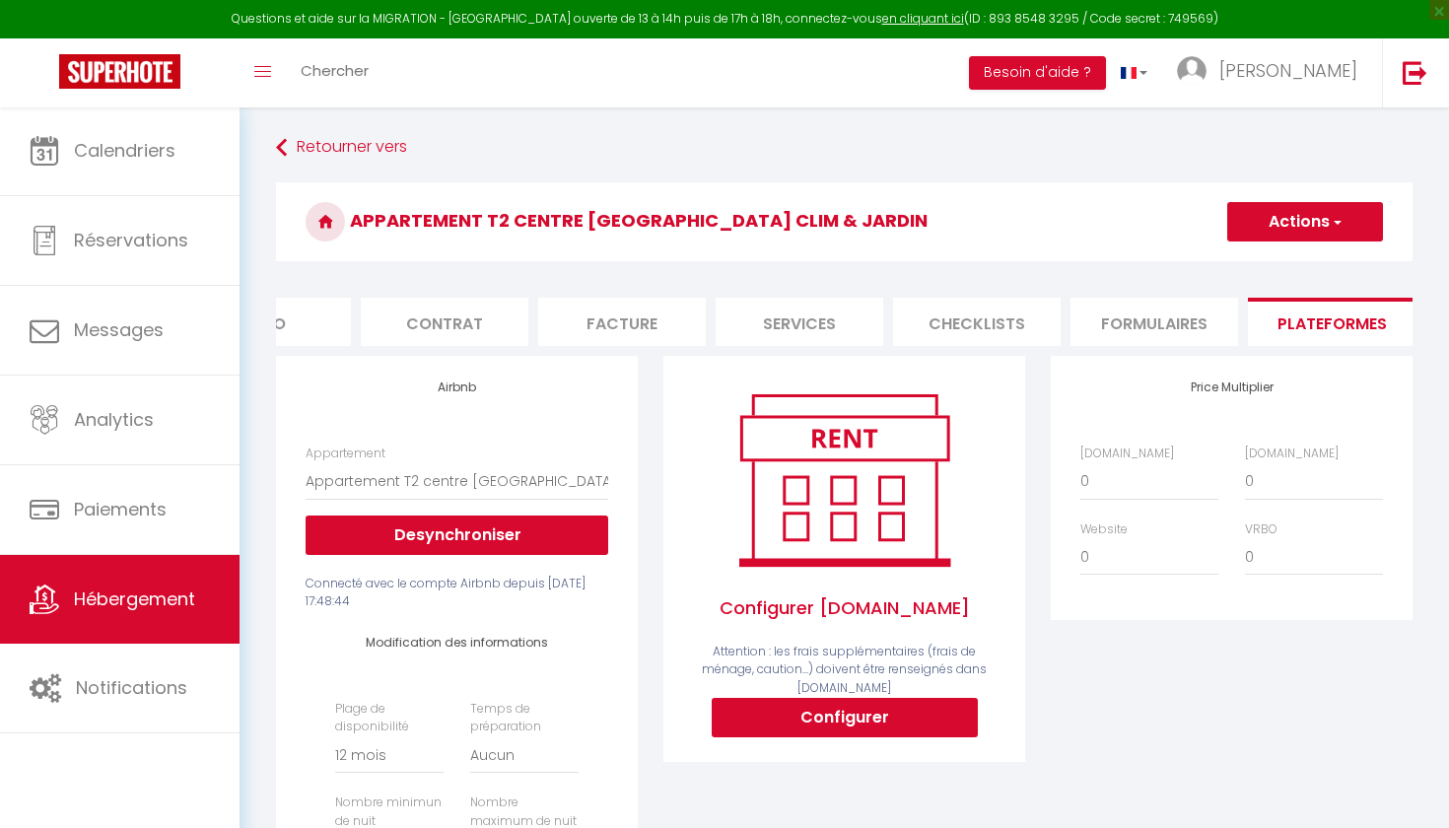
click at [130, 599] on span "Hébergement" at bounding box center [134, 598] width 121 height 25
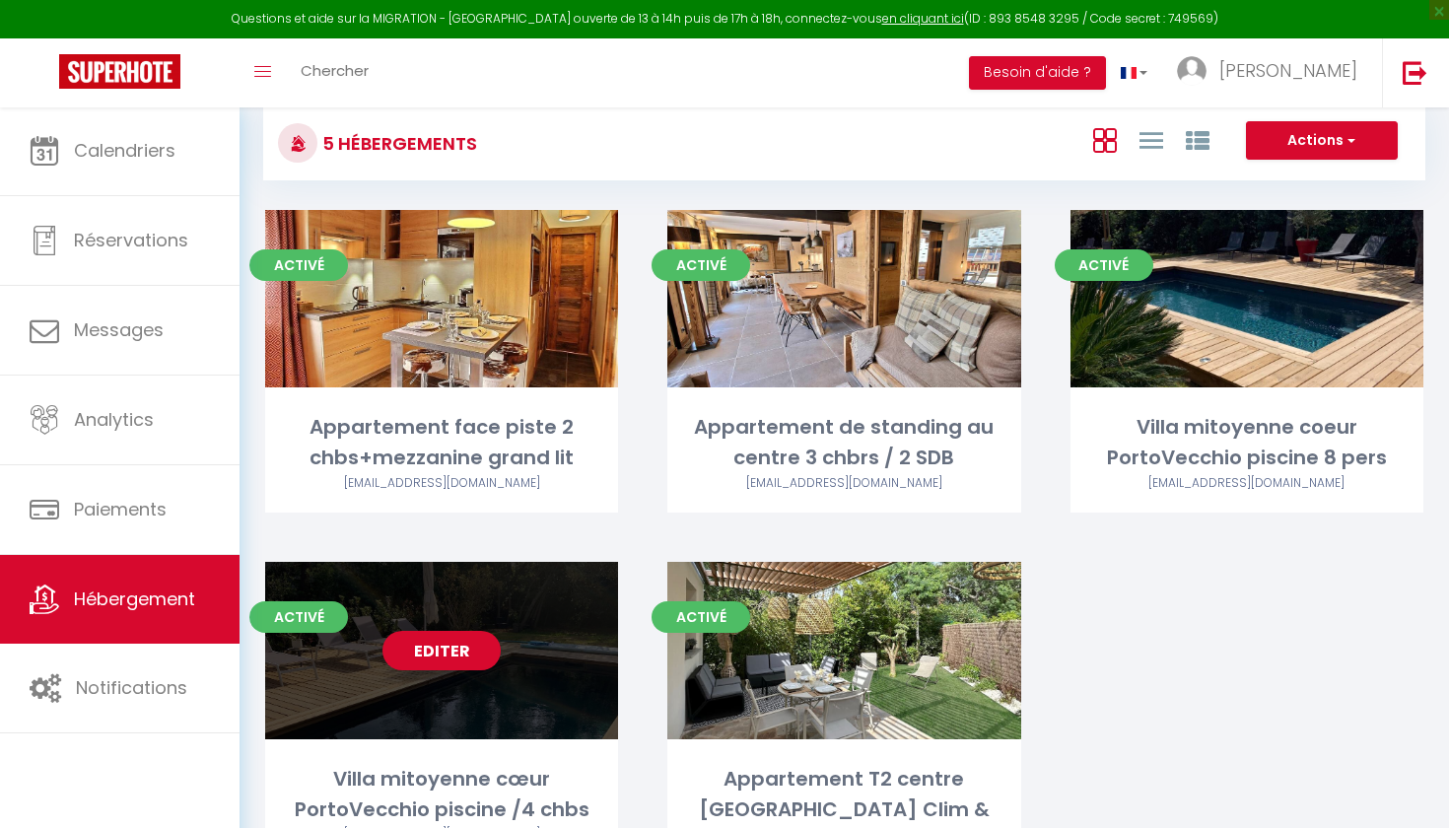
scroll to position [43, 0]
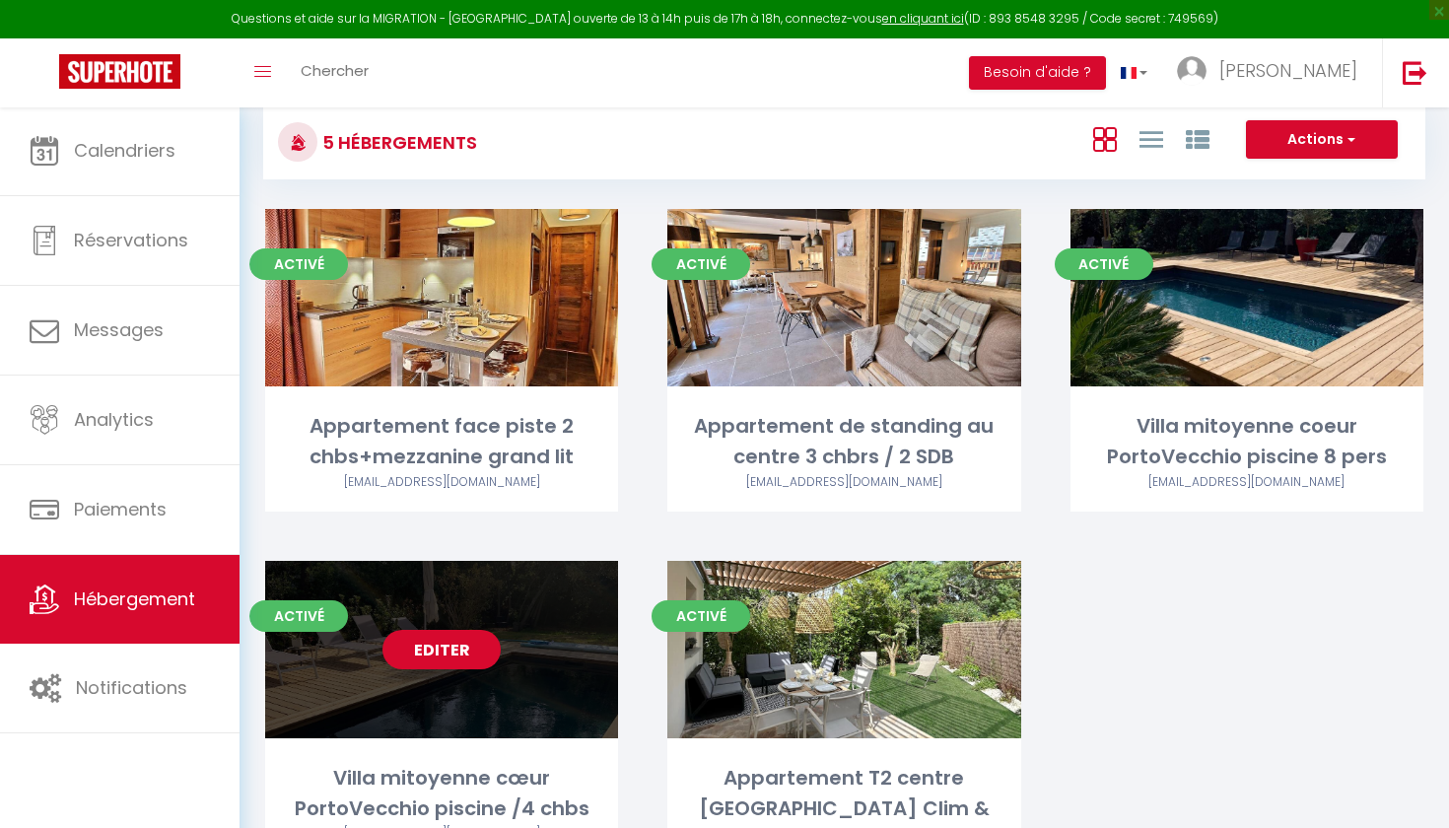
click at [563, 668] on div "Editer" at bounding box center [441, 649] width 353 height 177
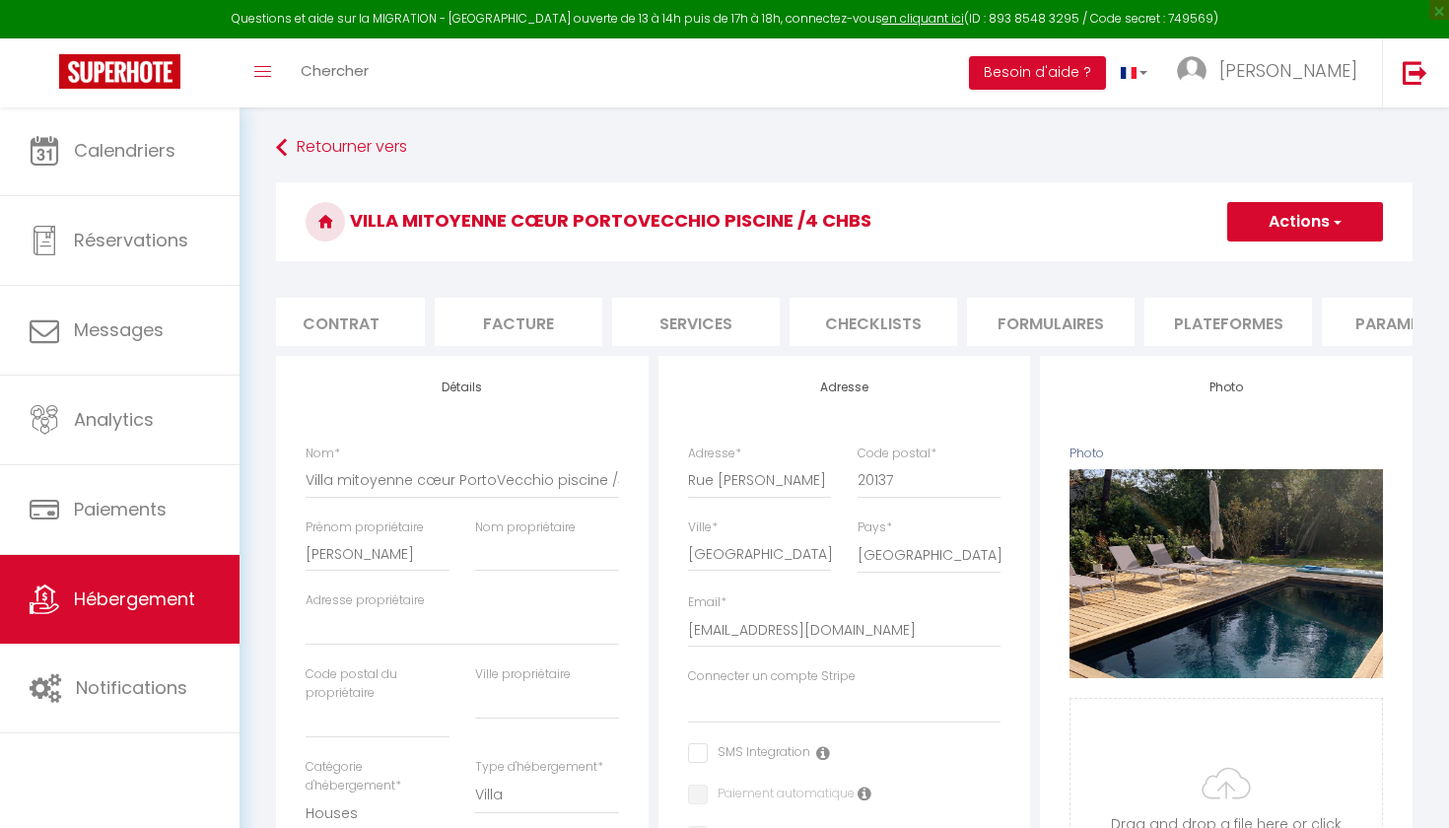
scroll to position [0, 199]
click at [1190, 315] on li "Plateformes" at bounding box center [1225, 322] width 168 height 48
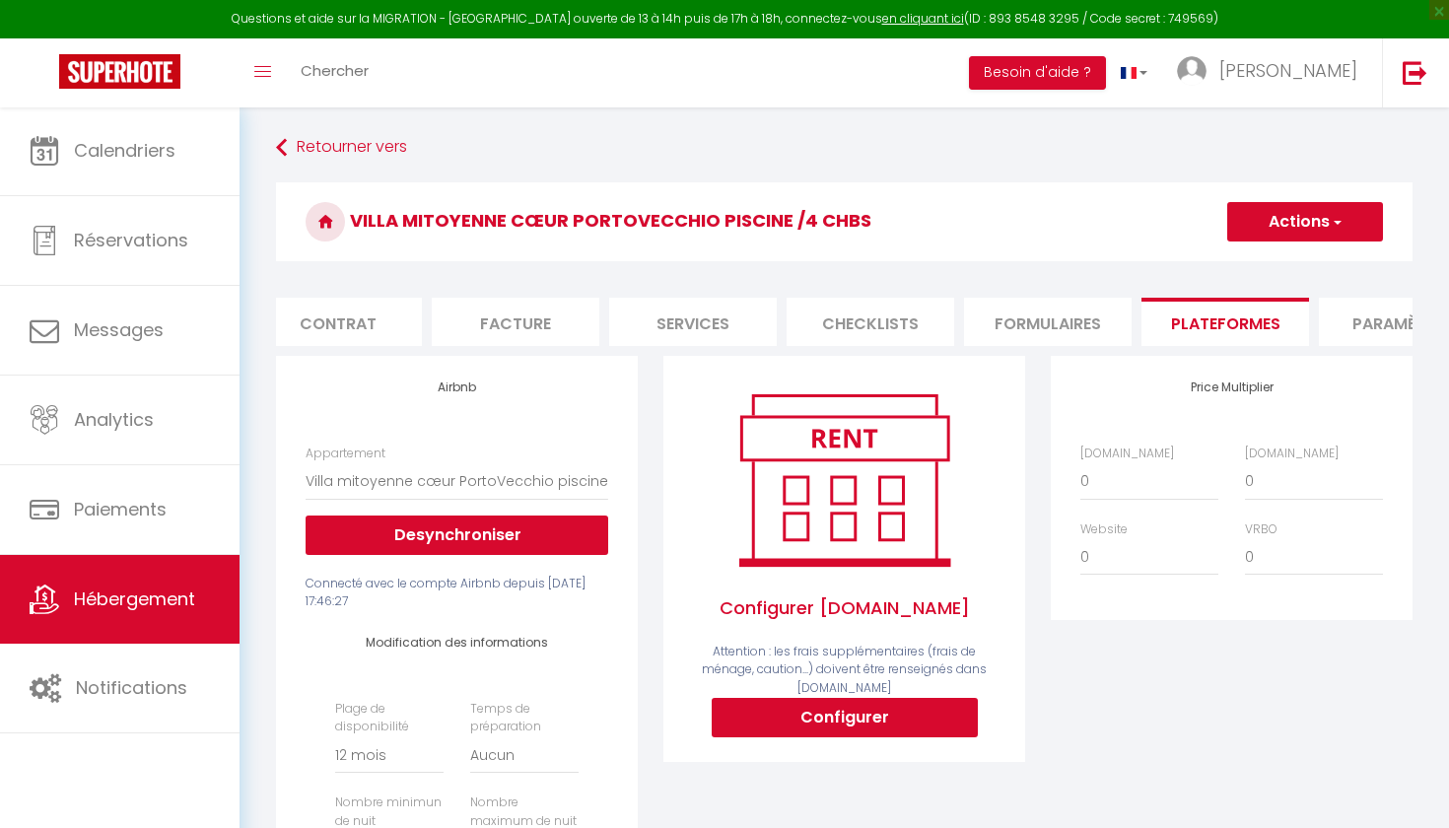
click at [112, 606] on span "Hébergement" at bounding box center [134, 598] width 121 height 25
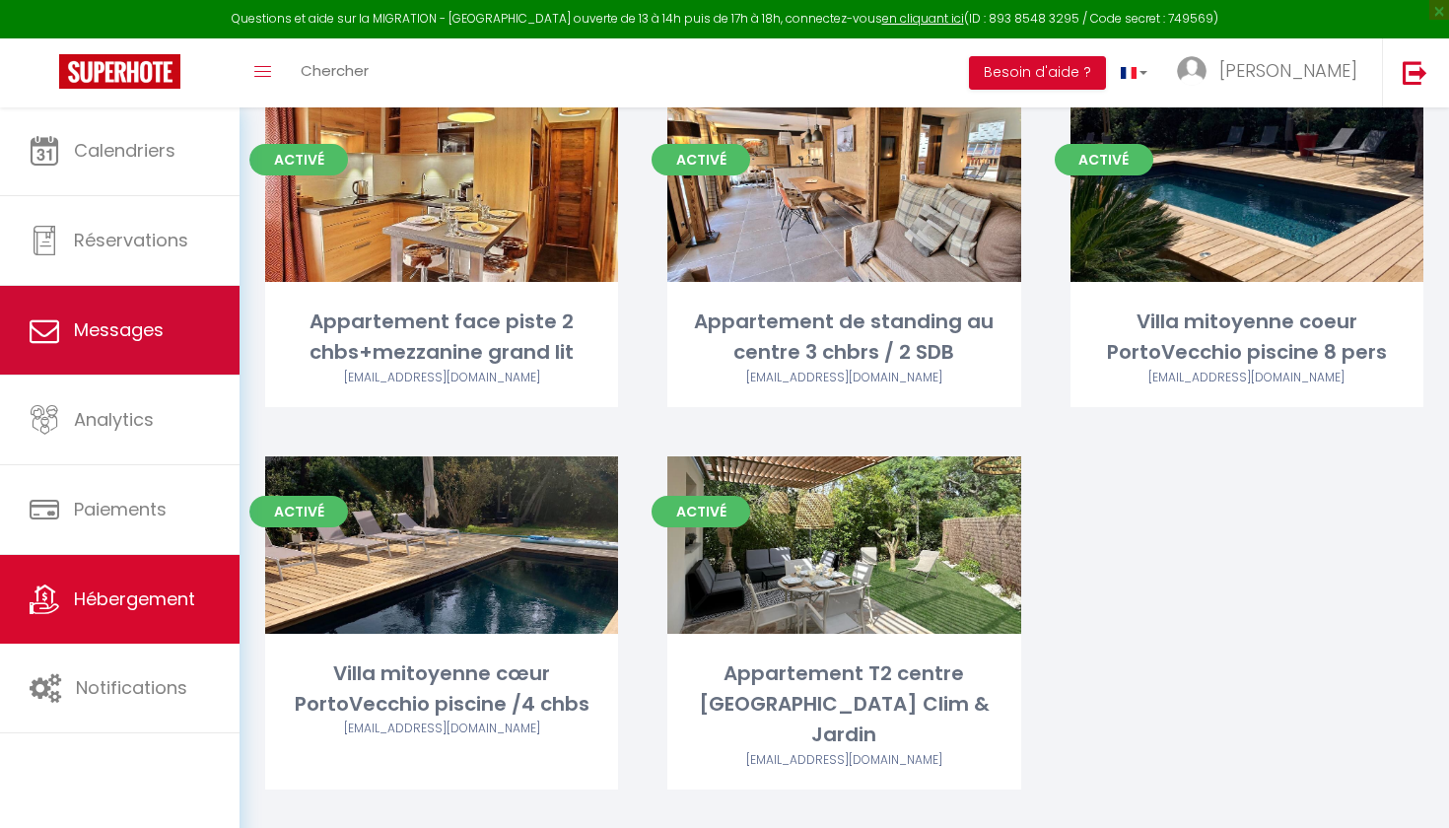
scroll to position [147, 0]
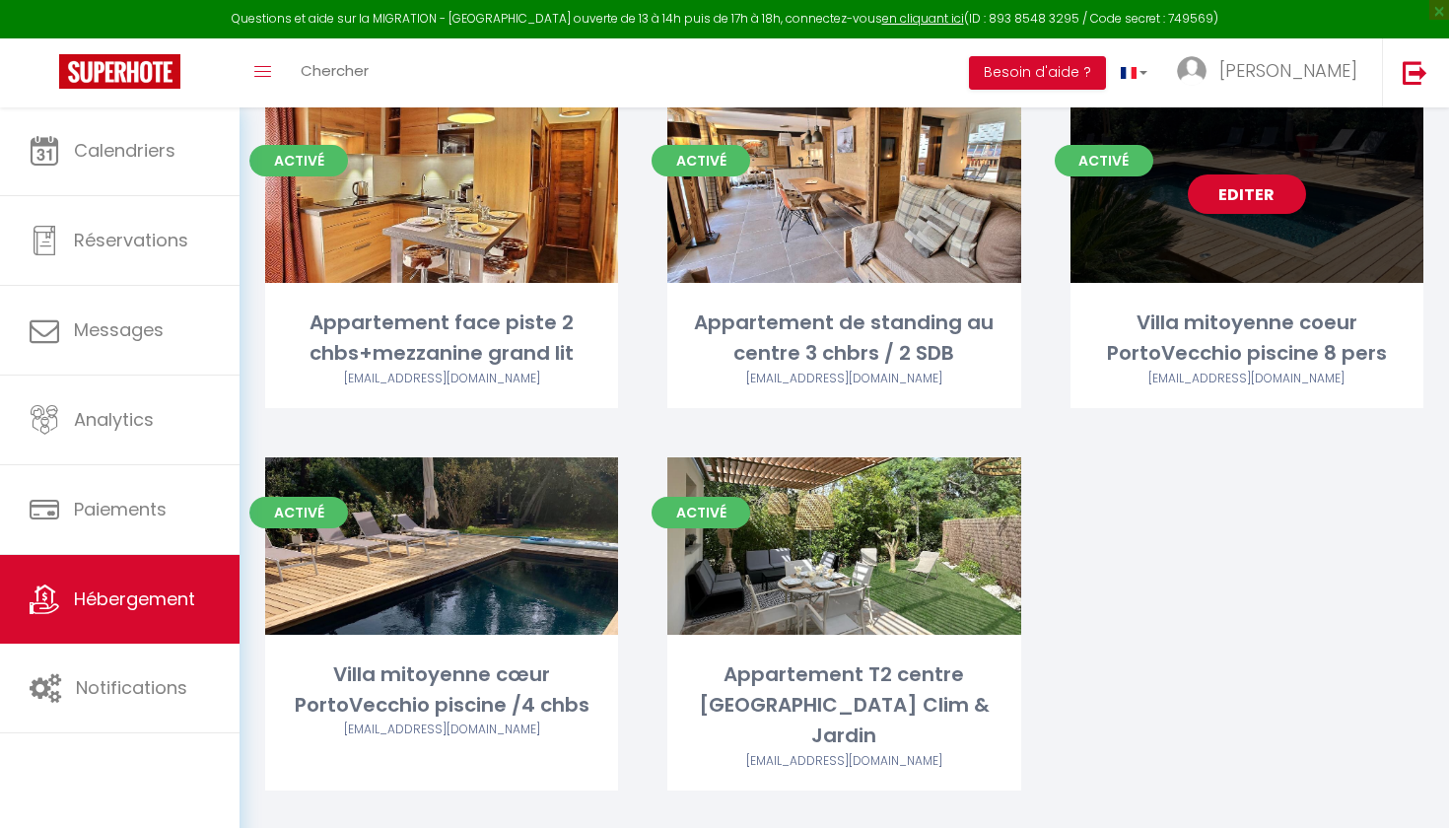
click at [1358, 217] on div "Editer" at bounding box center [1246, 193] width 353 height 177
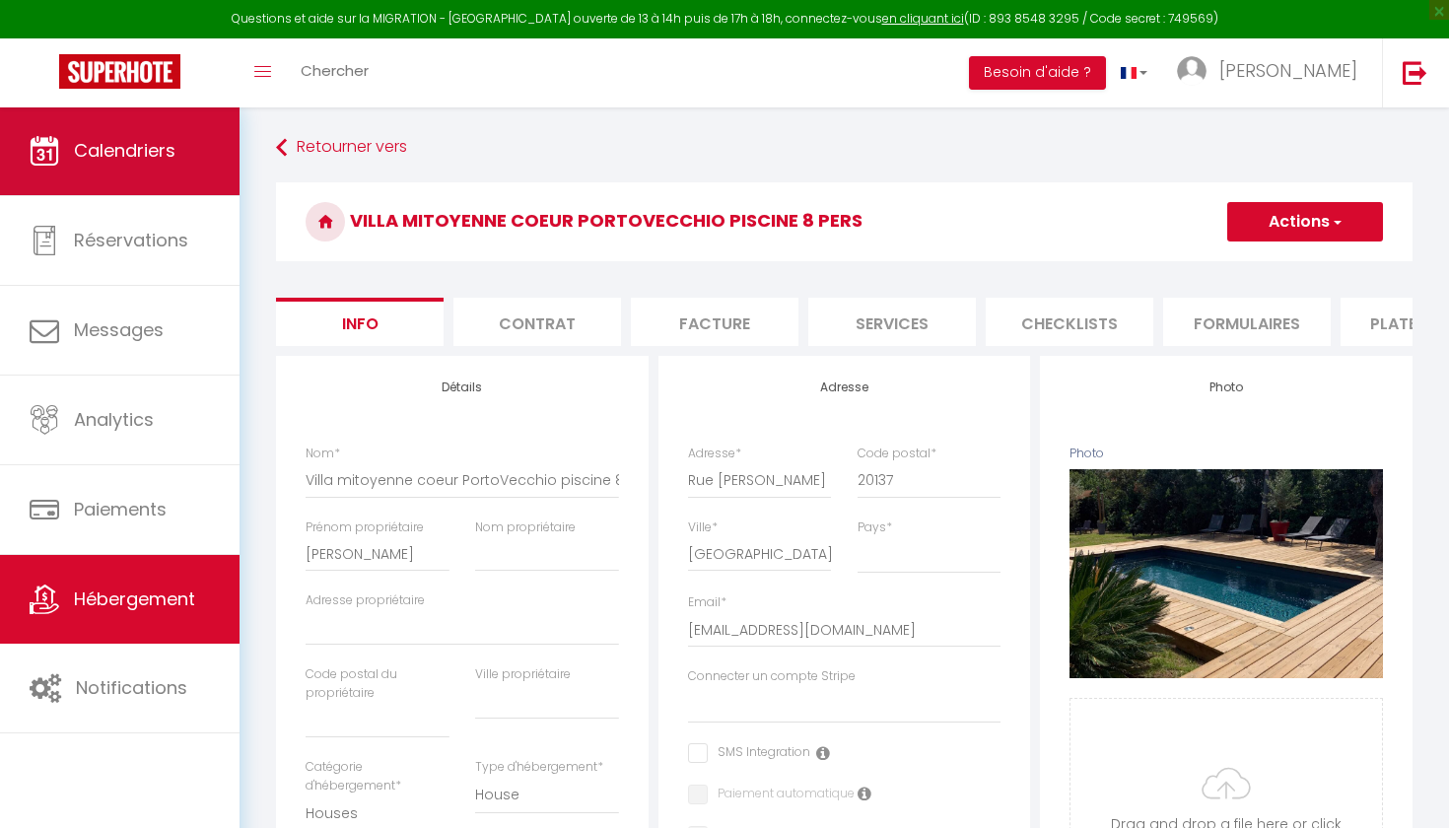
click at [84, 154] on span "Calendriers" at bounding box center [125, 150] width 102 height 25
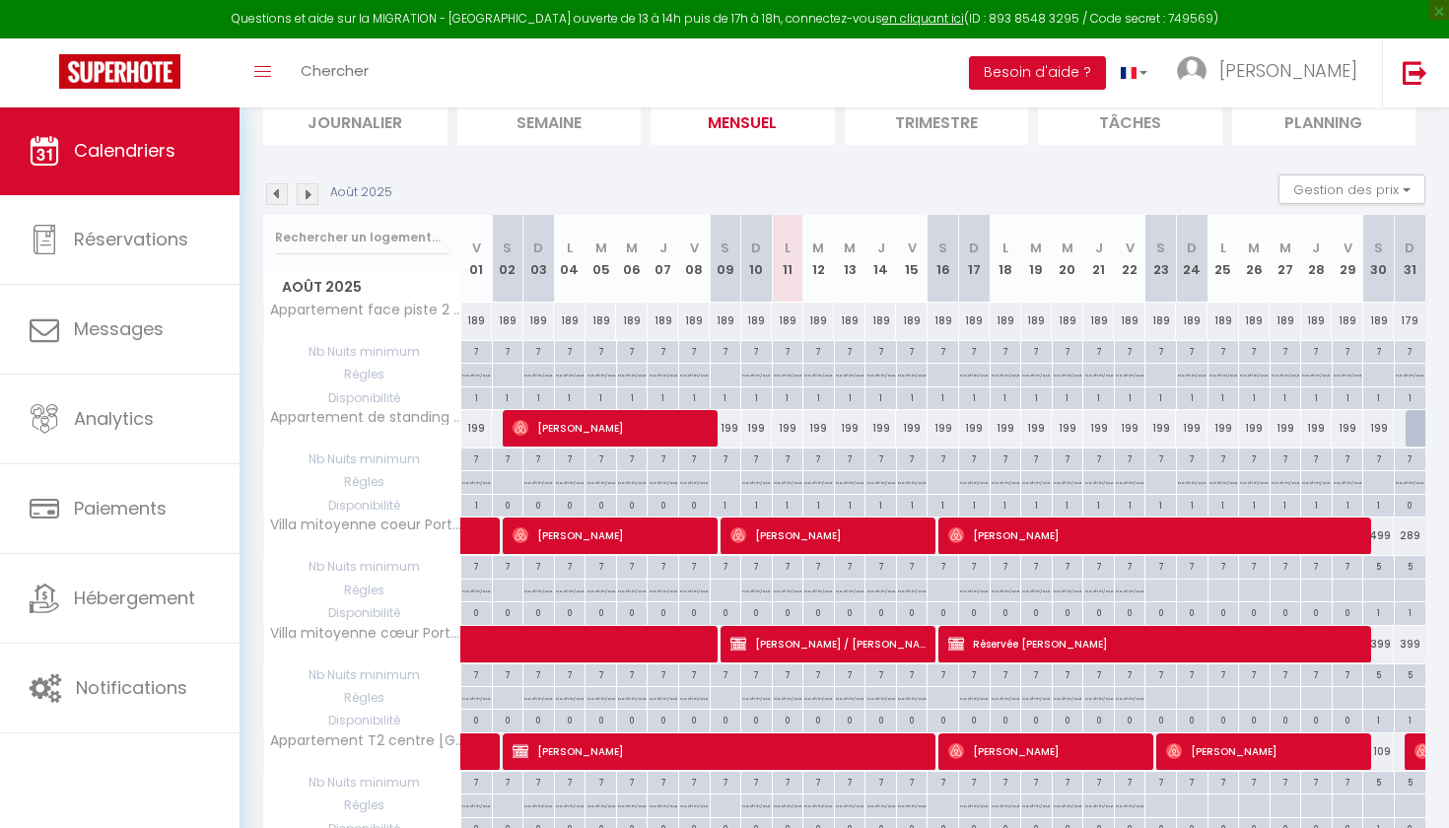
scroll to position [146, 0]
click at [307, 195] on img at bounding box center [308, 194] width 22 height 22
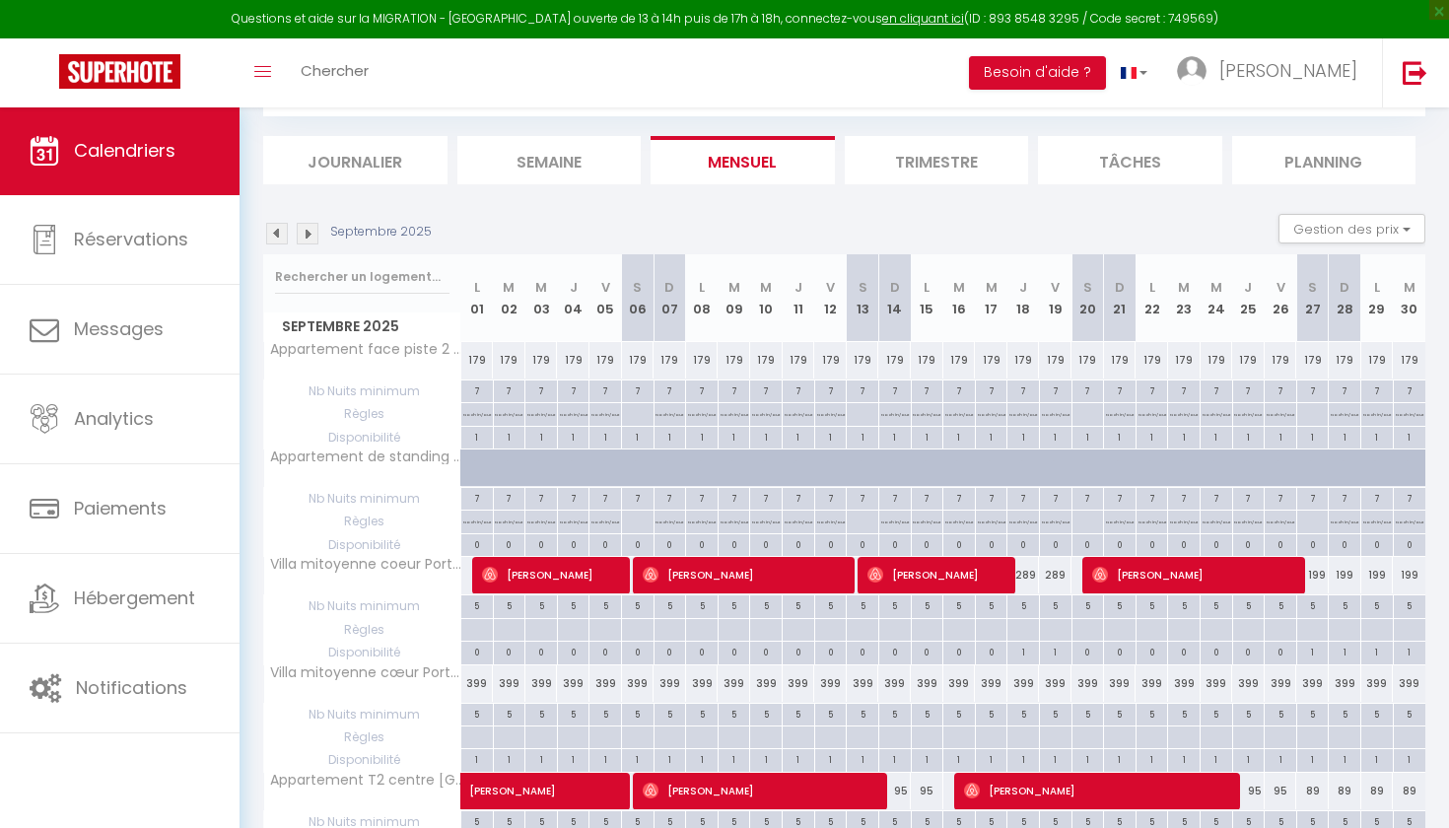
click at [308, 235] on img at bounding box center [308, 234] width 22 height 22
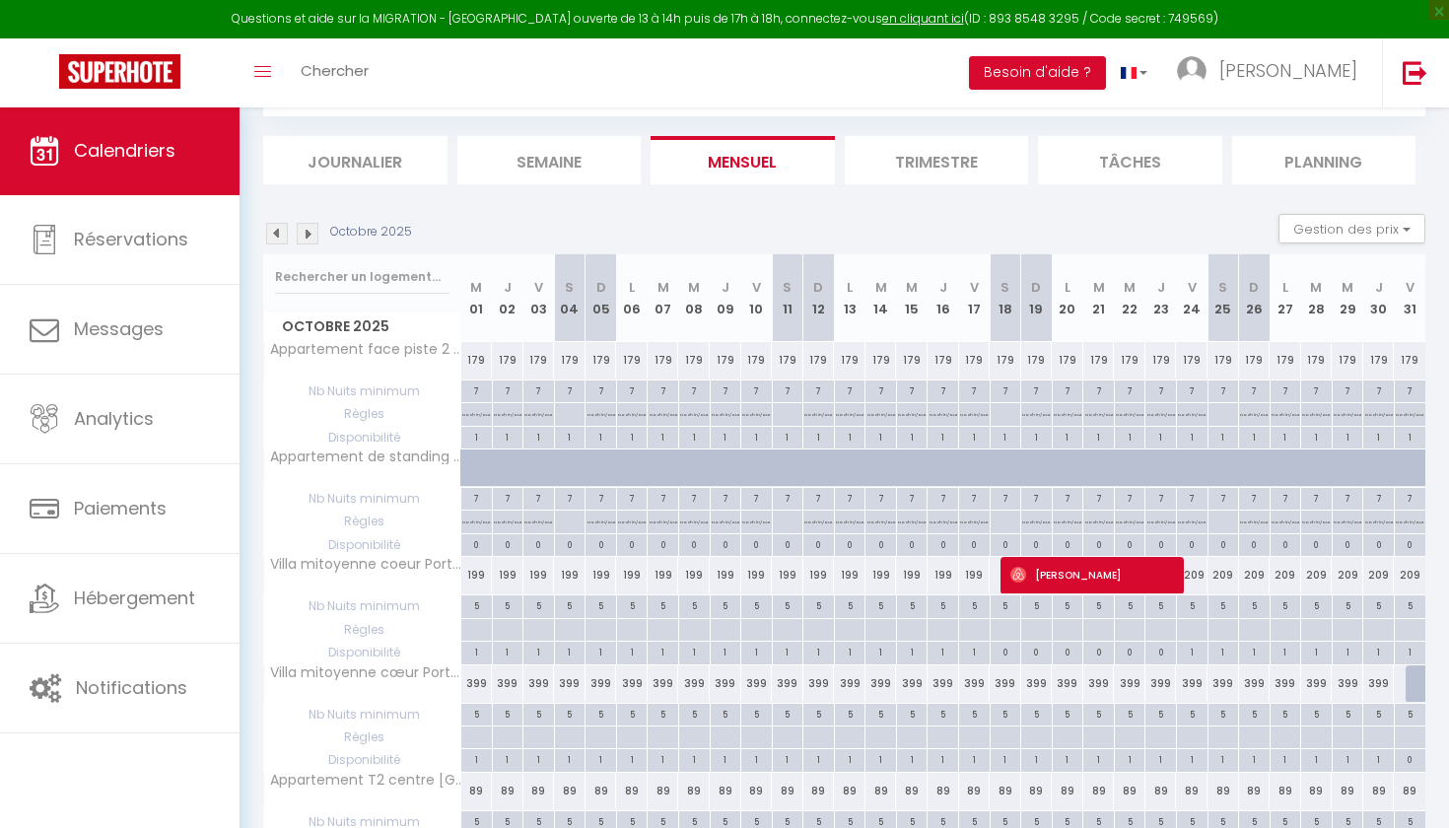
click at [308, 235] on img at bounding box center [308, 234] width 22 height 22
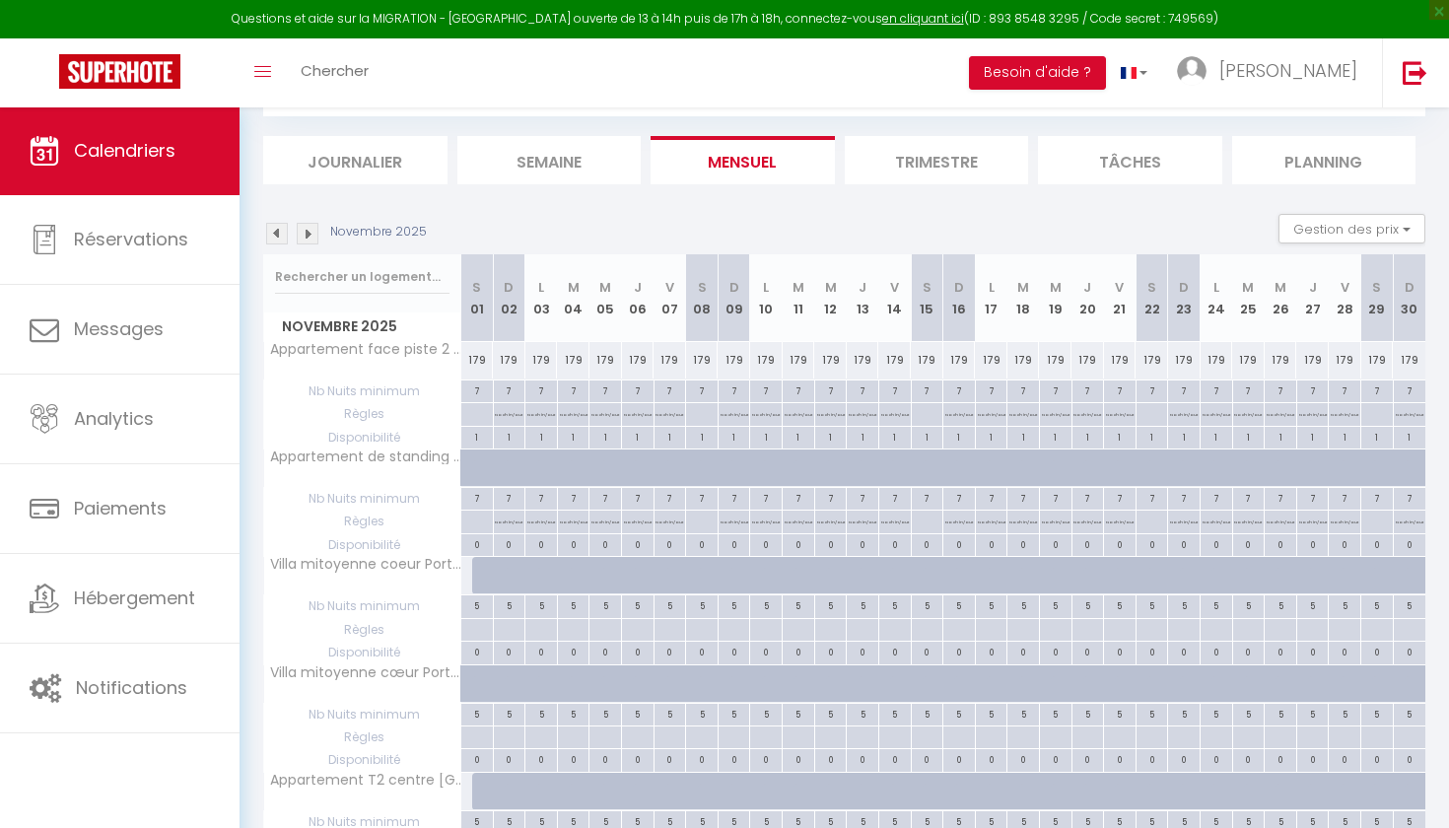
click at [480, 571] on div at bounding box center [488, 575] width 33 height 37
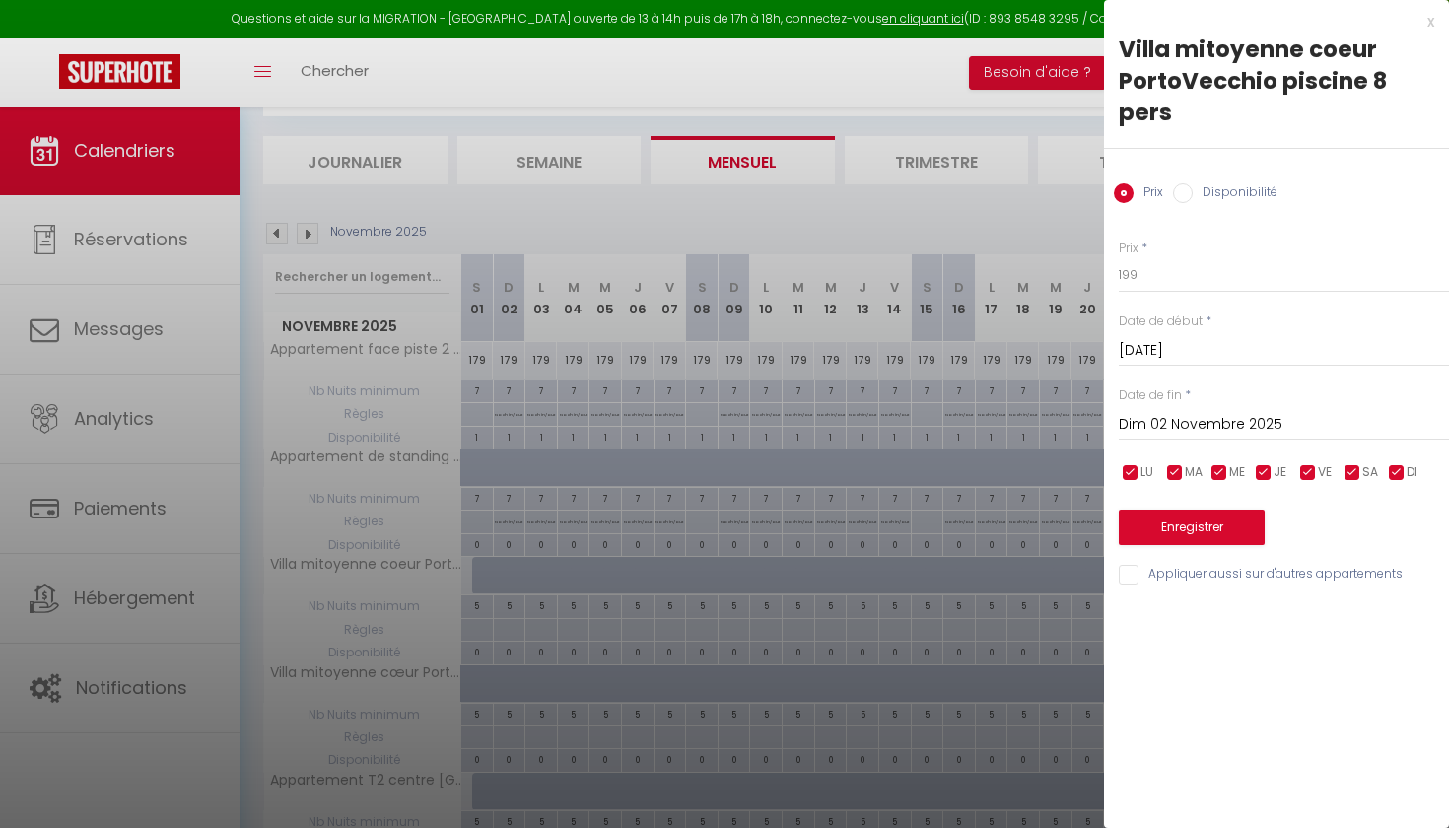
click at [1159, 420] on input "Dim 02 Novembre 2025" at bounding box center [1284, 425] width 330 height 26
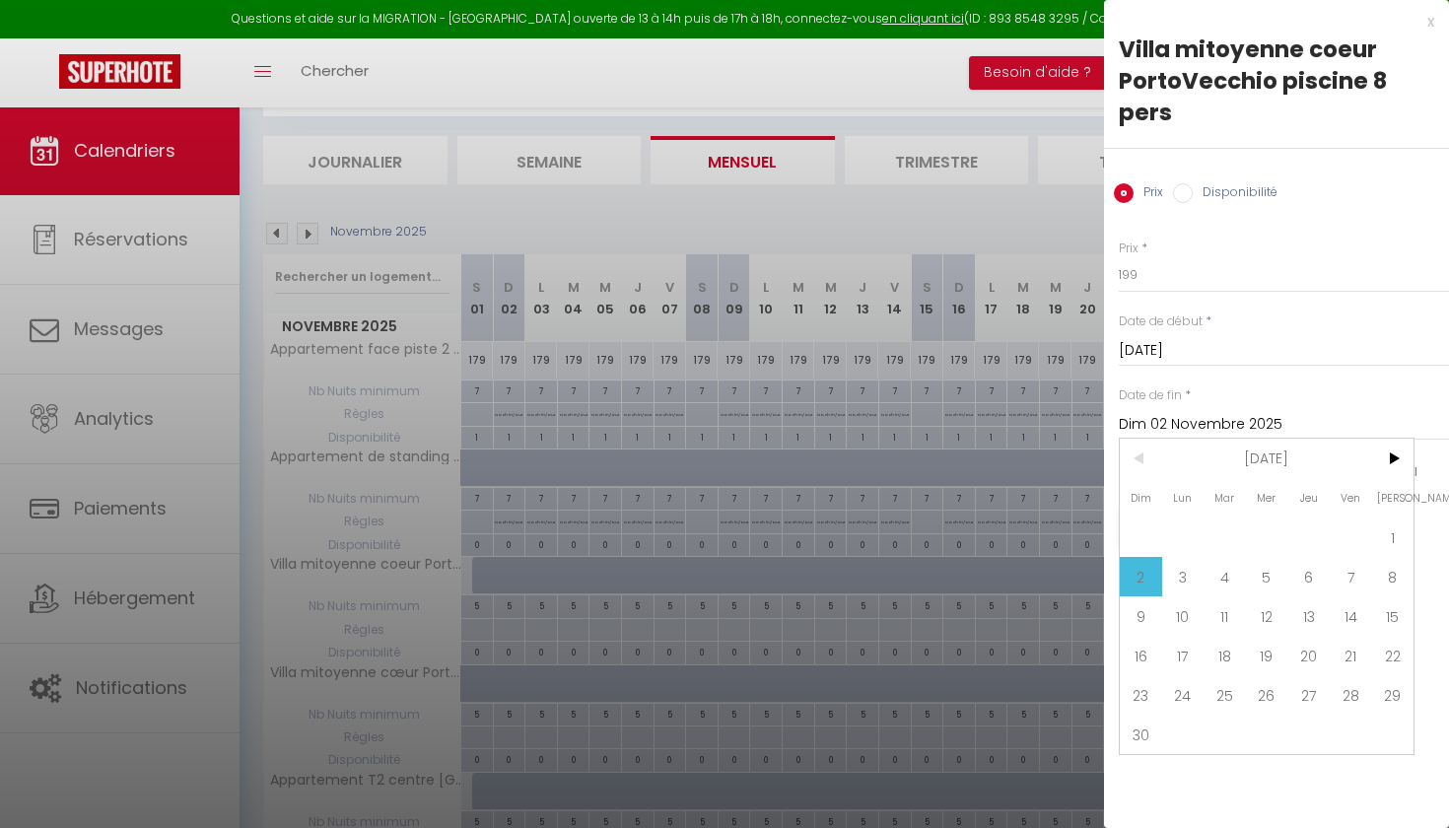
click at [1141, 576] on span "2" at bounding box center [1141, 576] width 42 height 39
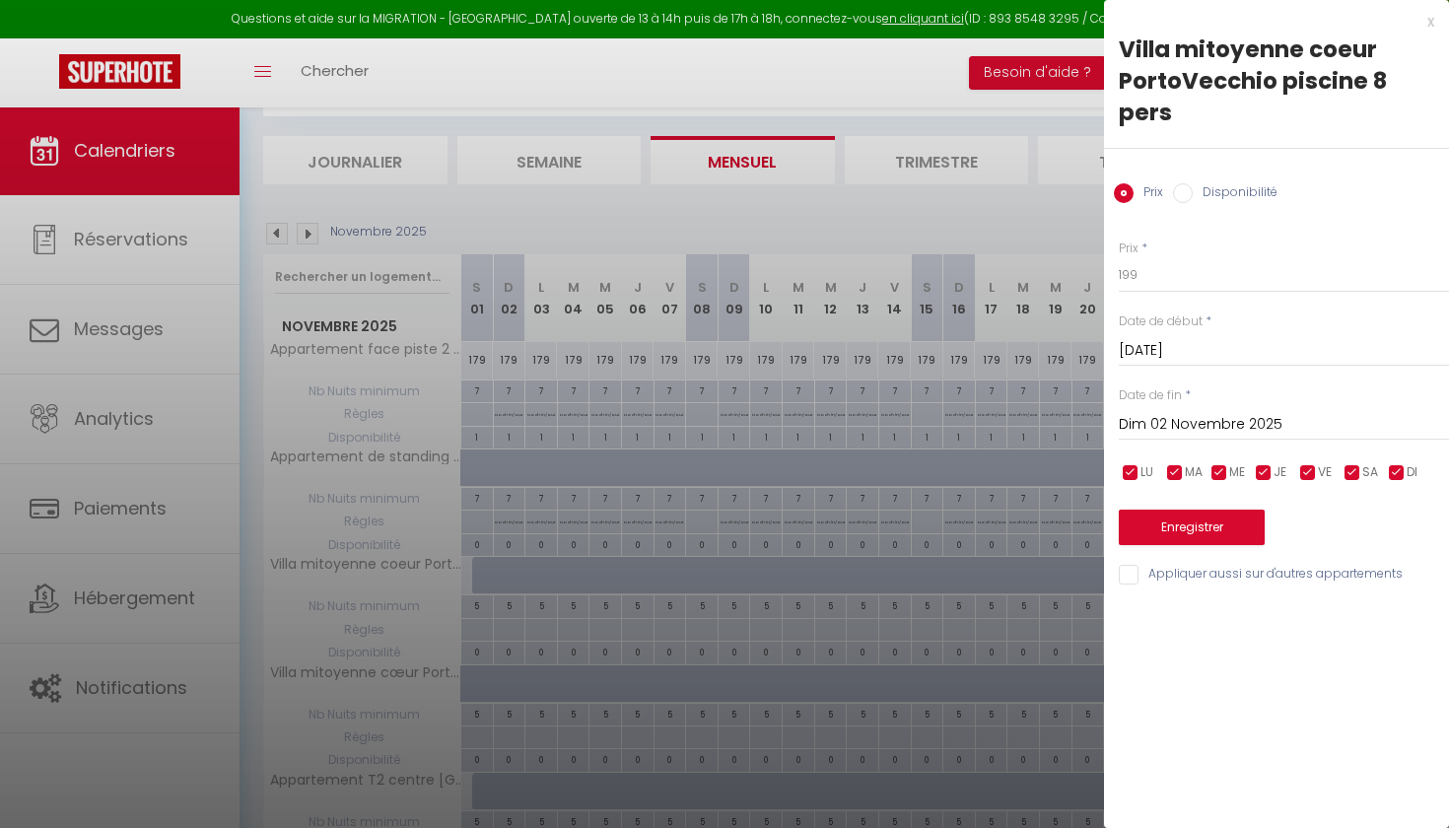
click at [1191, 190] on input "Disponibilité" at bounding box center [1183, 193] width 20 height 20
click at [1189, 532] on button "Enregistrer" at bounding box center [1192, 529] width 146 height 35
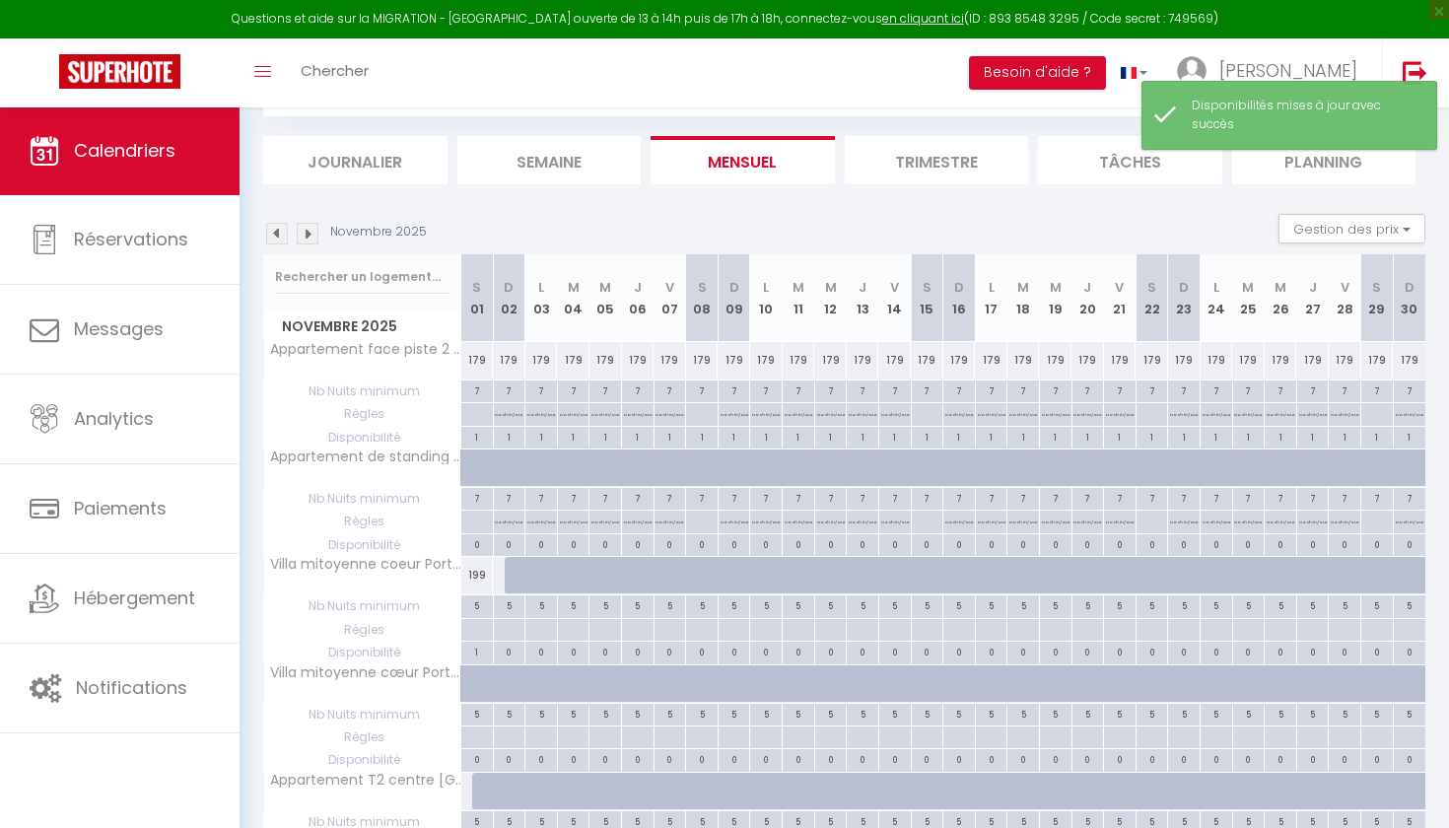
click at [510, 581] on div at bounding box center [521, 575] width 33 height 37
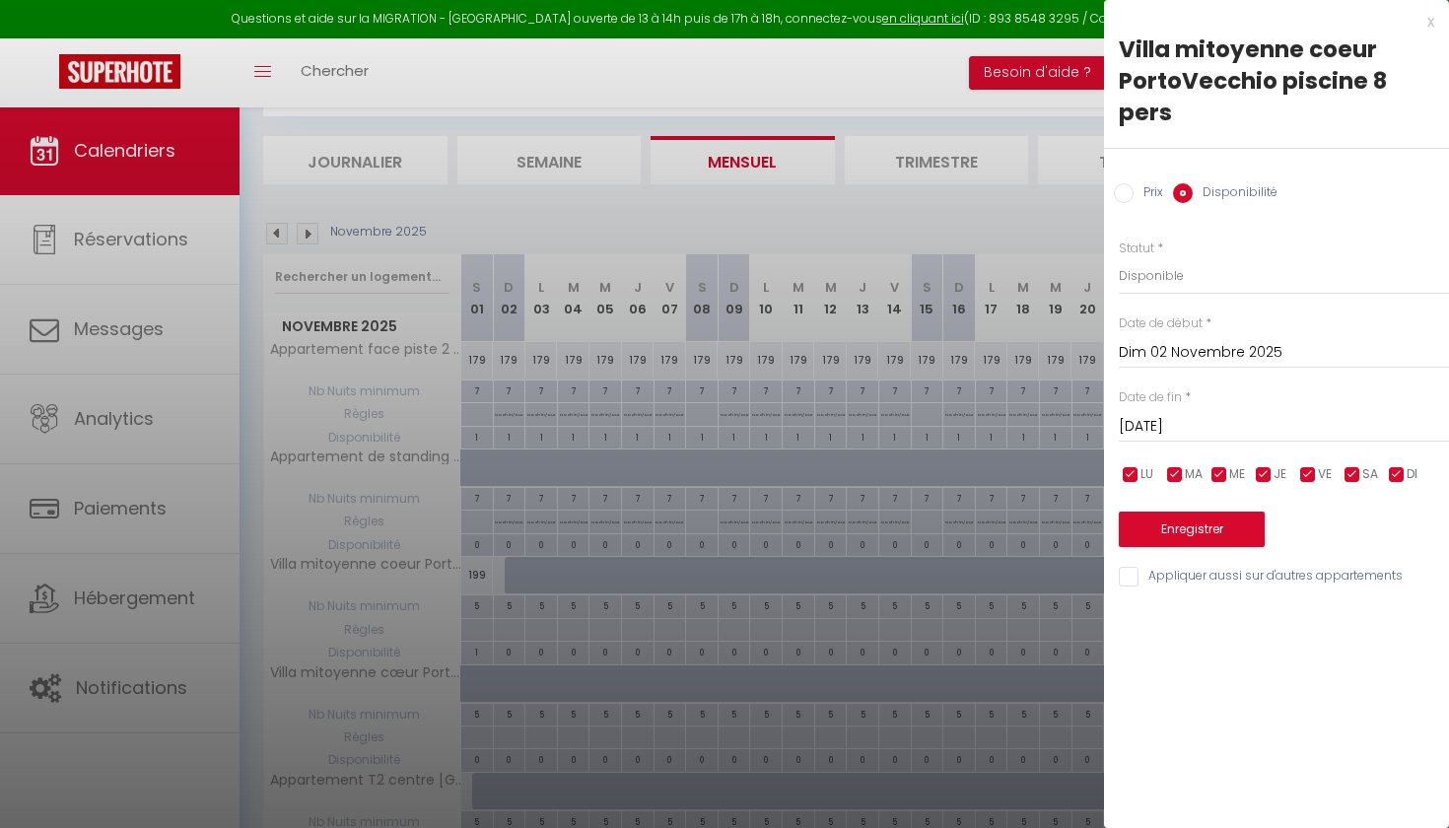
click at [1198, 532] on button "Enregistrer" at bounding box center [1192, 529] width 146 height 35
